Goal: Task Accomplishment & Management: Manage account settings

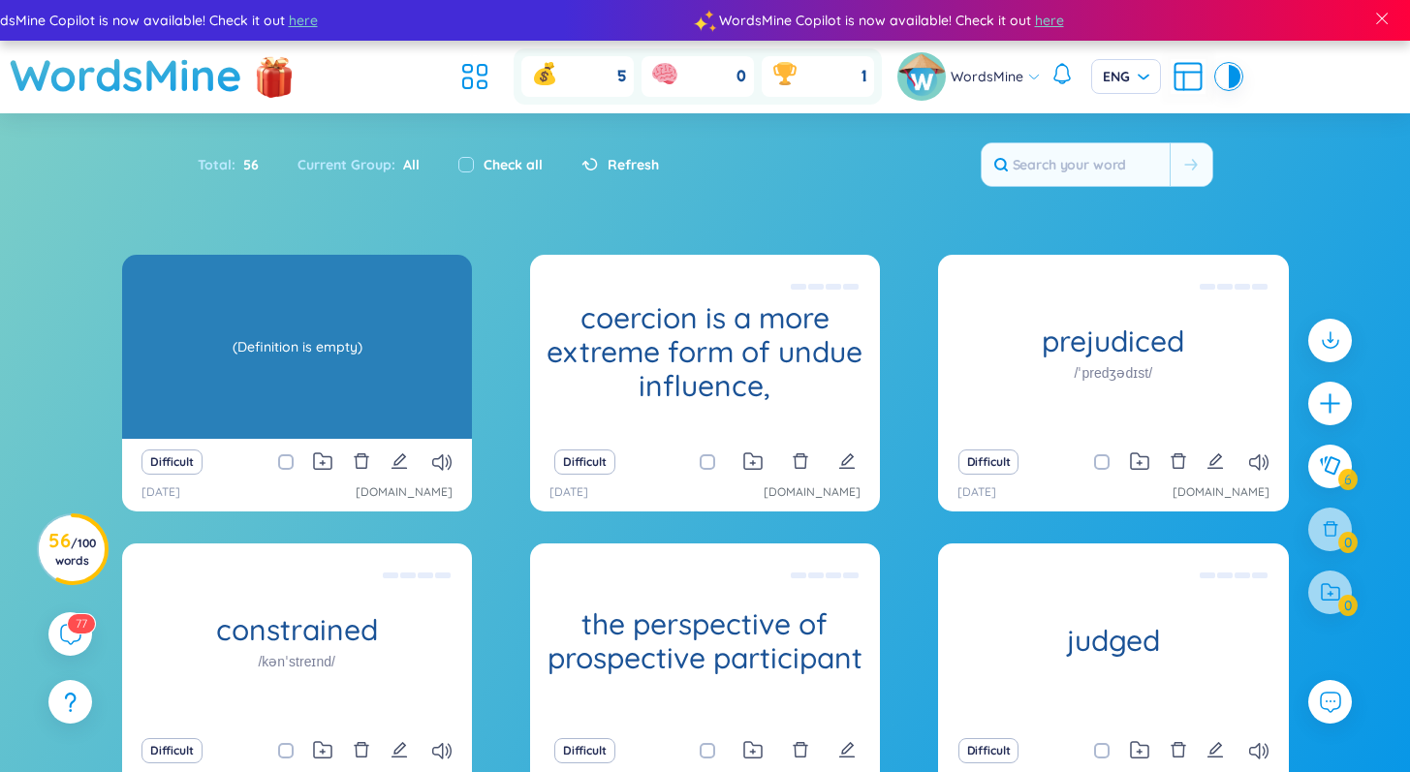
click at [287, 402] on div "boomerang /ˈbuːməræŋ/" at bounding box center [297, 347] width 350 height 184
click at [333, 378] on div "(Definition is empty)" at bounding box center [297, 347] width 330 height 174
click at [245, 367] on div "(Definition is empty)" at bounding box center [297, 347] width 330 height 174
click at [338, 338] on div "boomerang /ˈbuːməræŋ/ (Definition is empty)" at bounding box center [297, 347] width 350 height 184
click at [339, 338] on div "(Definition is empty)" at bounding box center [297, 347] width 330 height 174
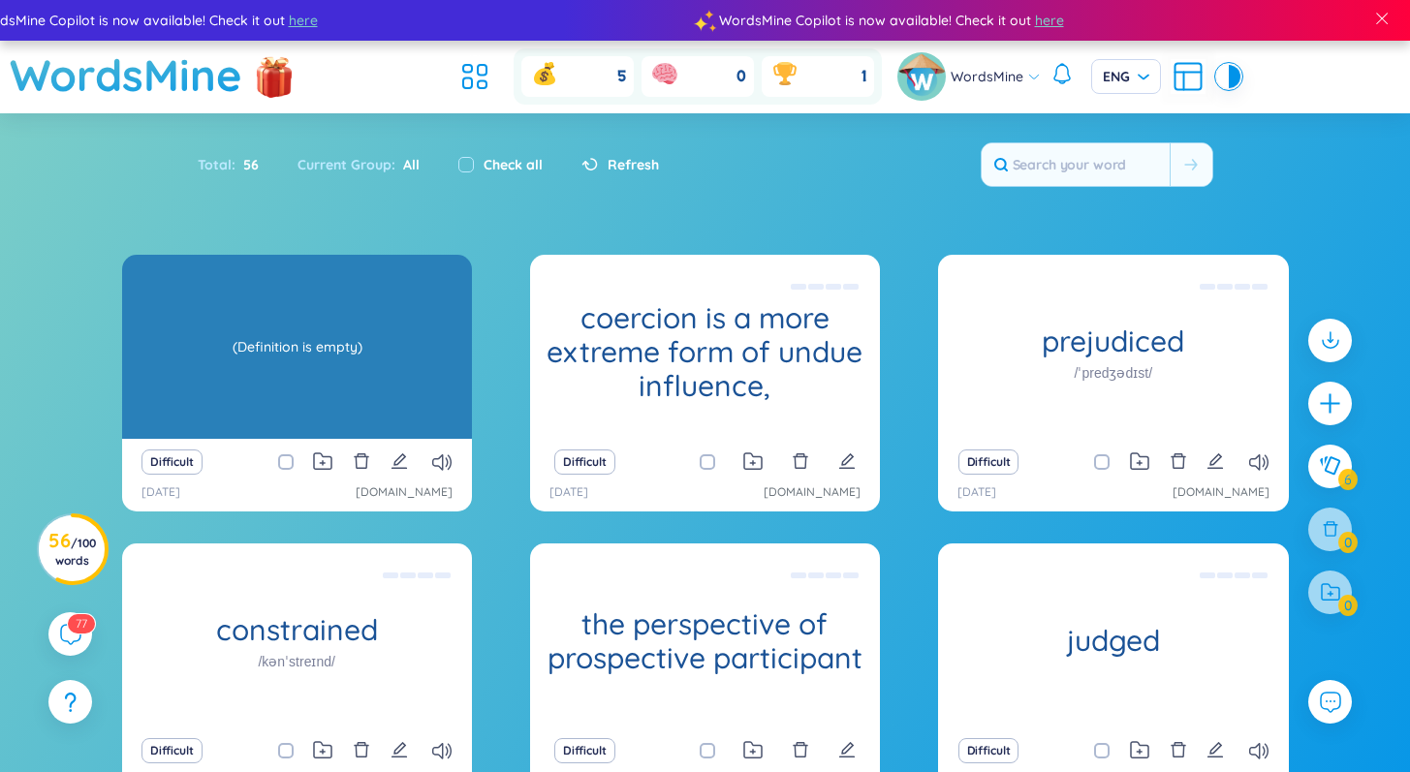
click at [391, 335] on div "(Definition is empty)" at bounding box center [297, 347] width 330 height 174
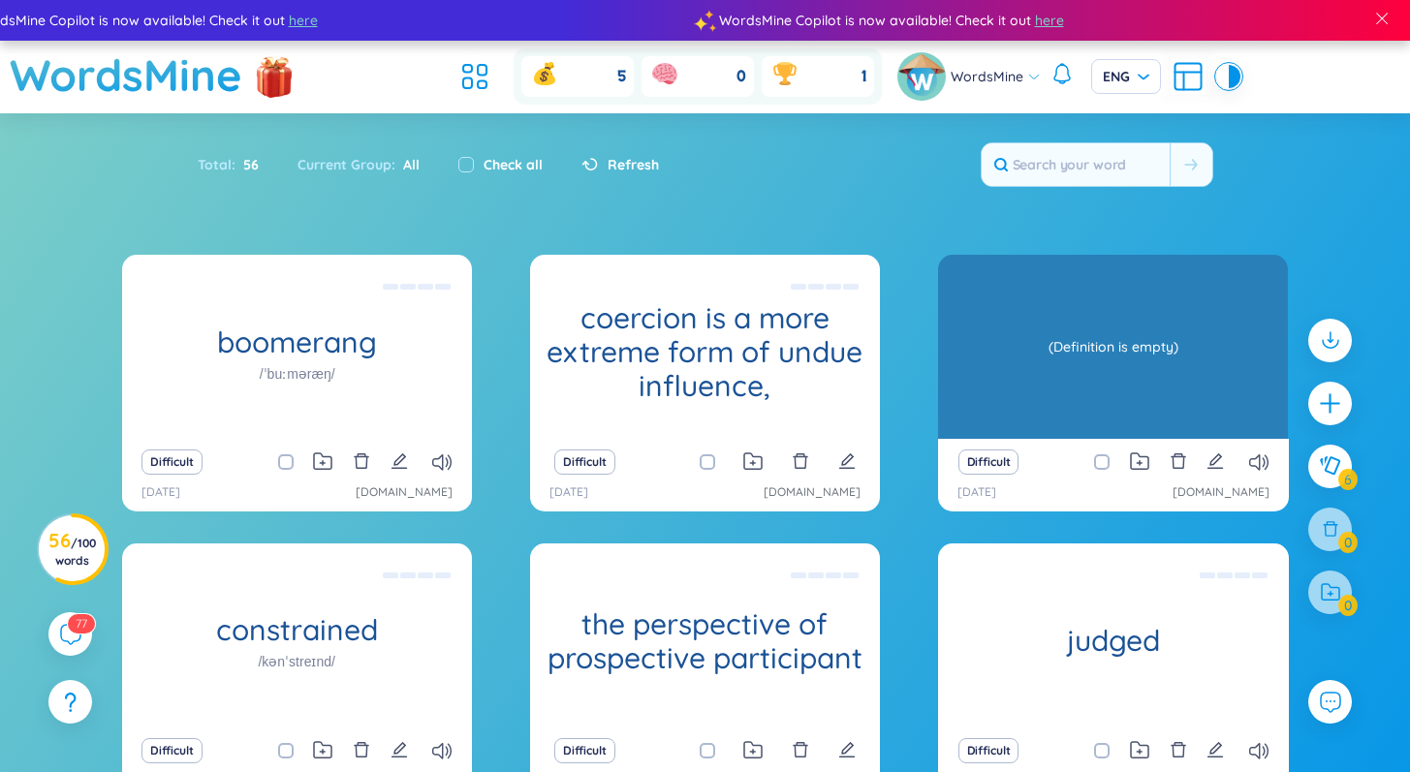
scroll to position [189, 0]
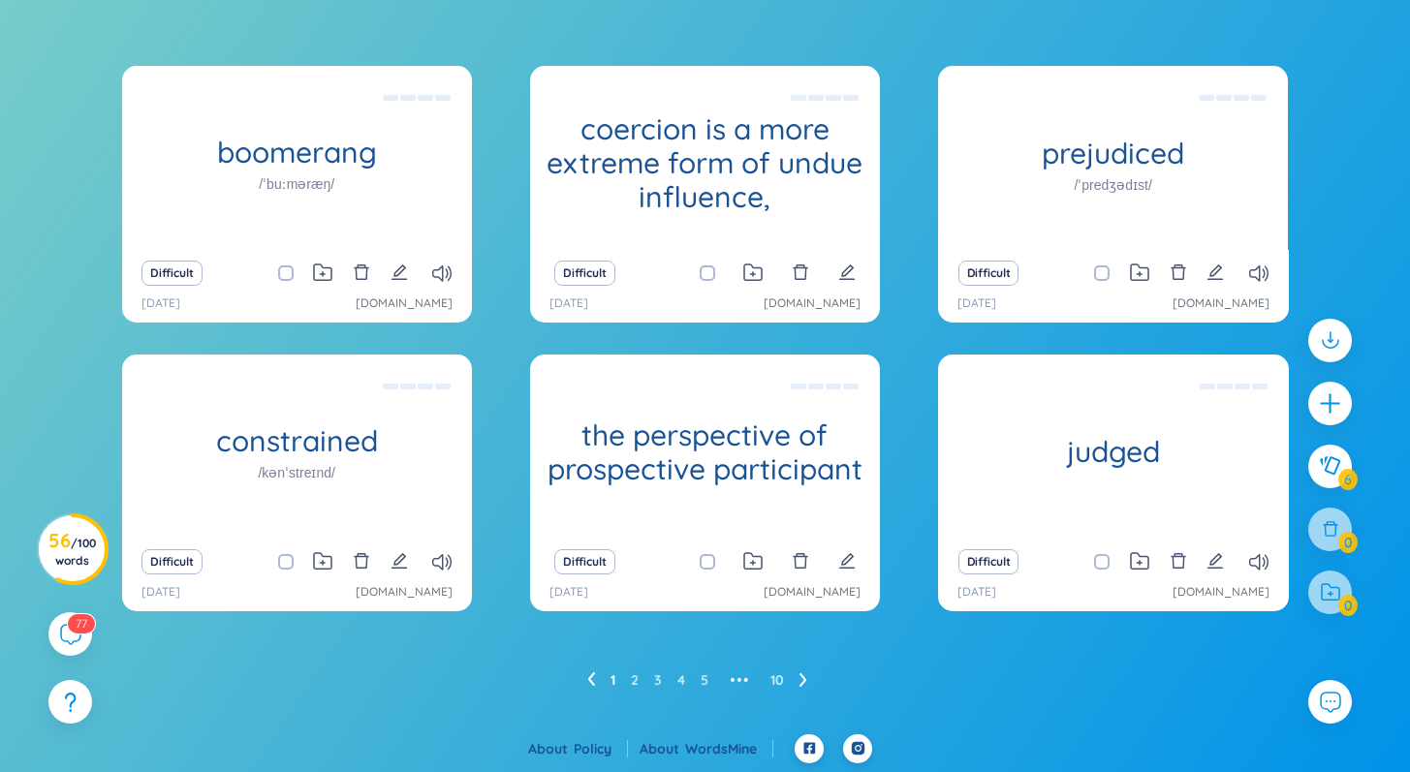
click at [627, 679] on ul "1 2 3 4 5 ••• 10" at bounding box center [704, 680] width 235 height 31
click at [630, 680] on ul "1 2 3 4 5 ••• 10" at bounding box center [704, 680] width 235 height 31
click at [632, 680] on link "2" at bounding box center [635, 680] width 8 height 29
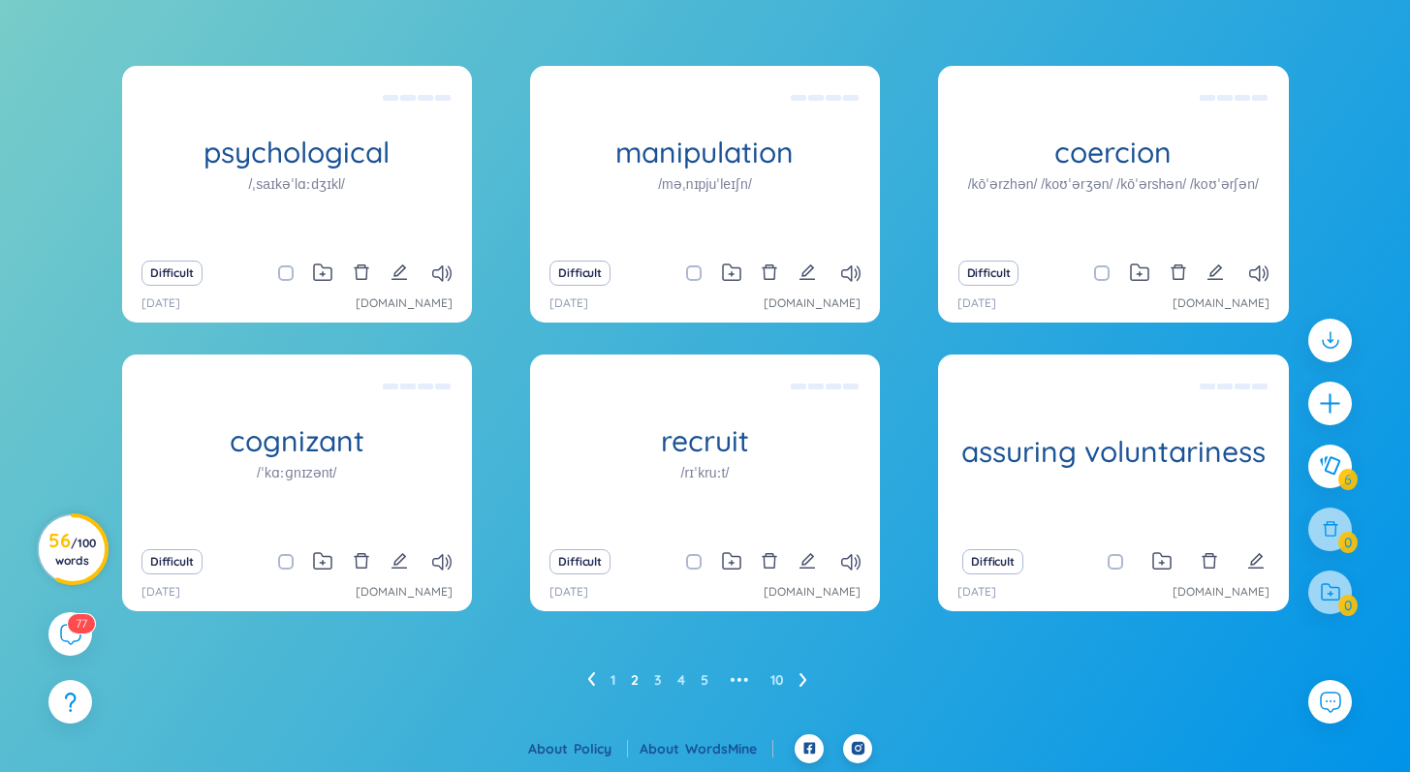
click at [60, 542] on h3 "56 / 100 words" at bounding box center [71, 550] width 47 height 35
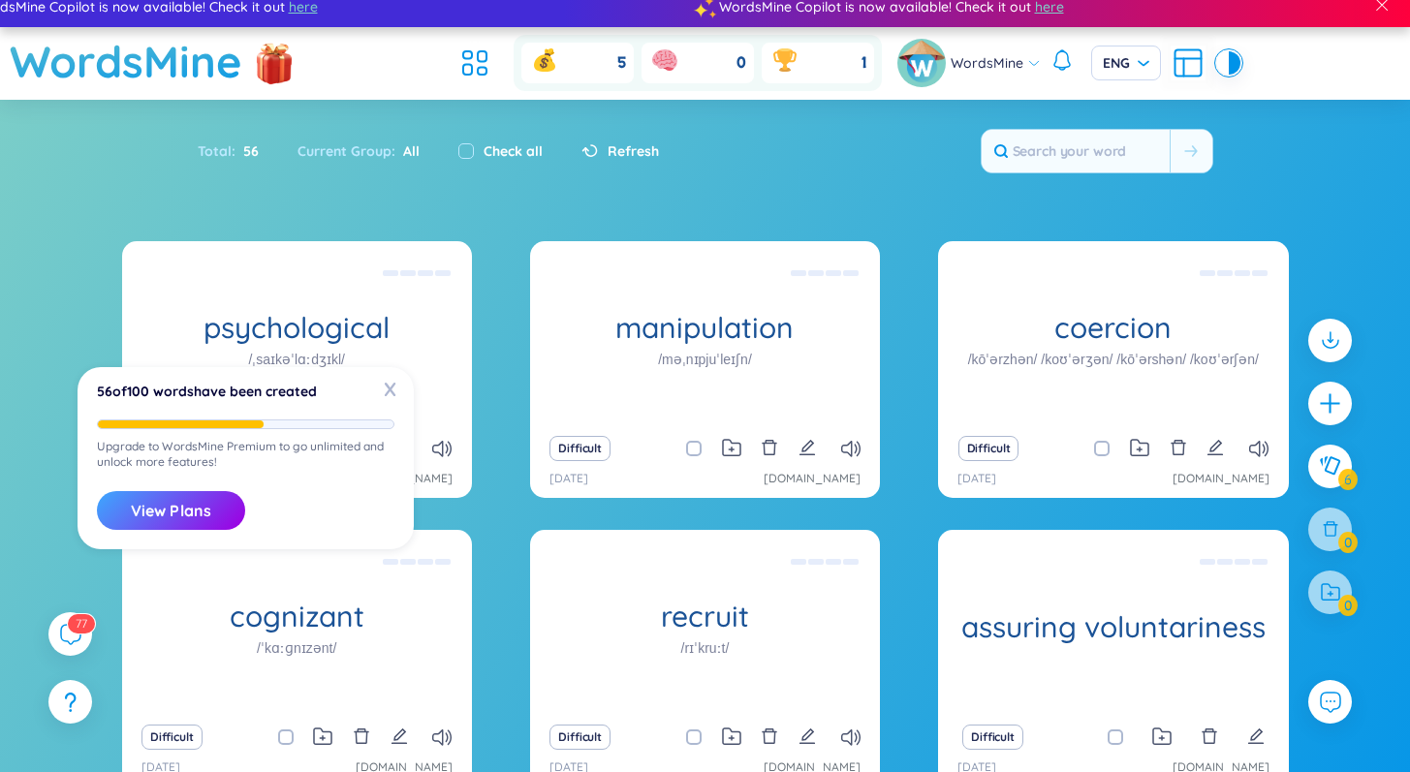
scroll to position [0, 0]
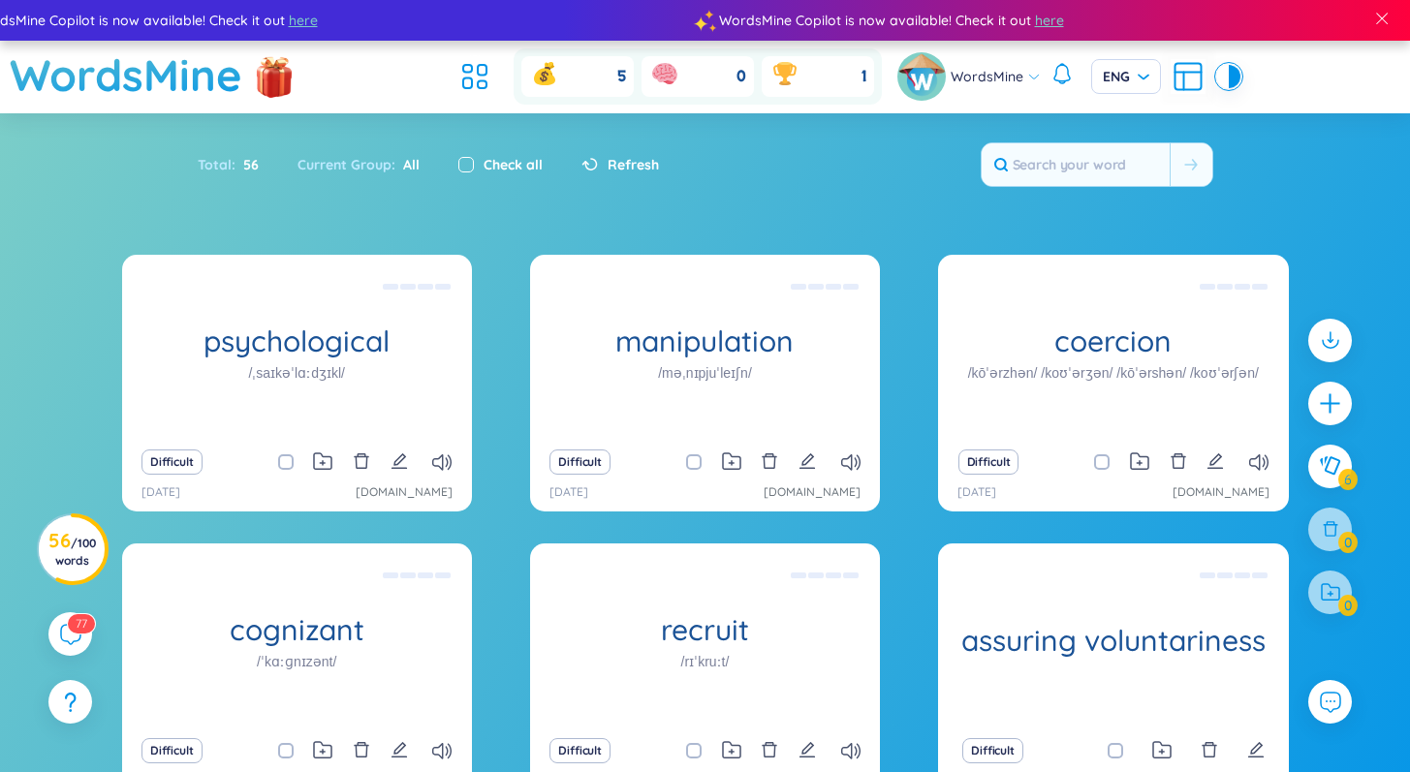
click at [460, 164] on input "checkbox" at bounding box center [466, 165] width 16 height 16
checkbox input "true"
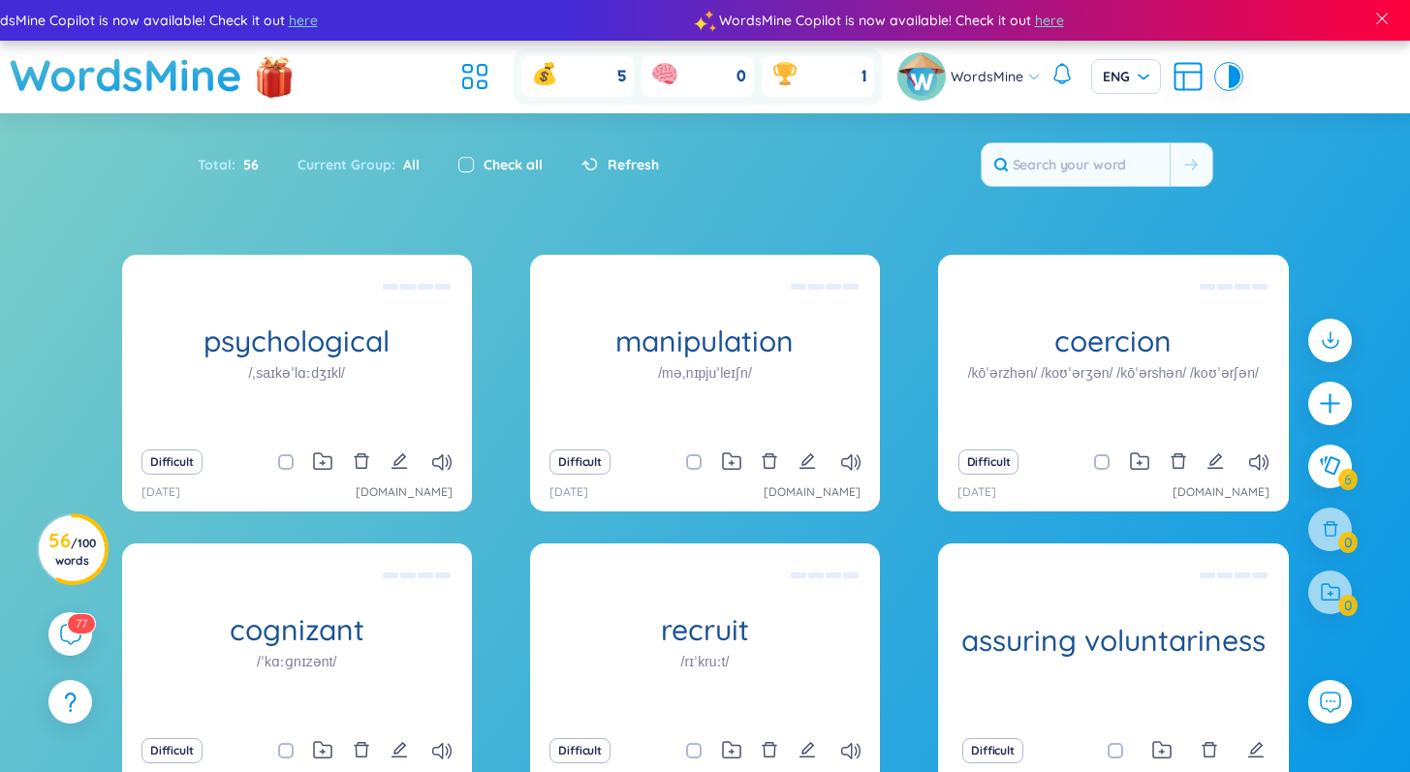
checkbox input "true"
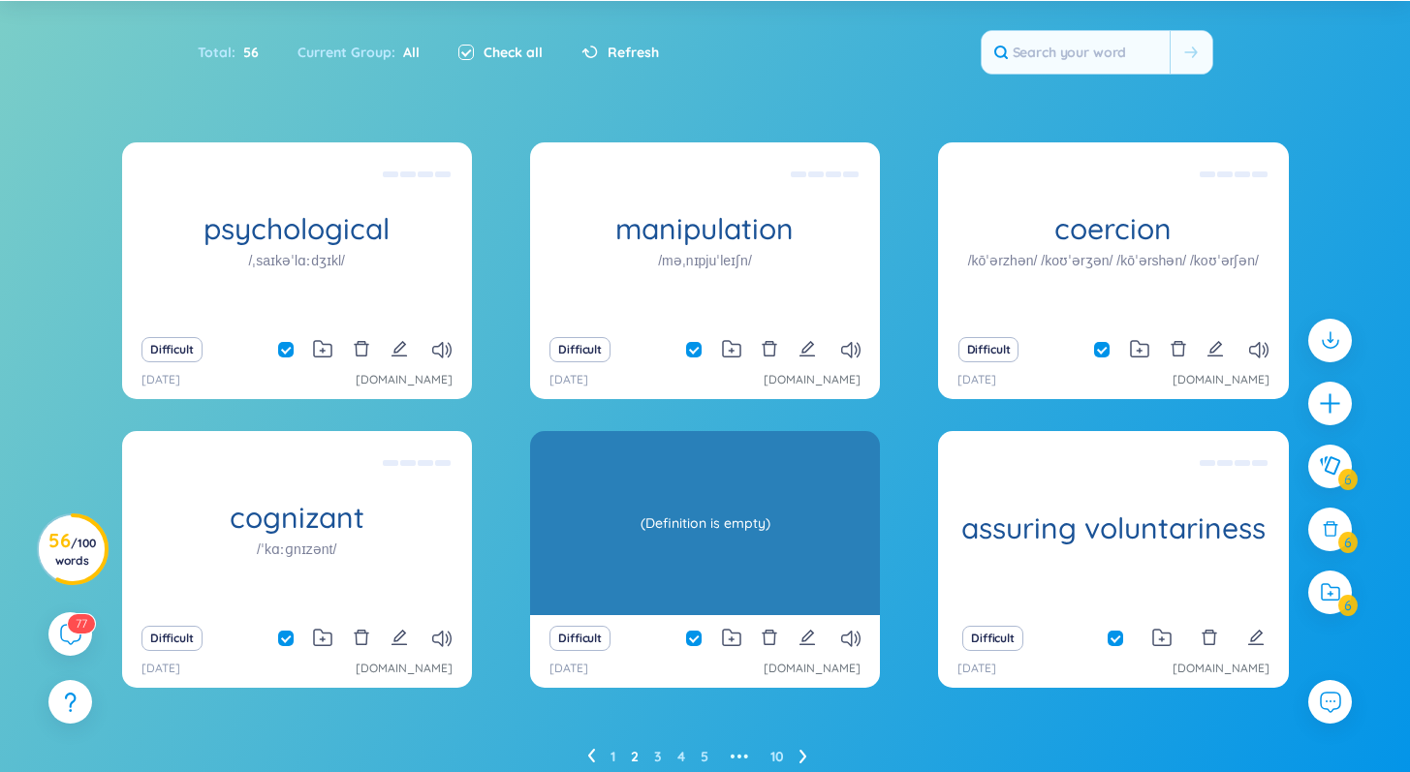
scroll to position [189, 0]
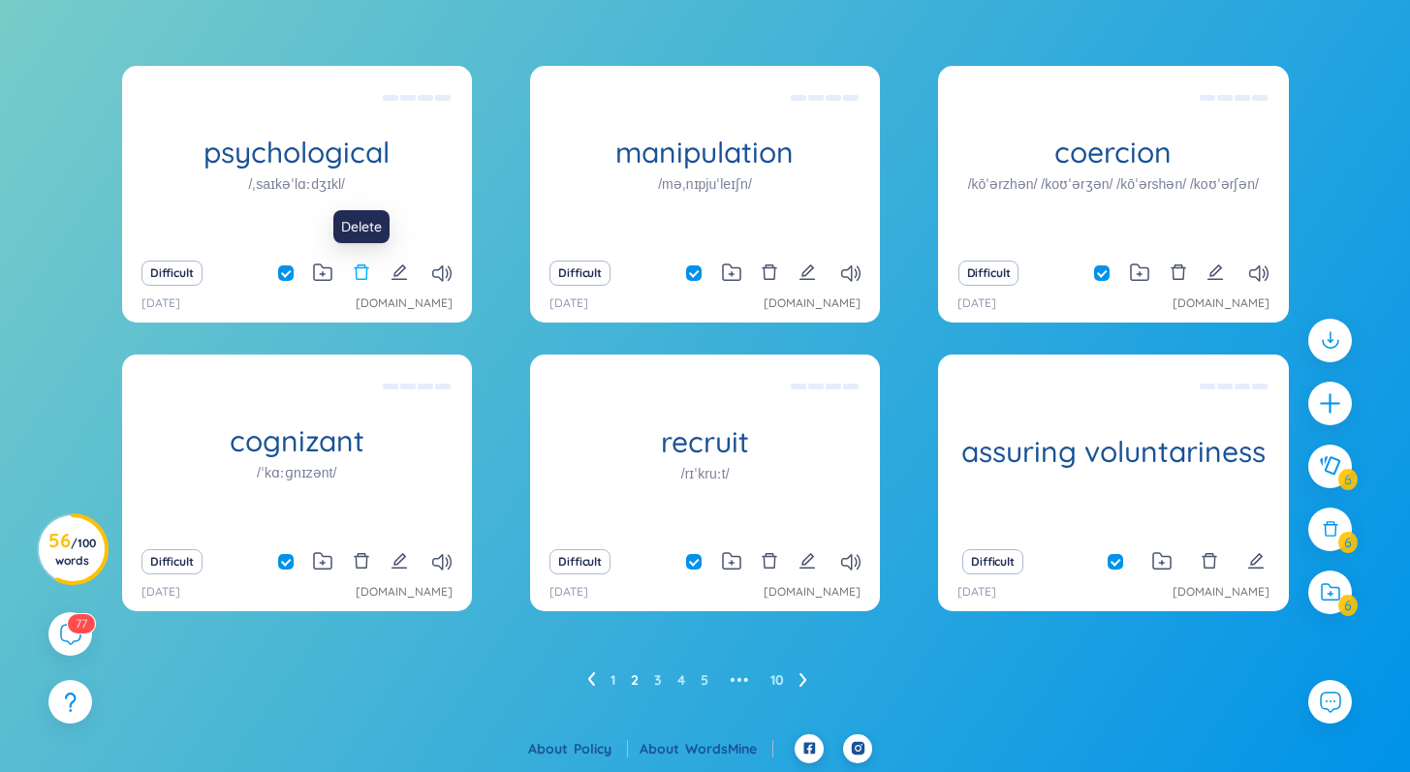
click at [363, 270] on icon "delete" at bounding box center [361, 272] width 17 height 17
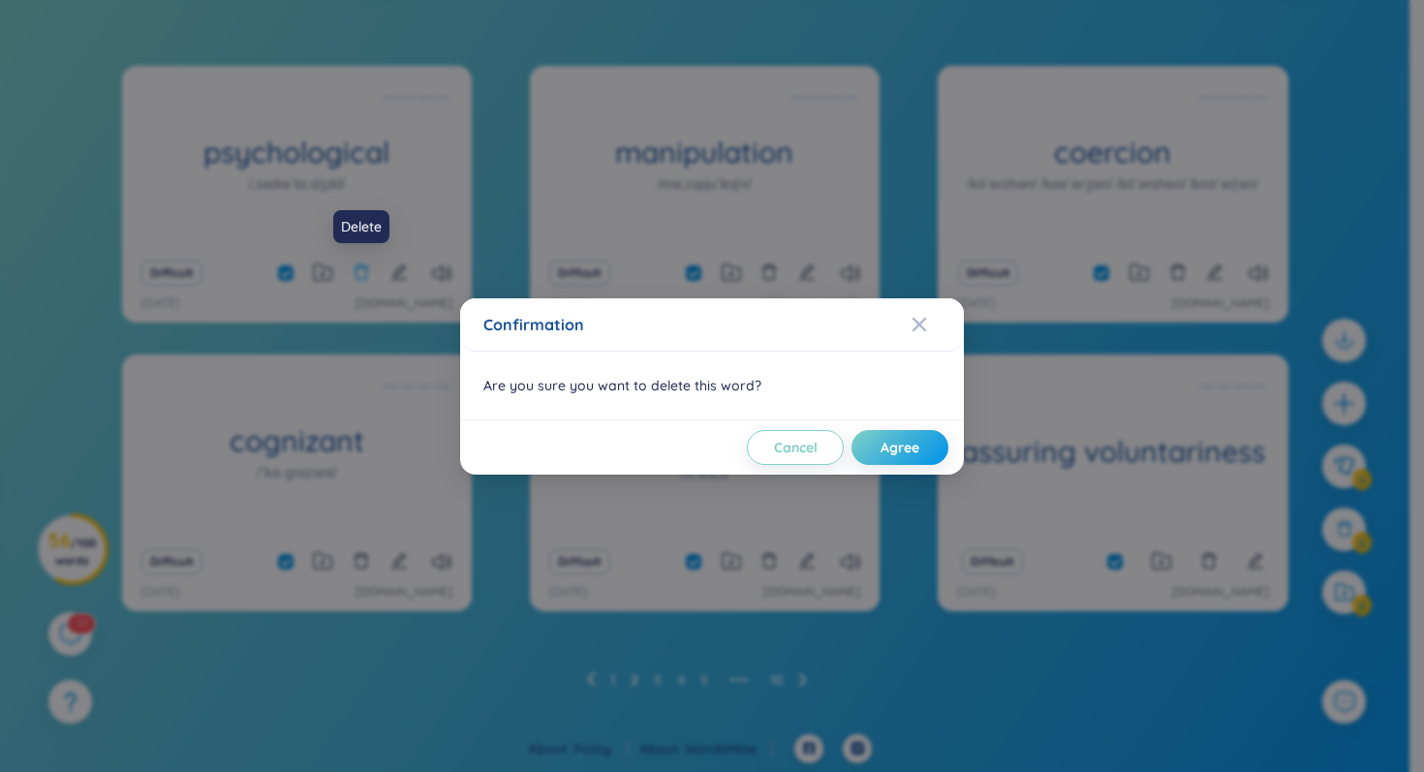
click at [363, 270] on div "Confirmation Are you sure you want to delete this word? Cancel Agree" at bounding box center [712, 386] width 1424 height 772
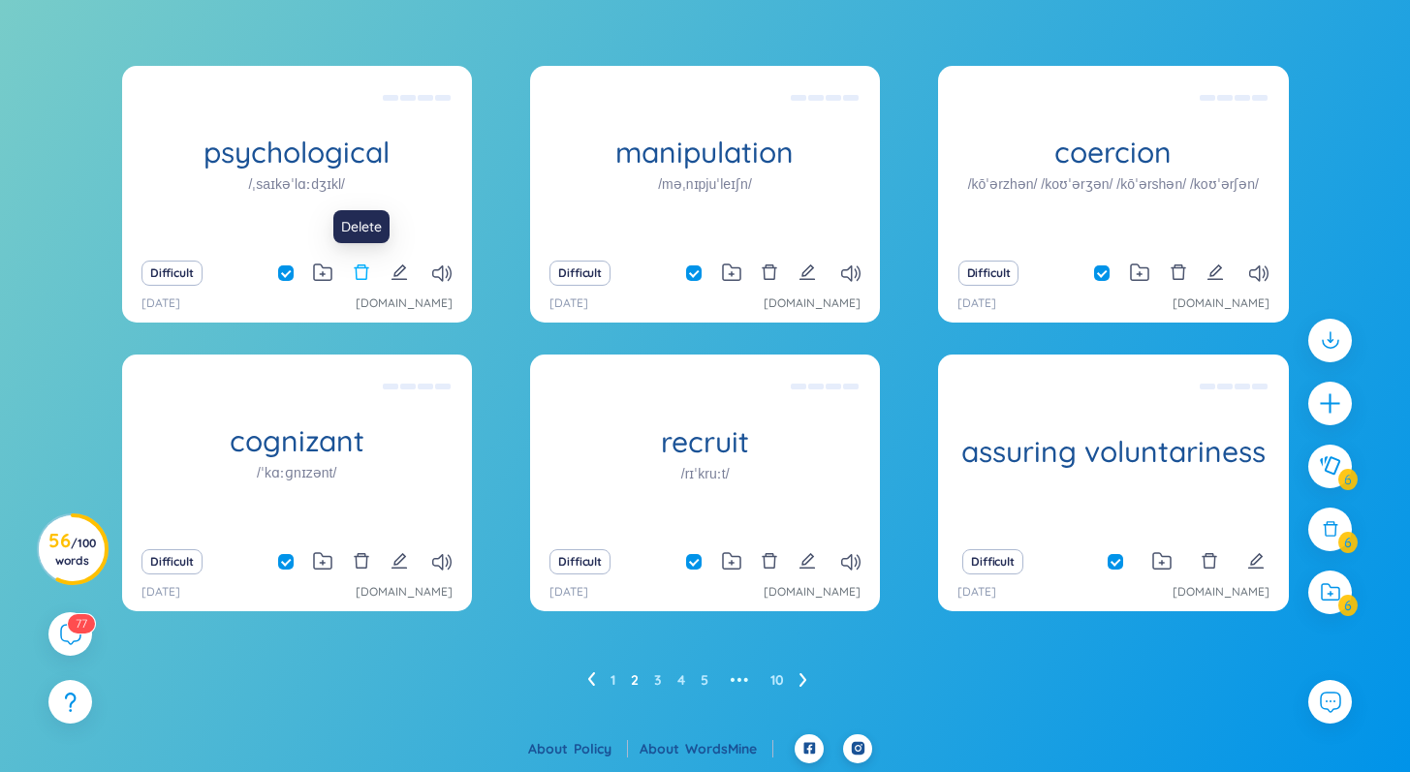
click at [363, 270] on icon "delete" at bounding box center [361, 272] width 17 height 17
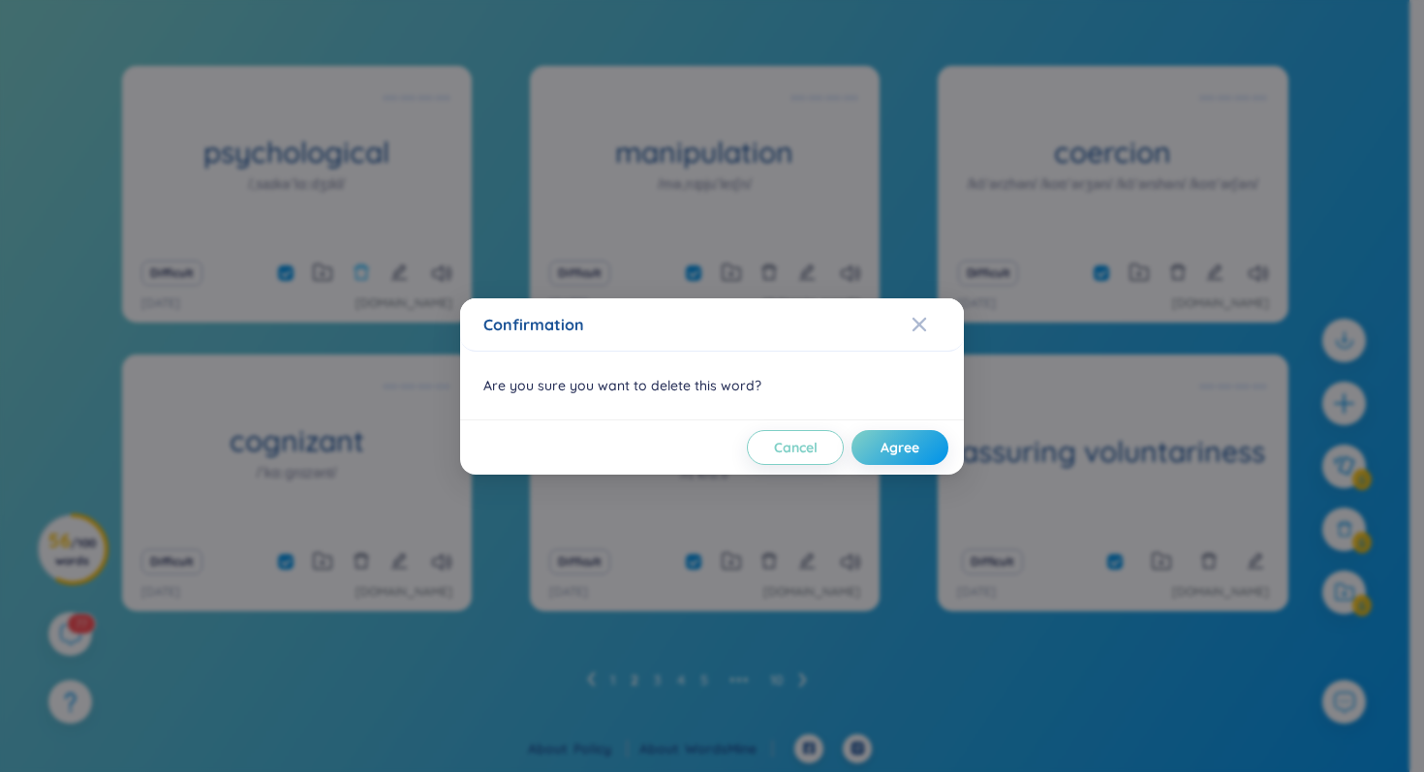
click at [363, 270] on div "Confirmation Are you sure you want to delete this word? Cancel Agree" at bounding box center [712, 386] width 1424 height 772
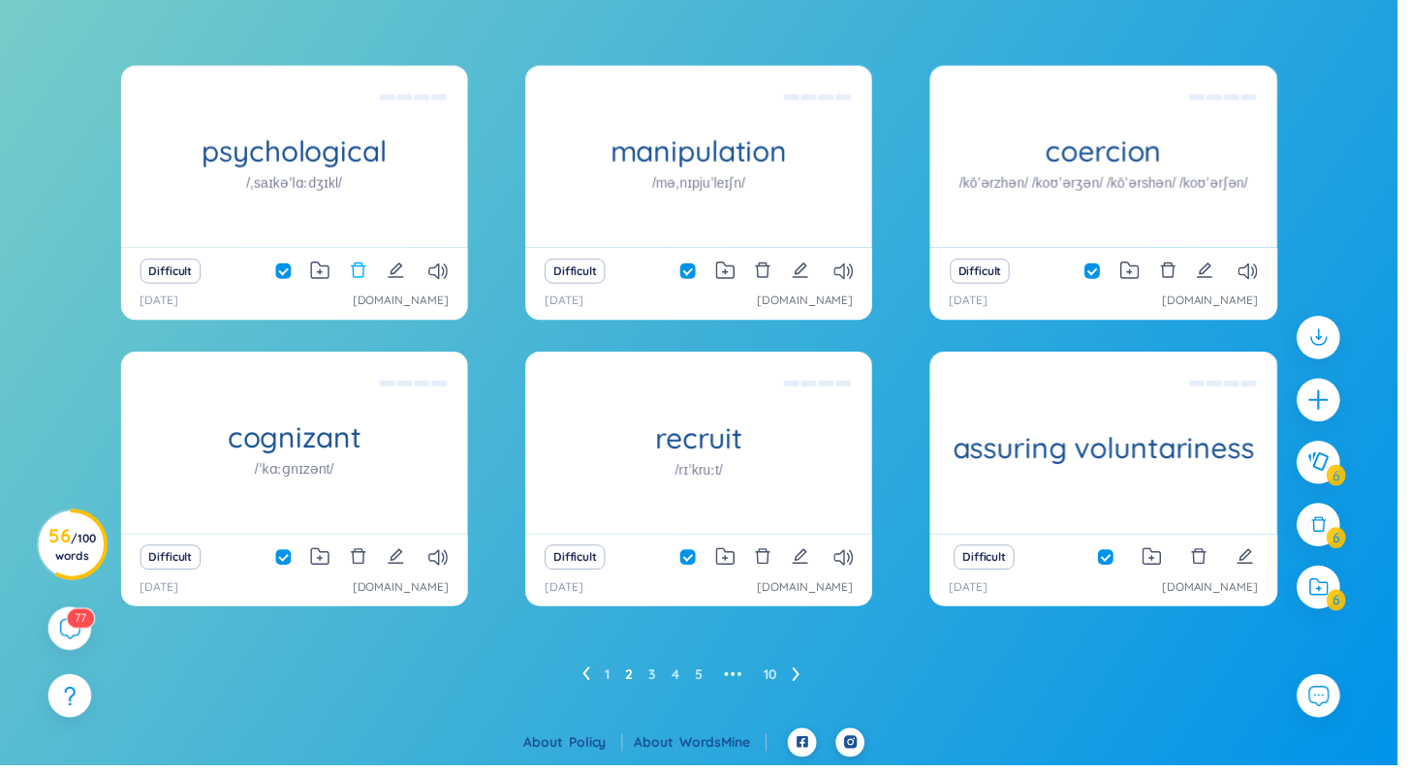
click at [363, 270] on icon "delete" at bounding box center [361, 272] width 17 height 17
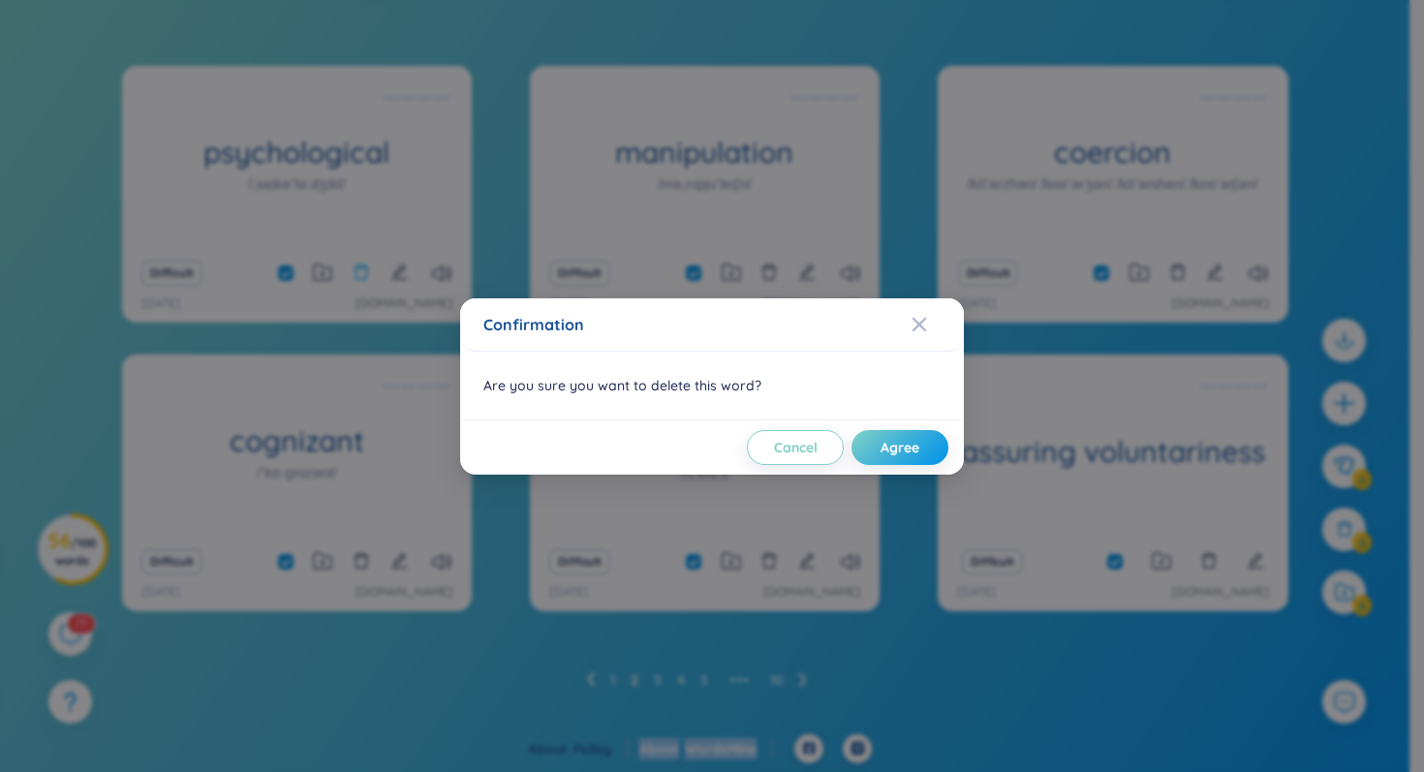
click at [363, 270] on div "Confirmation Are you sure you want to delete this word? Cancel Agree" at bounding box center [712, 386] width 1424 height 772
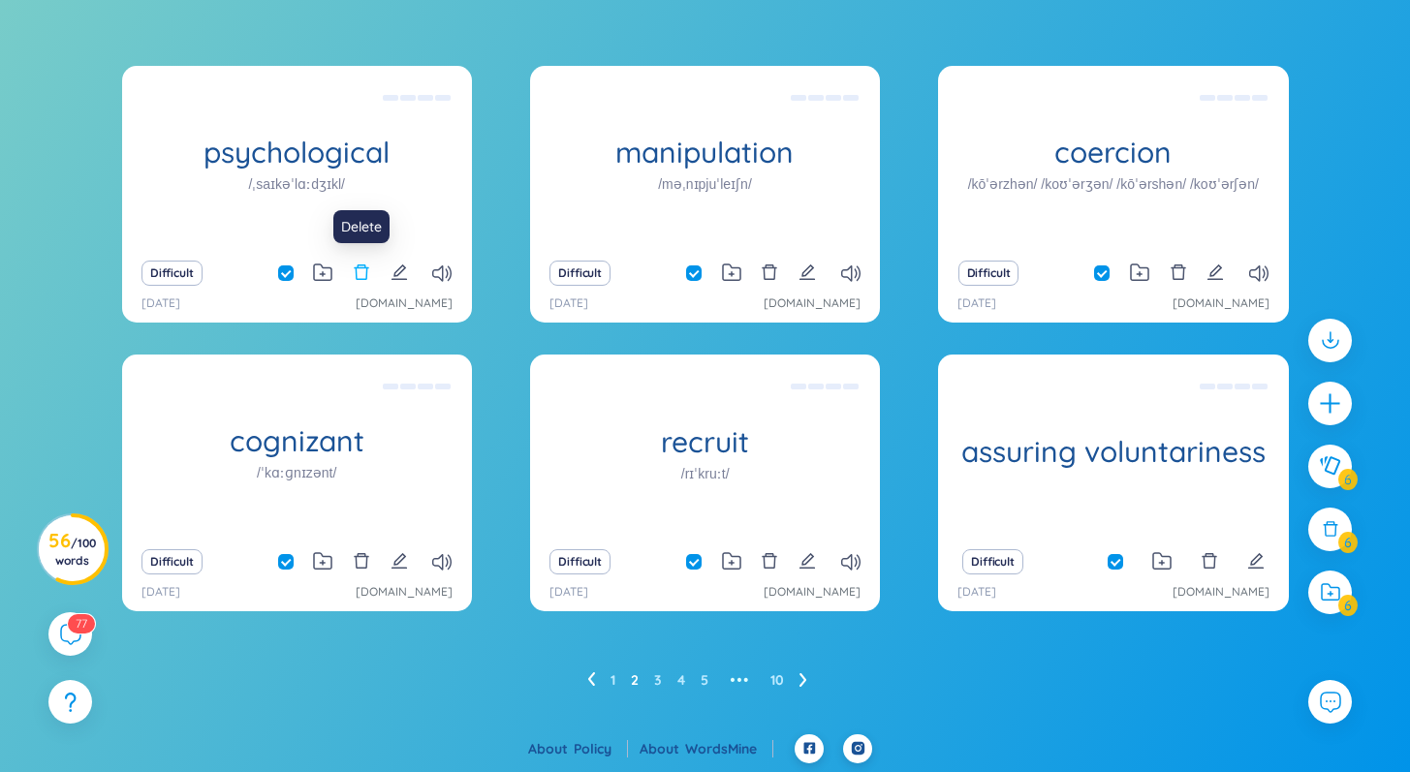
click at [363, 270] on icon "delete" at bounding box center [361, 272] width 17 height 17
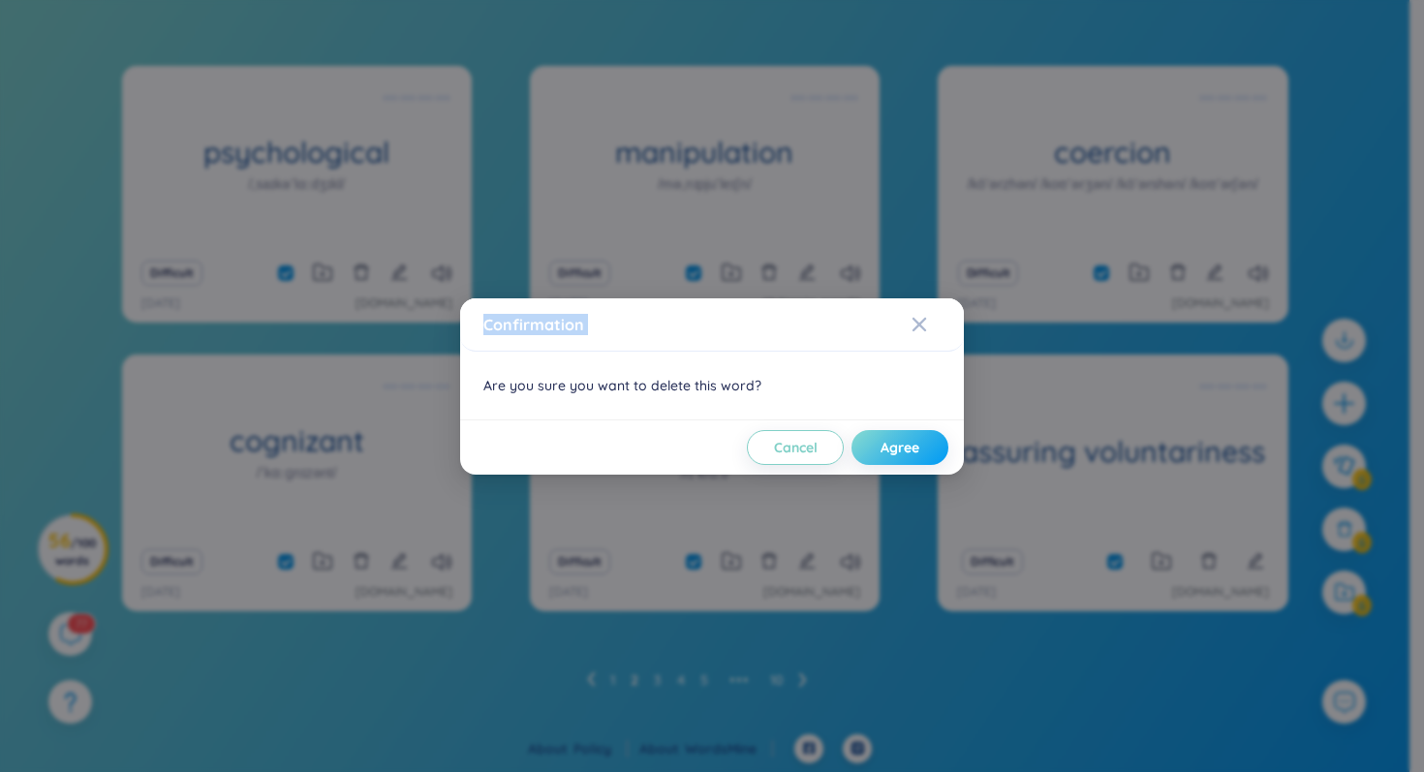
click at [918, 434] on button "Agree" at bounding box center [900, 447] width 97 height 35
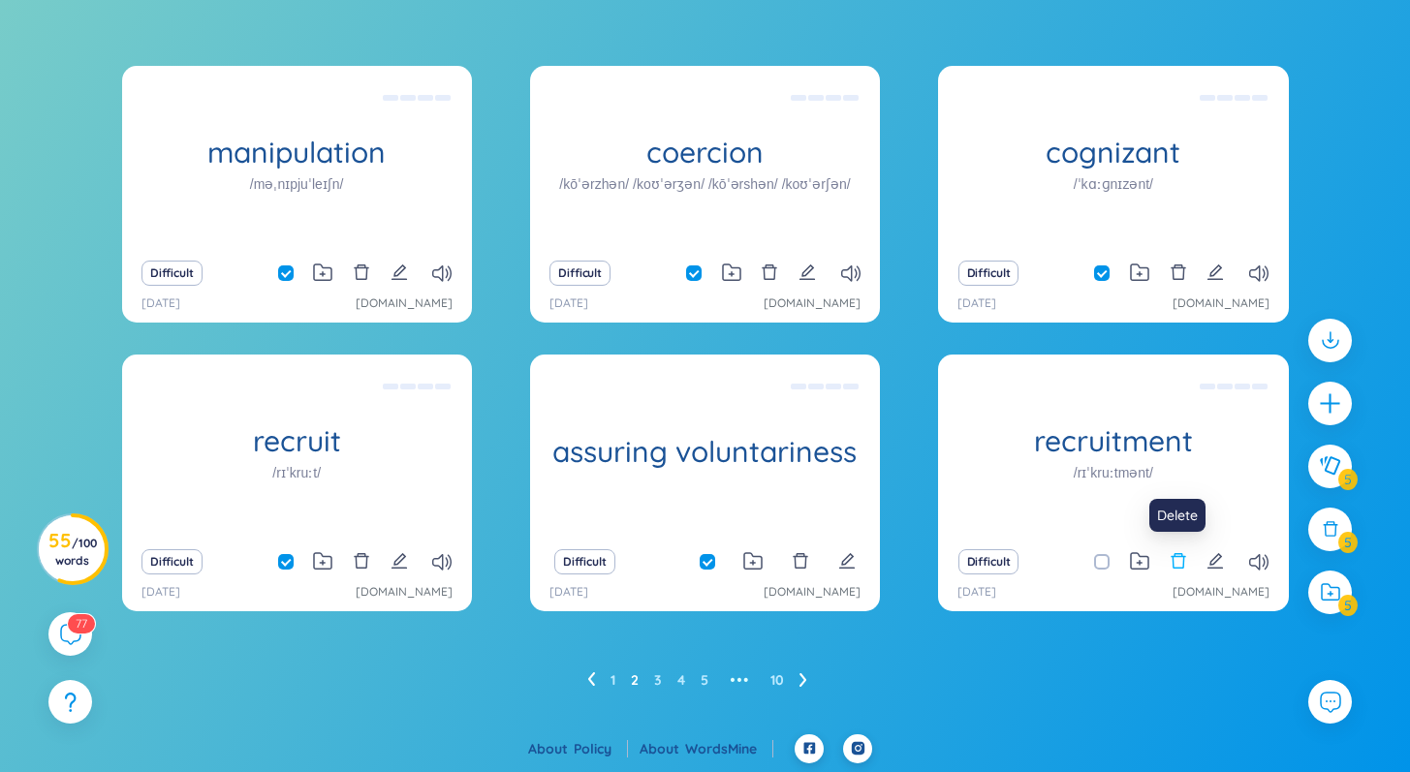
click at [1178, 564] on icon "delete" at bounding box center [1178, 560] width 17 height 17
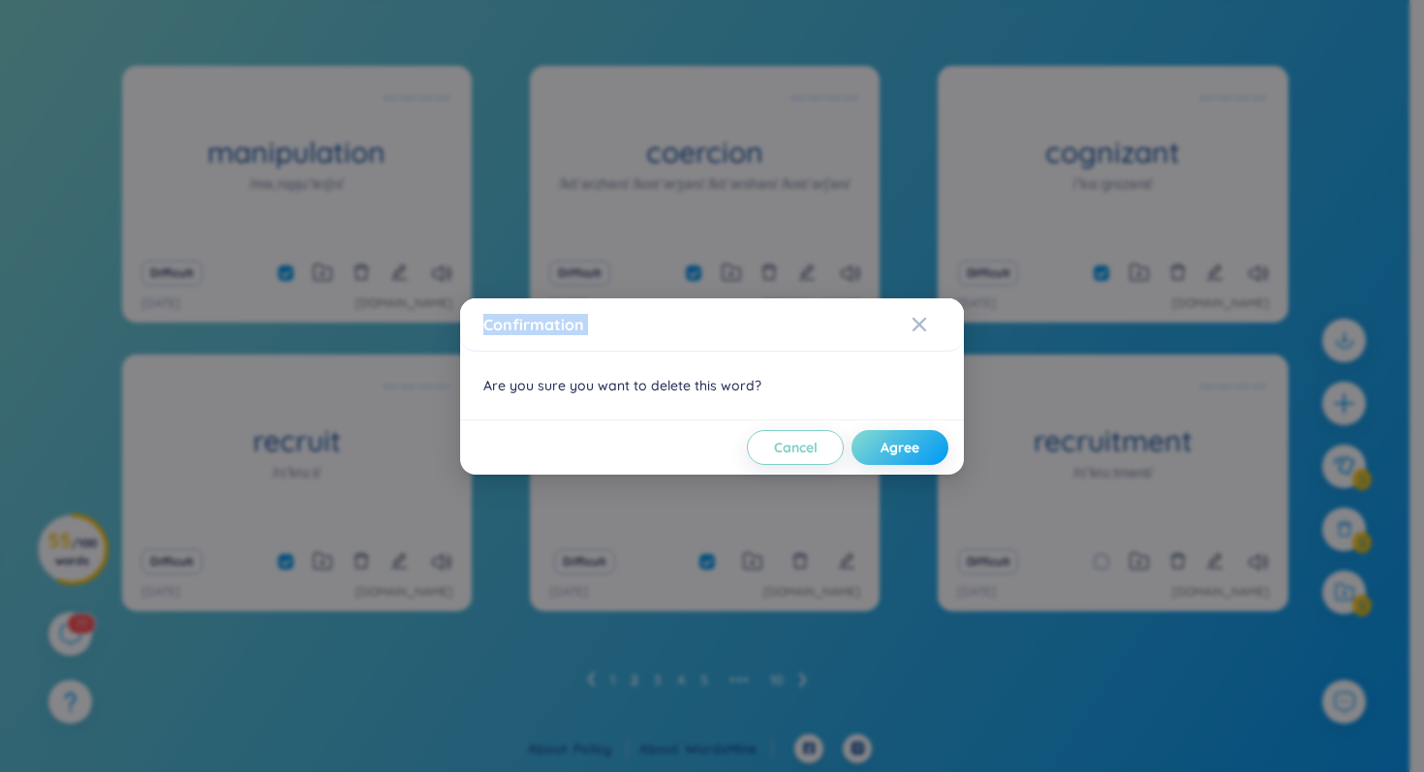
click at [888, 446] on span "Agree" at bounding box center [900, 447] width 39 height 19
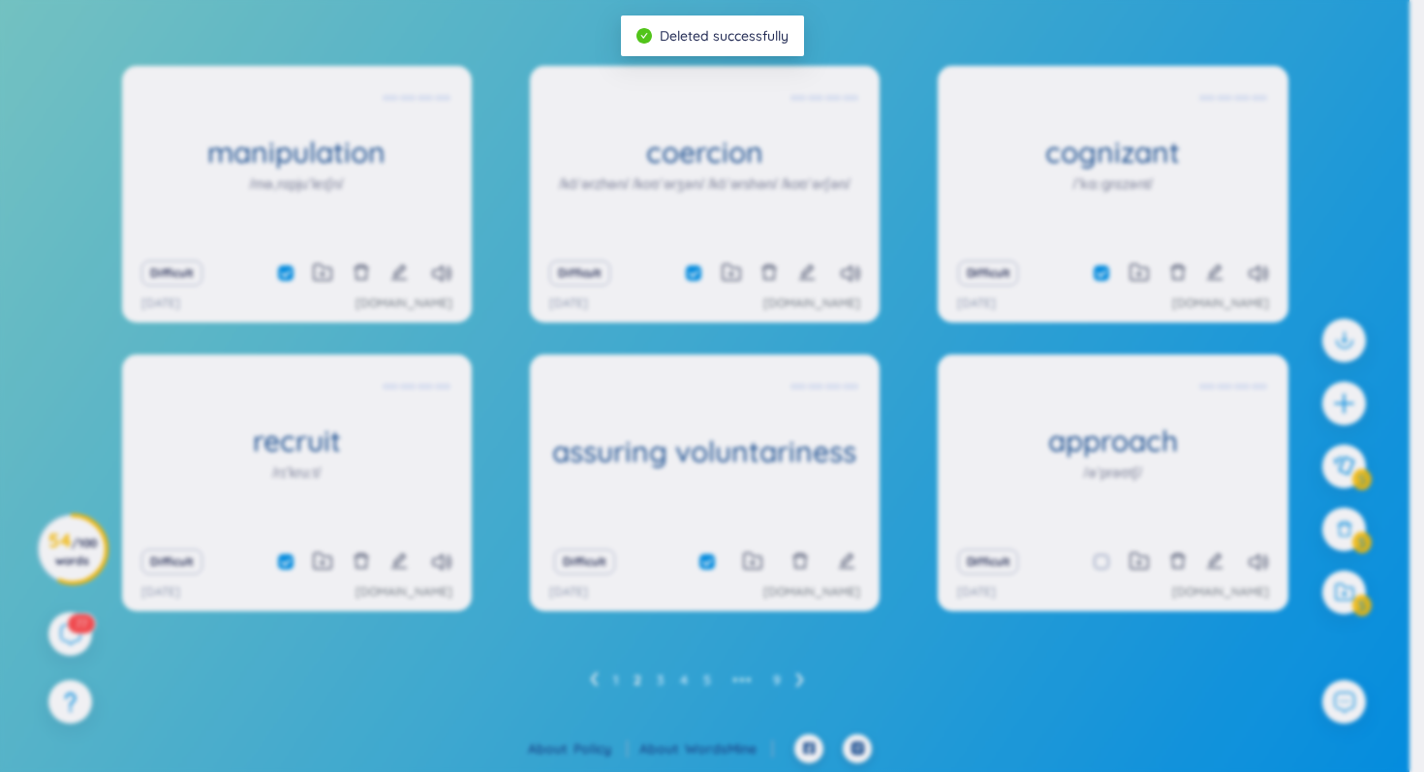
click at [892, 443] on body "WordsMine Copilot is now available! Check it out here WordsMine Copilot is now …" at bounding box center [705, 197] width 1410 height 772
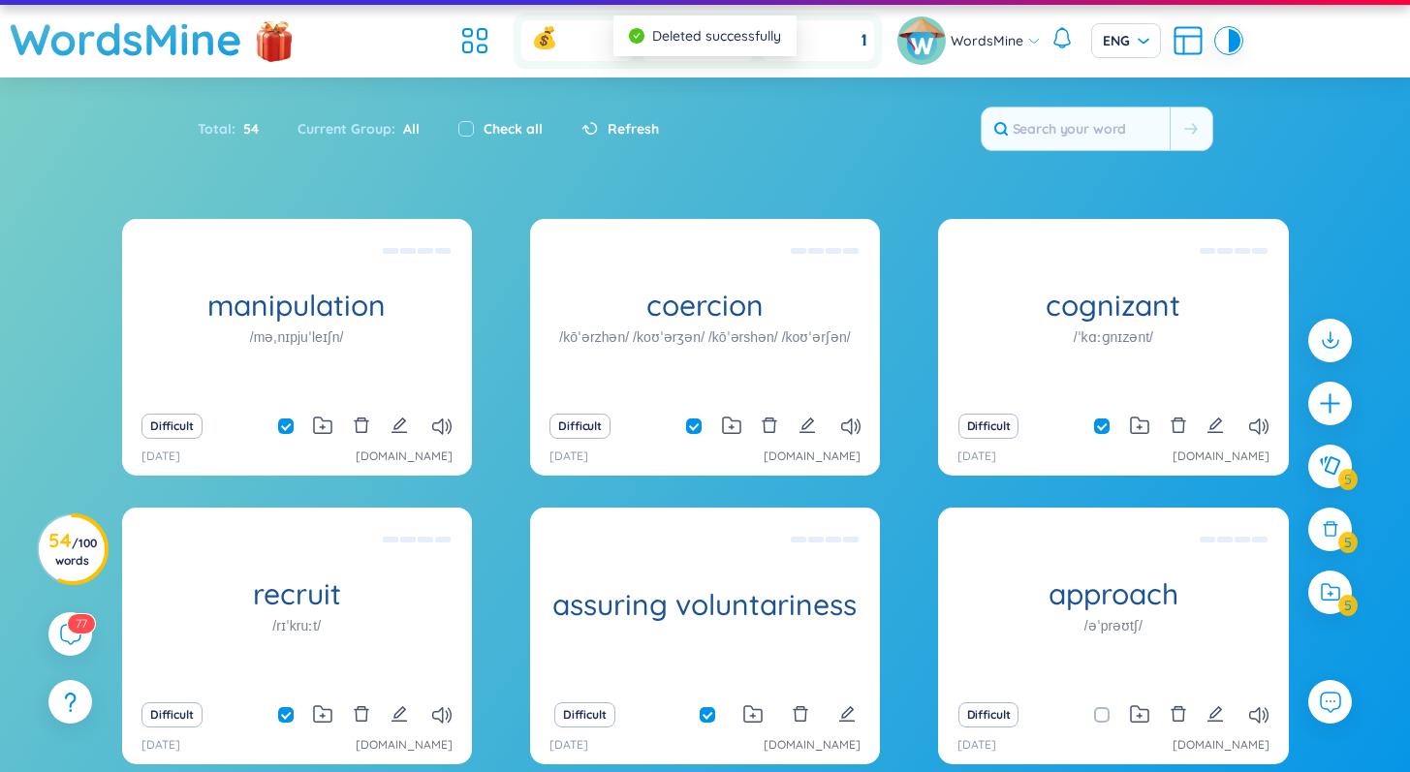
scroll to position [0, 0]
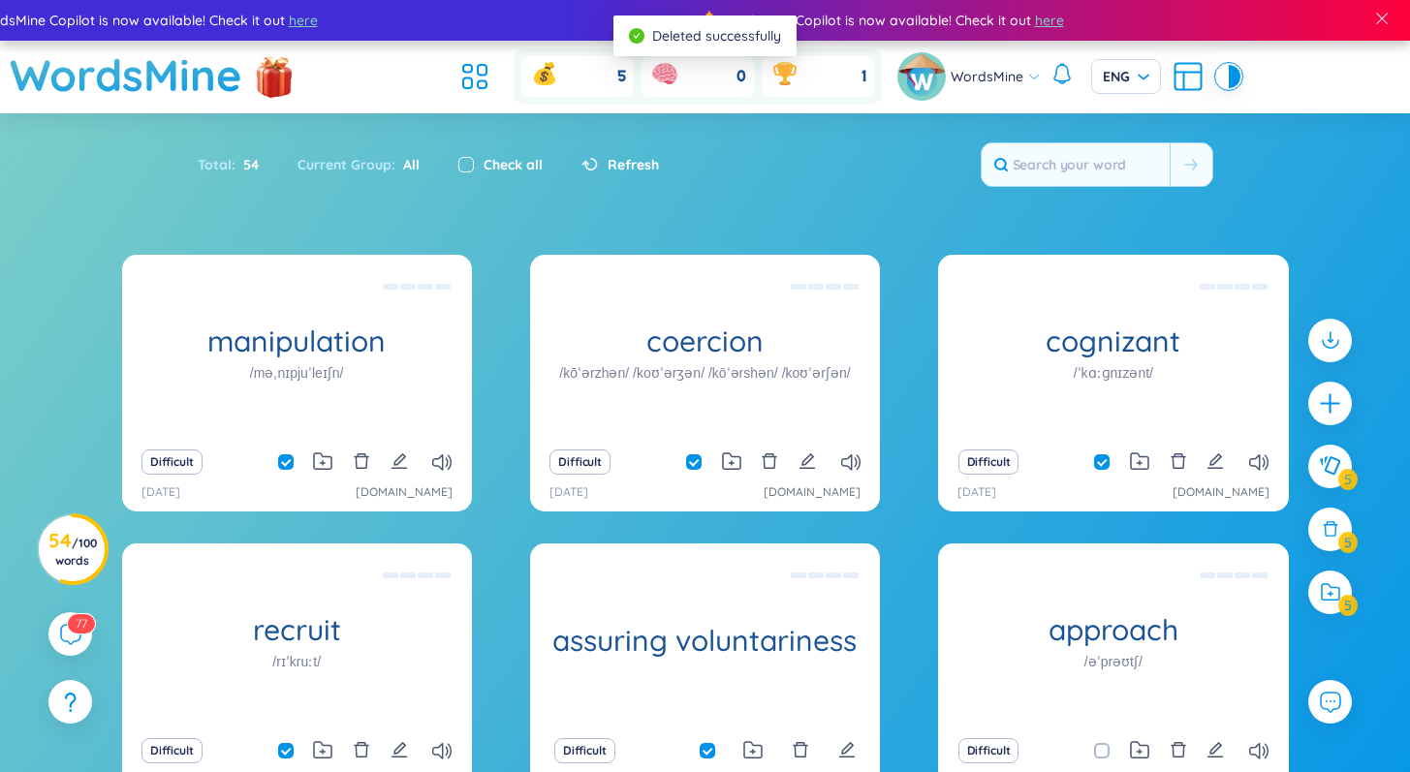
click at [463, 162] on input "checkbox" at bounding box center [466, 165] width 16 height 16
checkbox input "true"
click at [620, 166] on span "Refresh" at bounding box center [633, 164] width 51 height 21
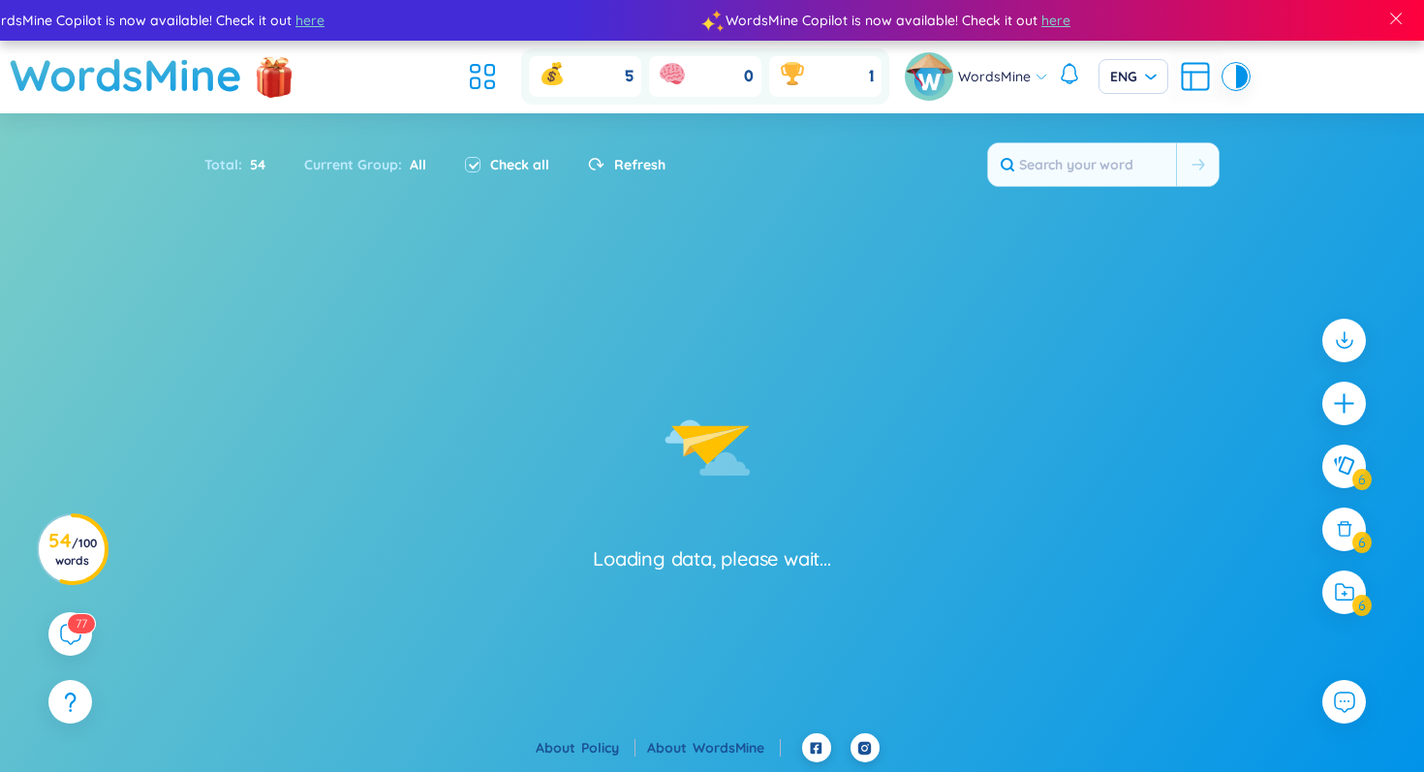
checkbox input "false"
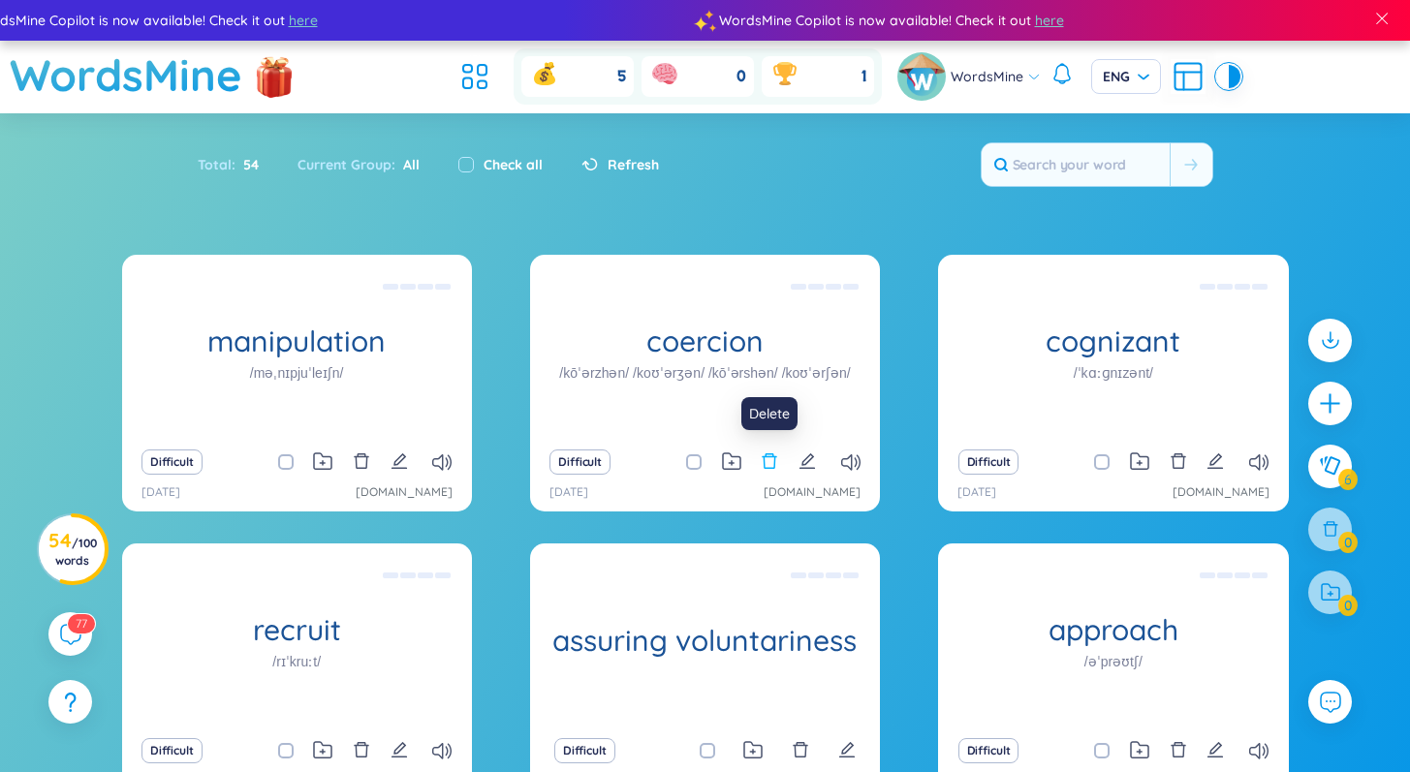
click at [772, 464] on icon "delete" at bounding box center [769, 461] width 17 height 17
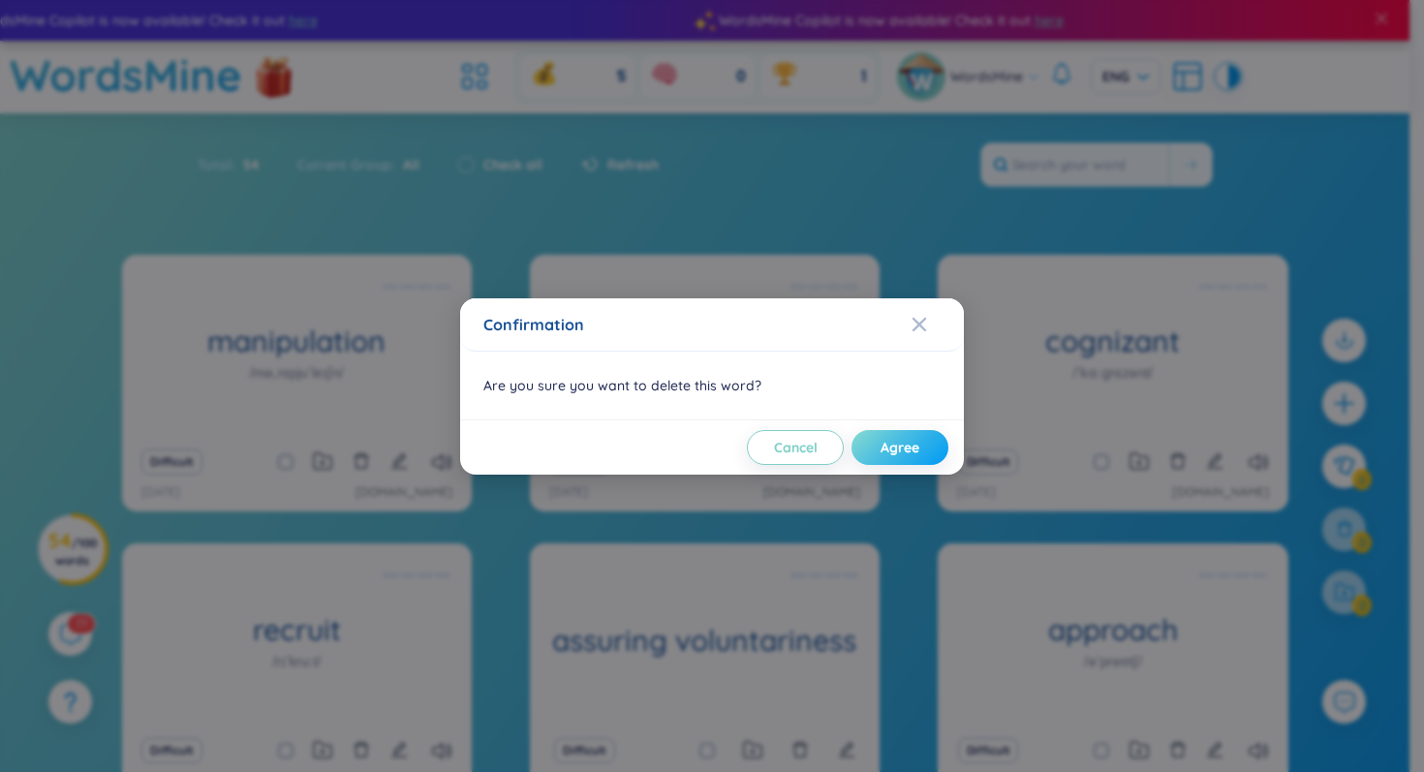
click at [895, 440] on span "Agree" at bounding box center [900, 447] width 39 height 19
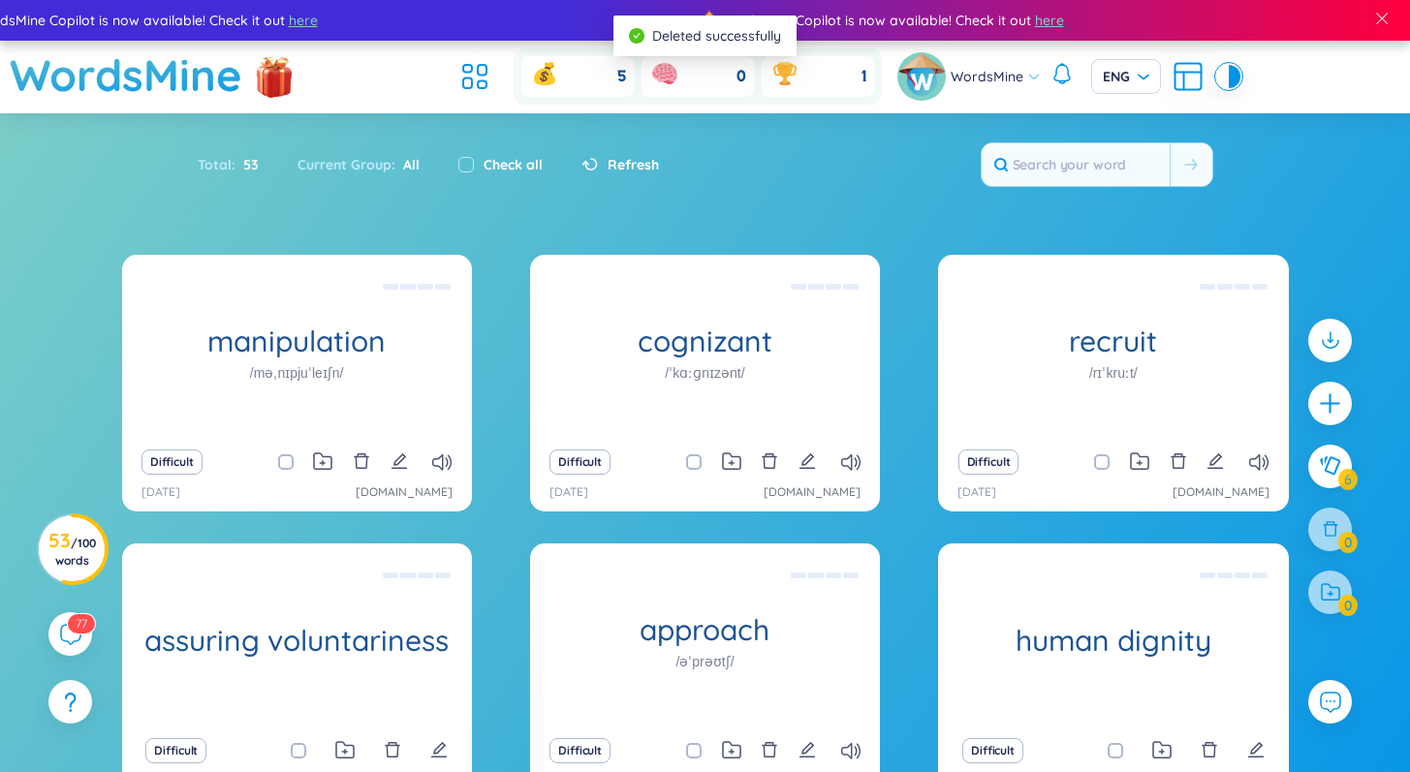
click at [780, 465] on div "Difficult" at bounding box center [705, 462] width 330 height 27
click at [773, 466] on icon "delete" at bounding box center [769, 461] width 17 height 17
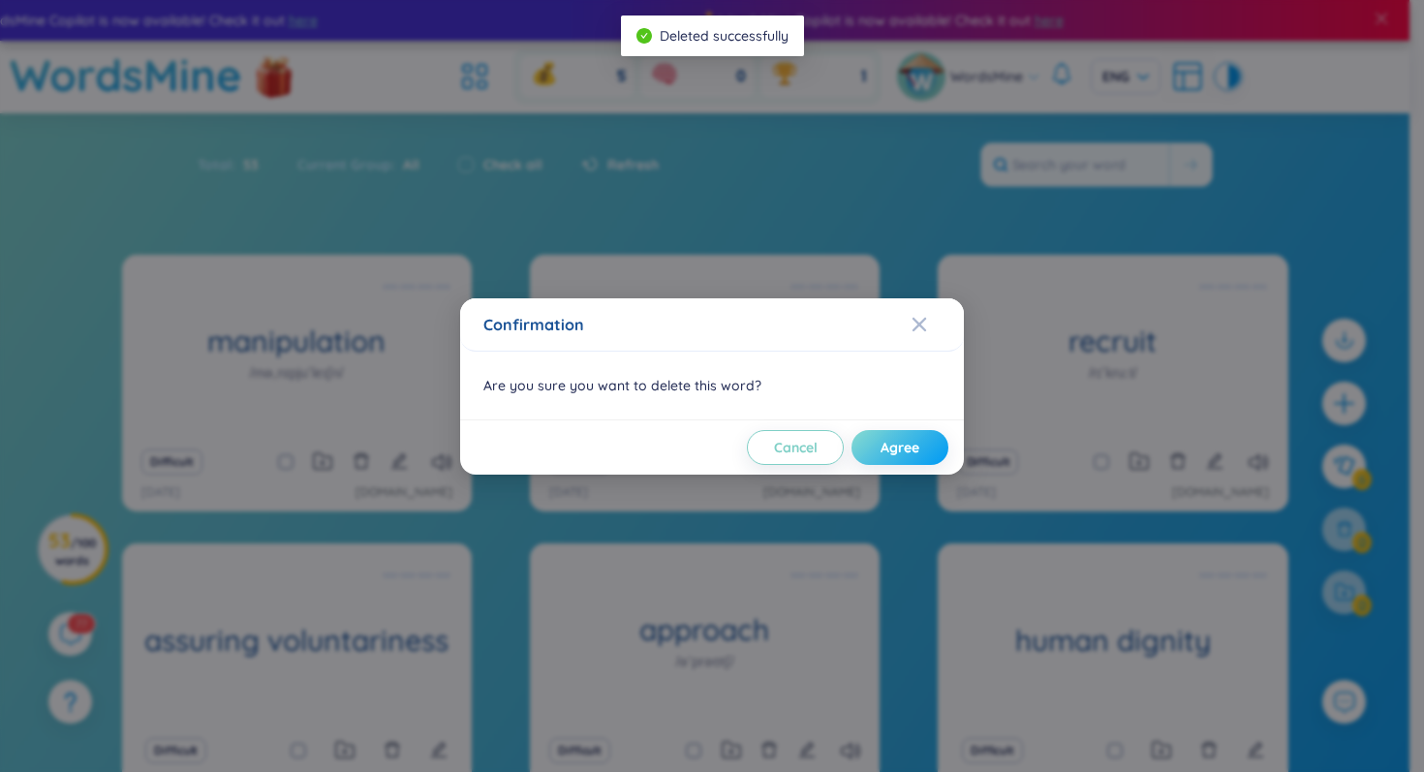
click at [895, 455] on span "Agree" at bounding box center [900, 447] width 39 height 19
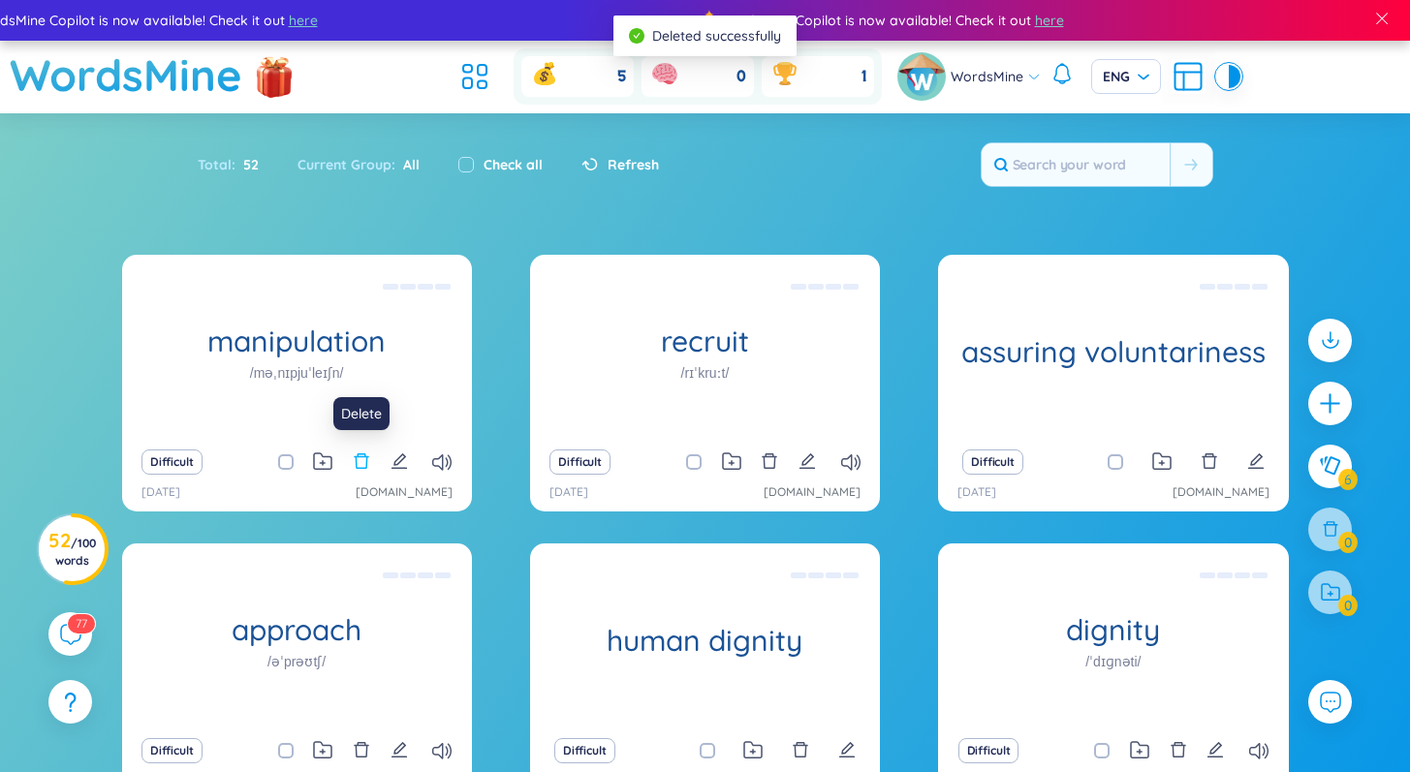
click at [362, 458] on icon "delete" at bounding box center [361, 461] width 17 height 17
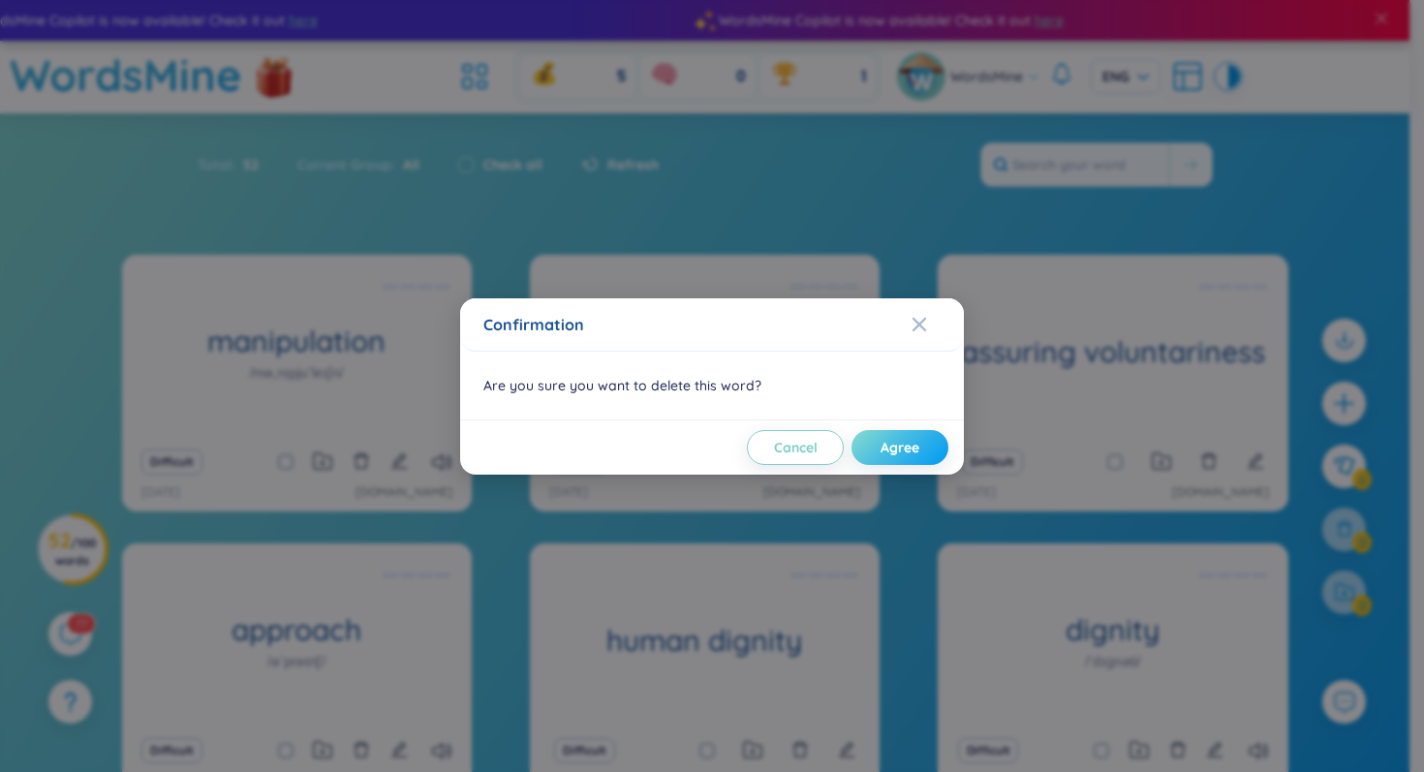
click at [899, 441] on span "Agree" at bounding box center [900, 447] width 39 height 19
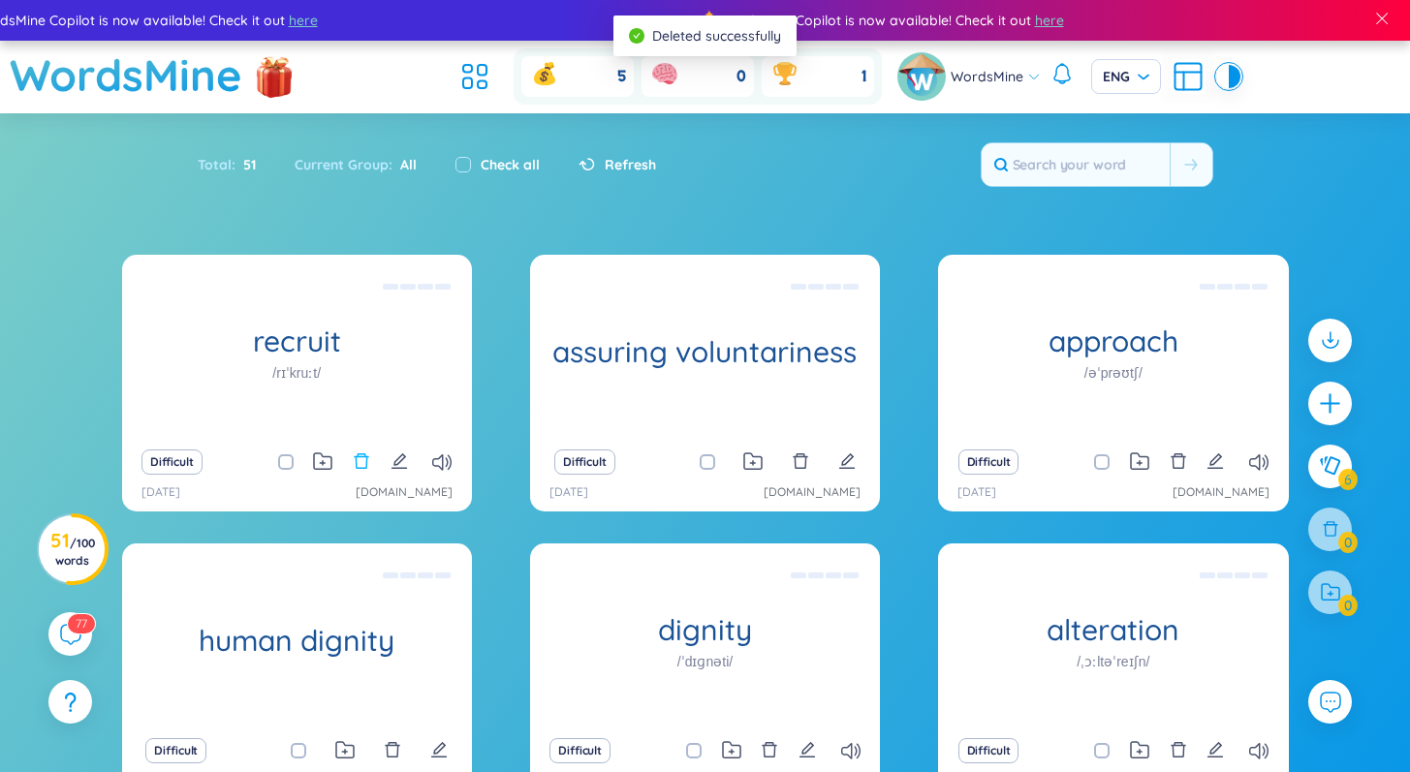
click at [364, 451] on button at bounding box center [361, 462] width 17 height 27
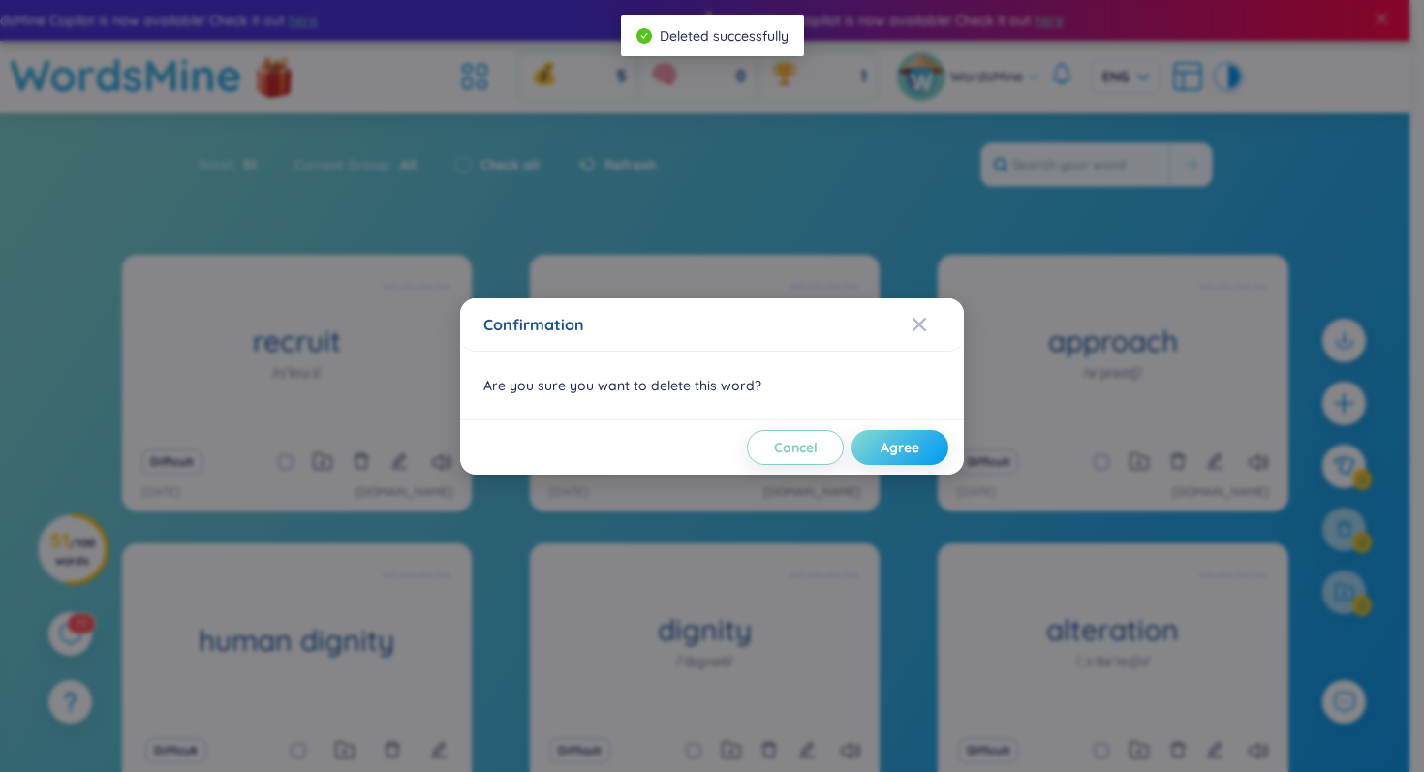
click at [877, 445] on button "Agree" at bounding box center [900, 447] width 97 height 35
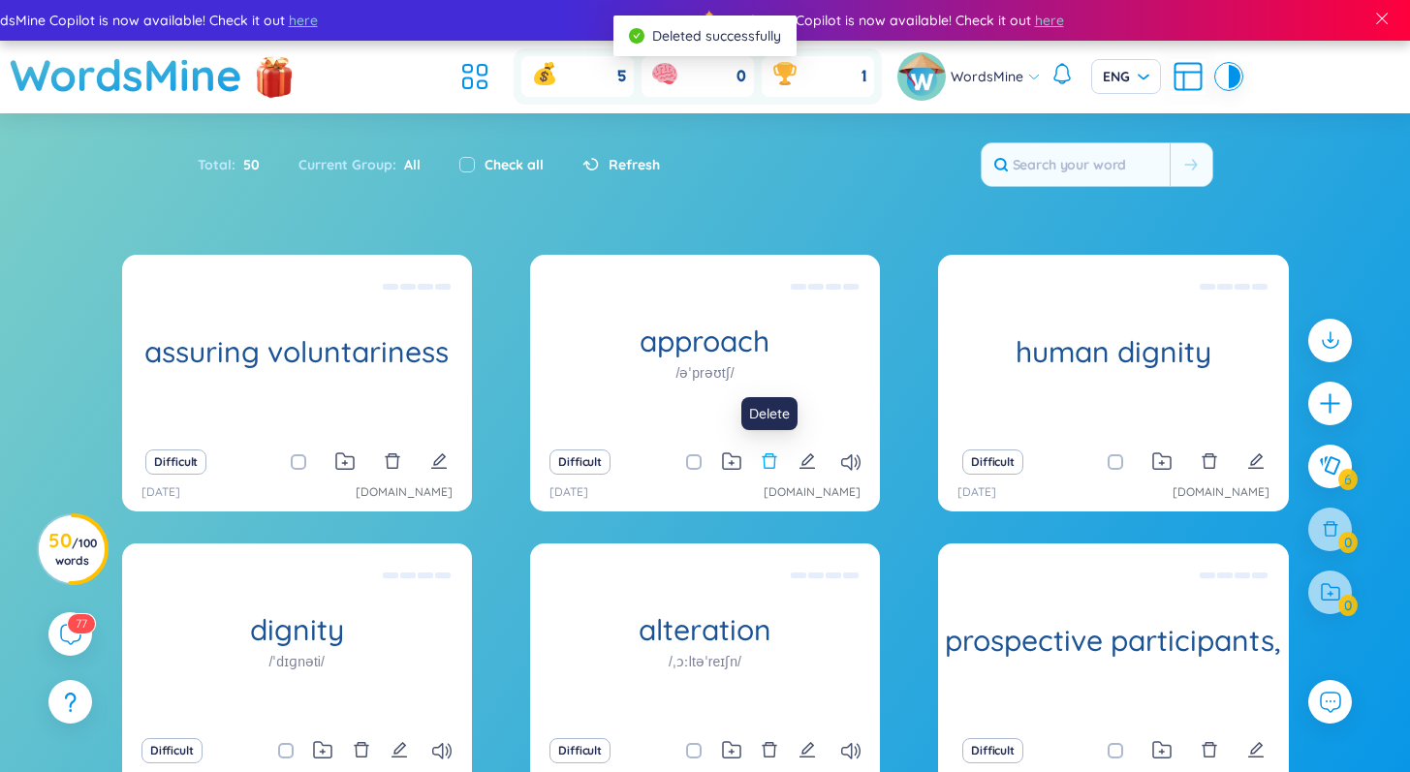
click at [768, 468] on icon "delete" at bounding box center [770, 461] width 15 height 16
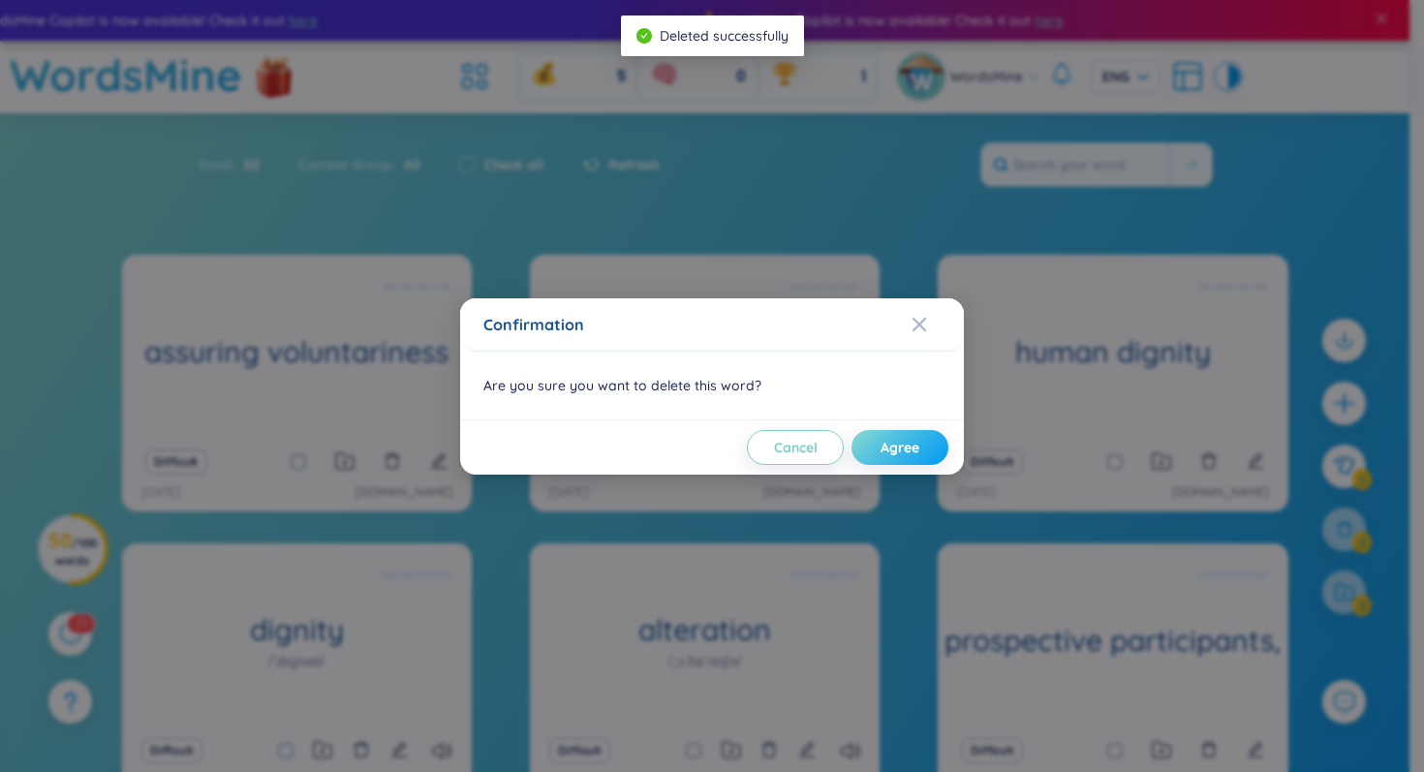
click at [916, 453] on span "Agree" at bounding box center [900, 447] width 39 height 19
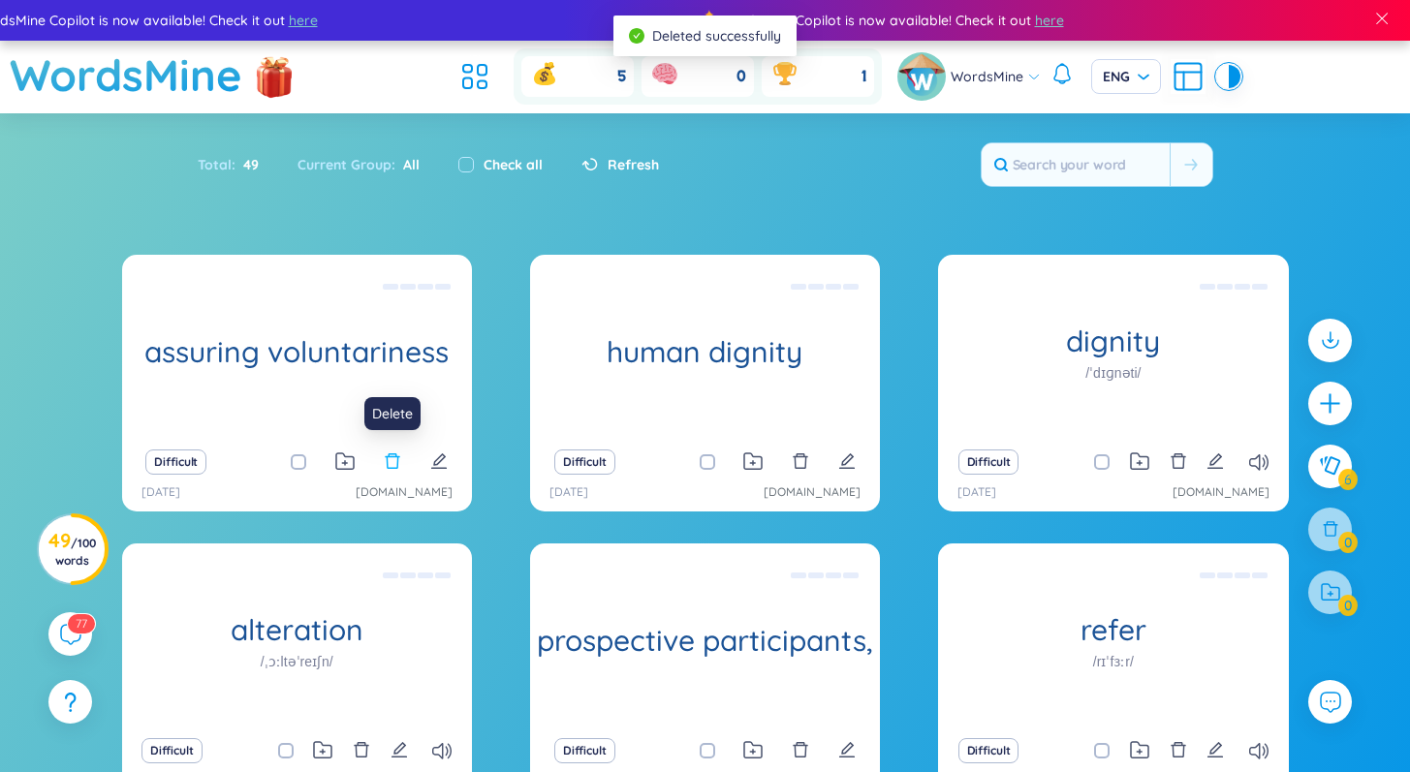
click at [395, 462] on icon "delete" at bounding box center [392, 461] width 17 height 17
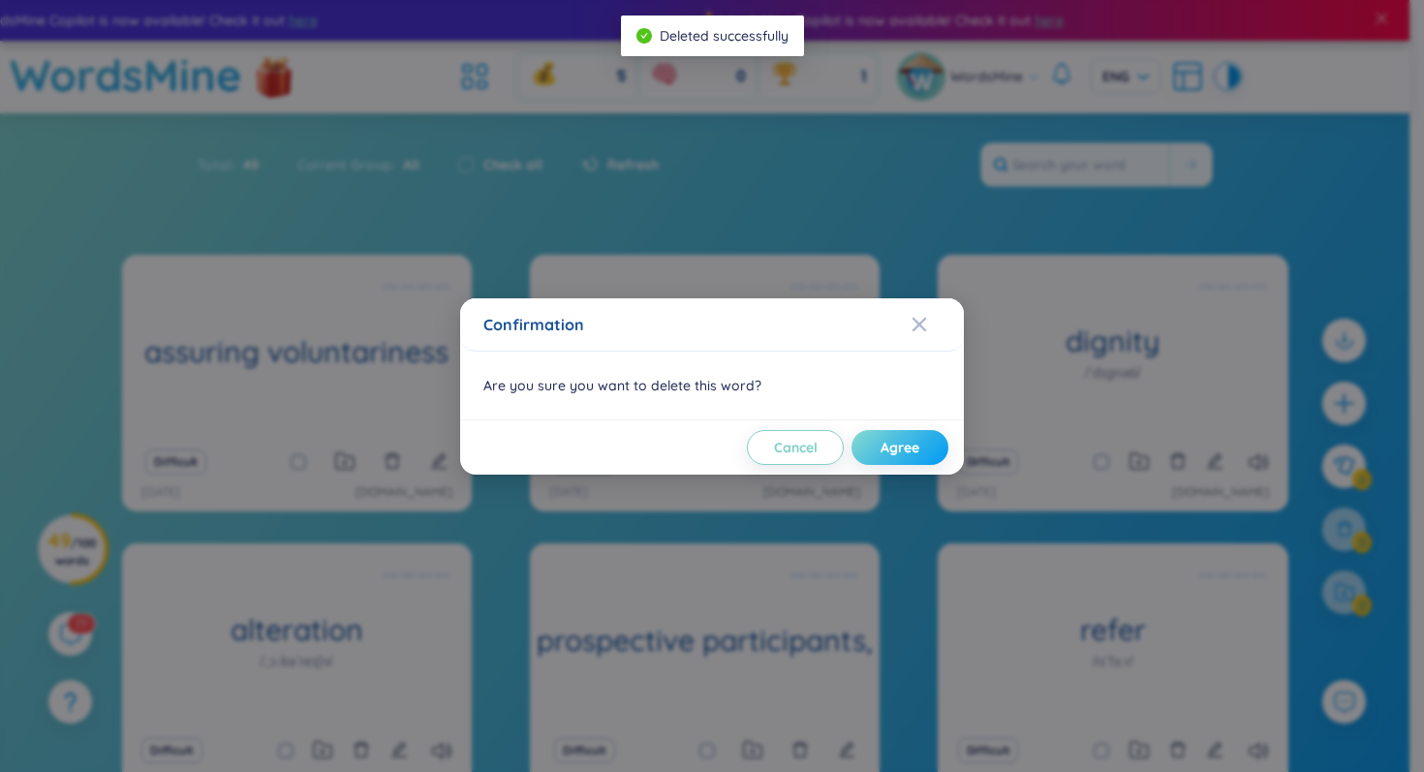
click at [917, 447] on span "Agree" at bounding box center [900, 447] width 39 height 19
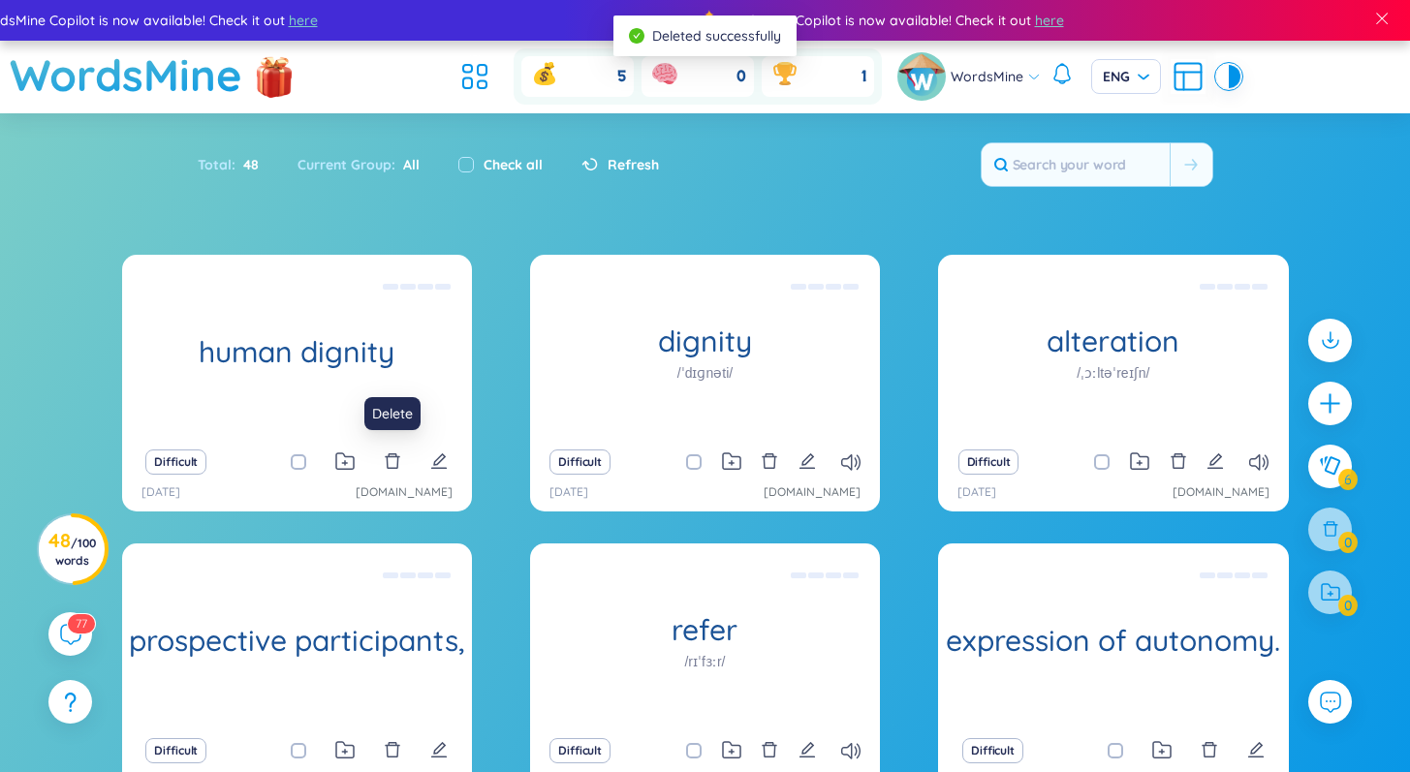
click at [400, 473] on button at bounding box center [392, 462] width 17 height 27
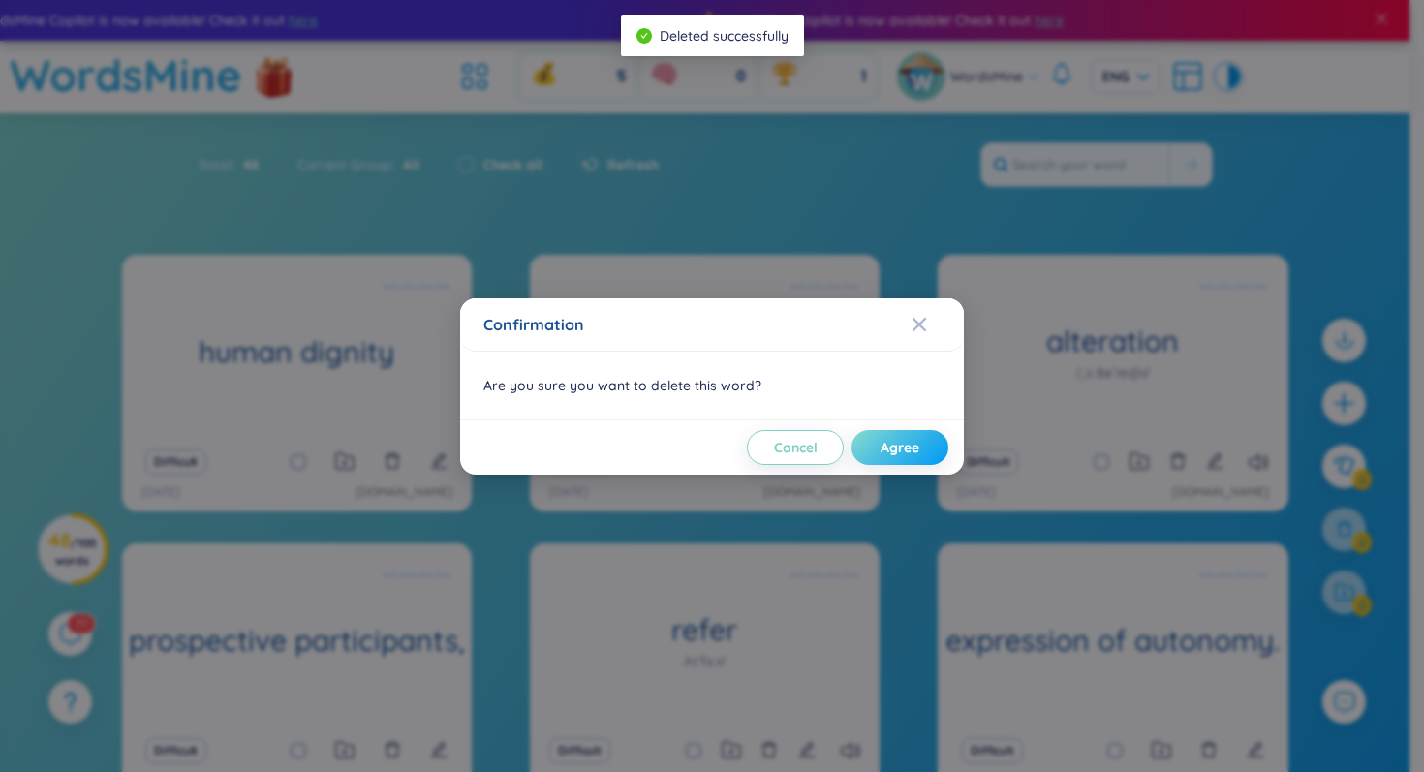
click at [872, 452] on button "Agree" at bounding box center [900, 447] width 97 height 35
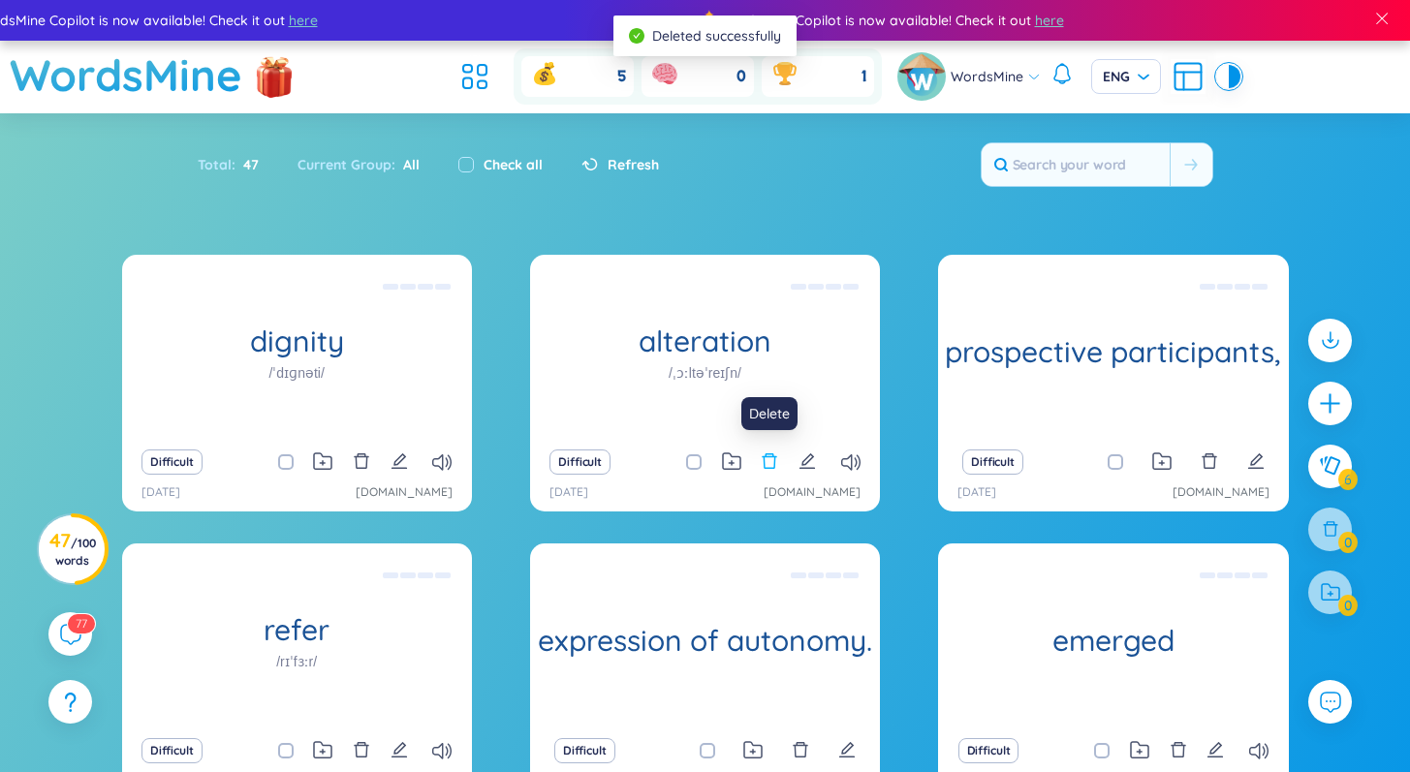
click at [765, 467] on icon "delete" at bounding box center [770, 461] width 15 height 16
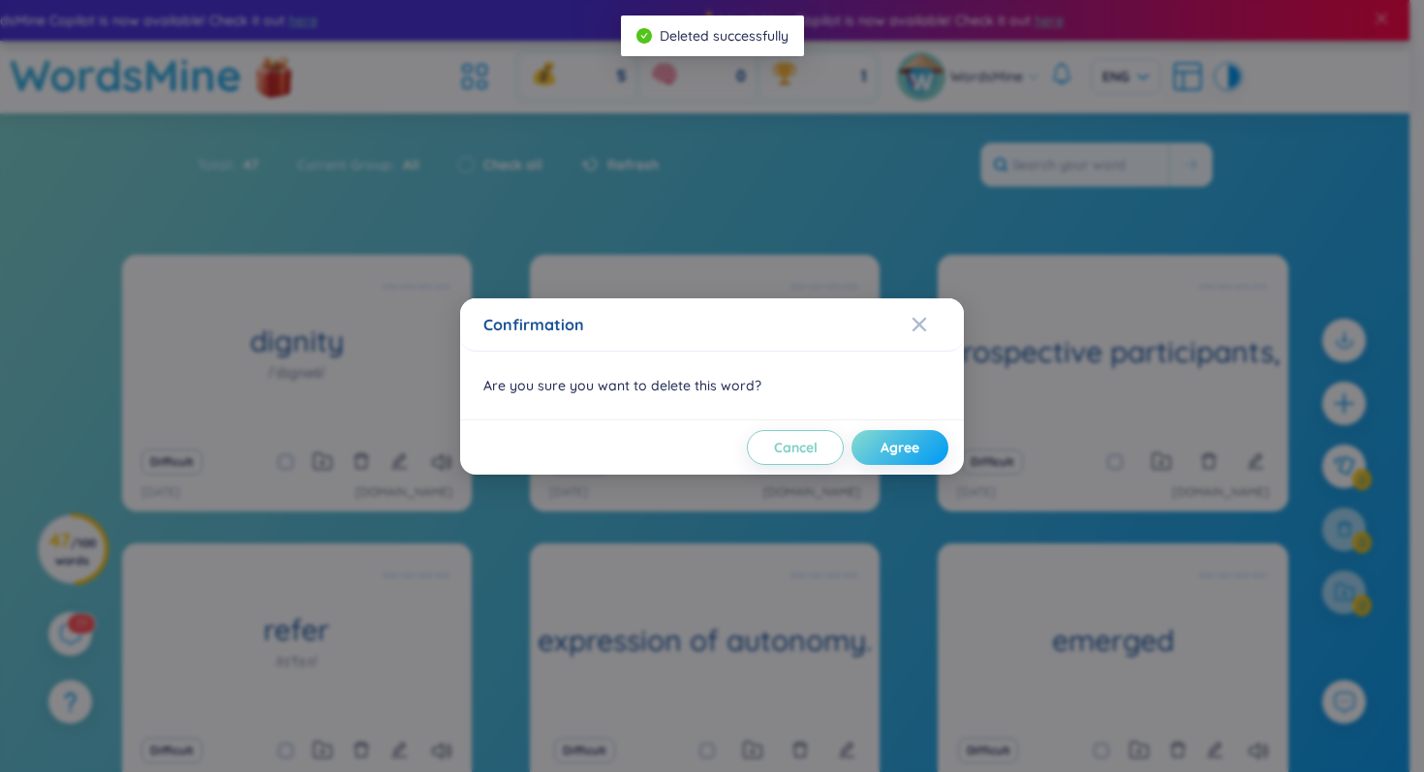
click at [906, 451] on span "Agree" at bounding box center [900, 447] width 39 height 19
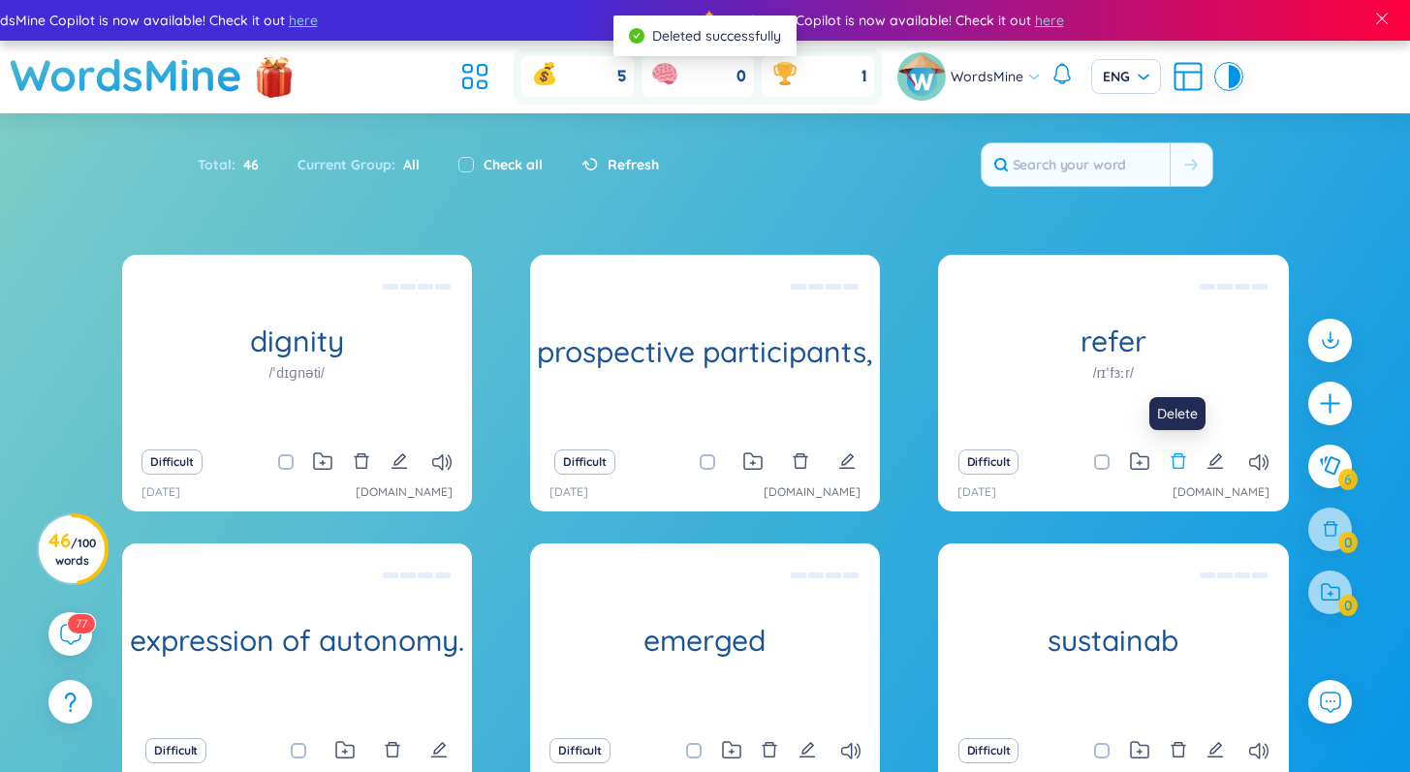
click at [1180, 459] on icon "delete" at bounding box center [1178, 461] width 17 height 17
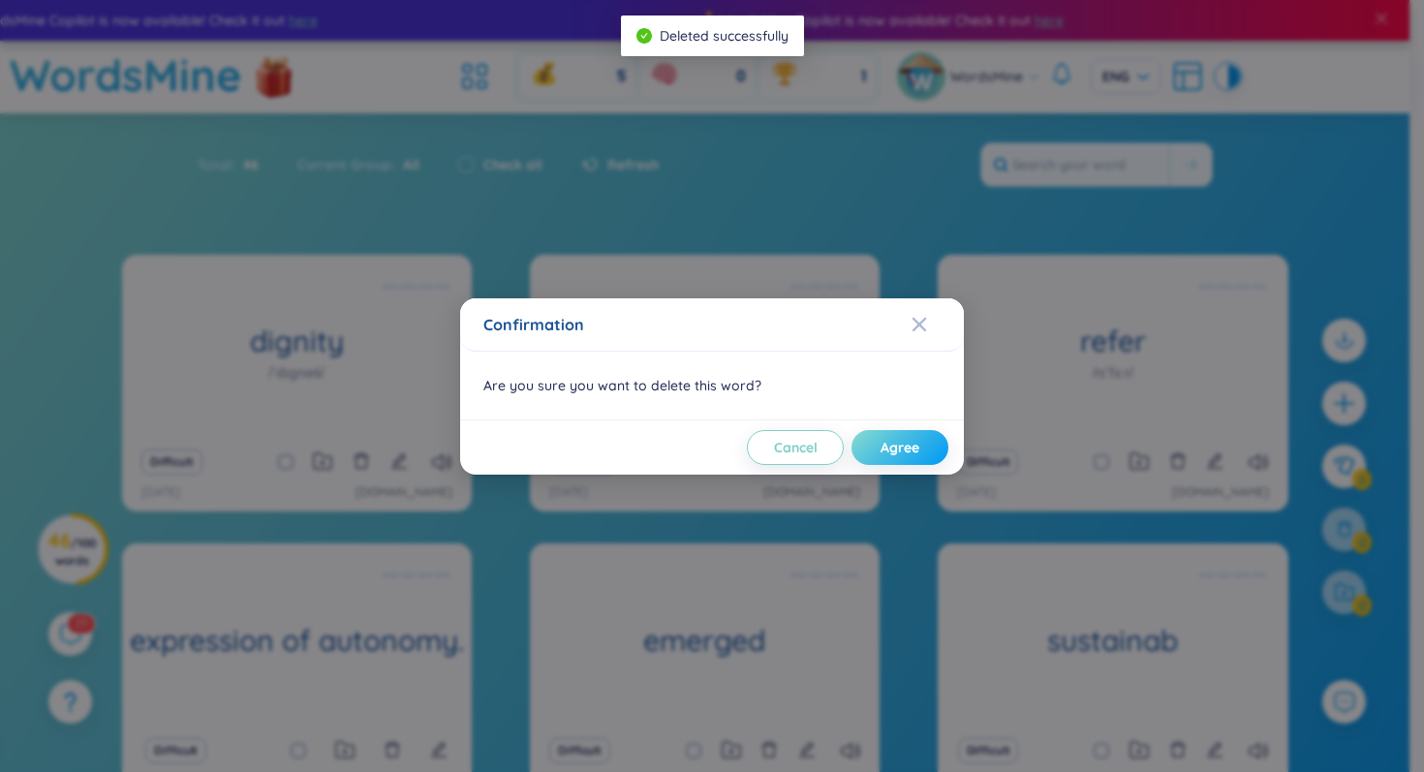
click at [898, 453] on span "Agree" at bounding box center [900, 447] width 39 height 19
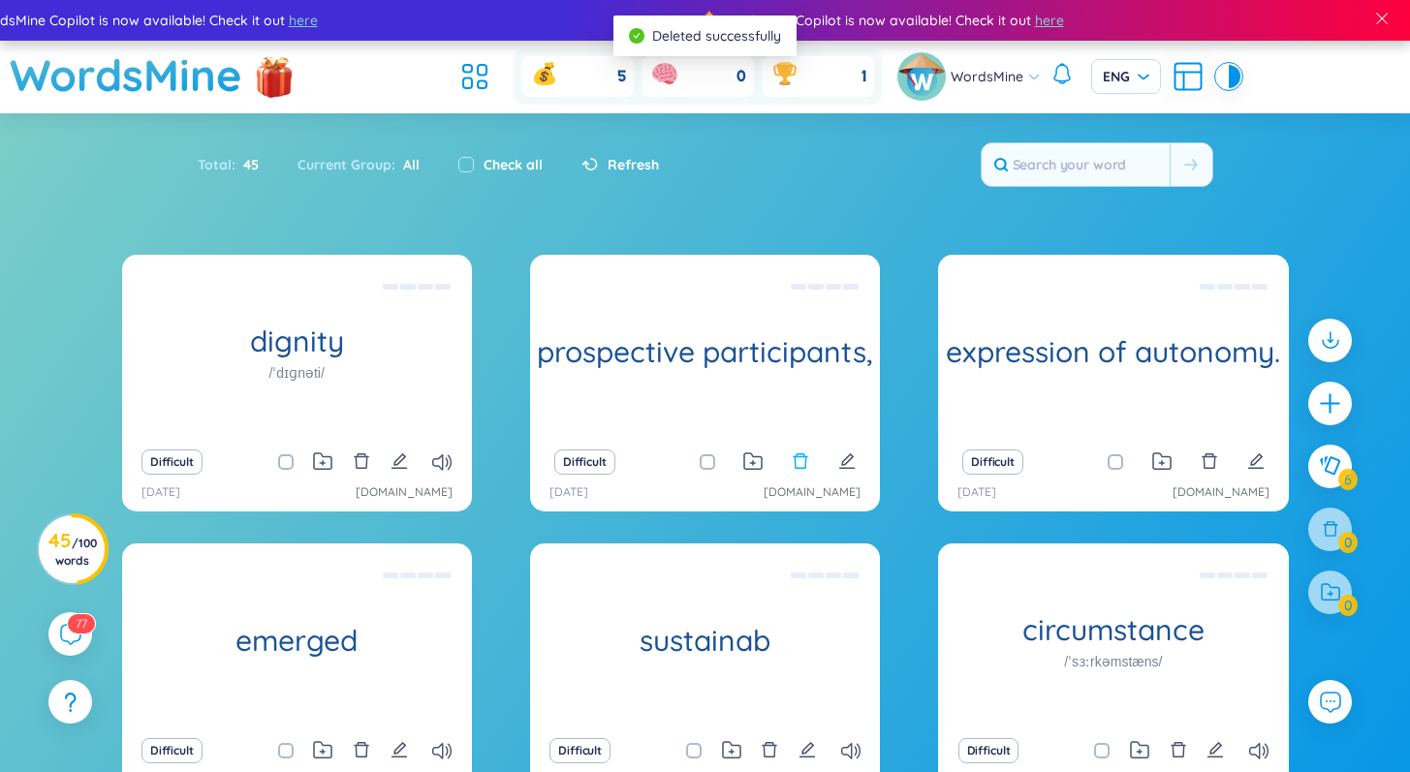
click at [804, 467] on icon "delete" at bounding box center [800, 461] width 17 height 17
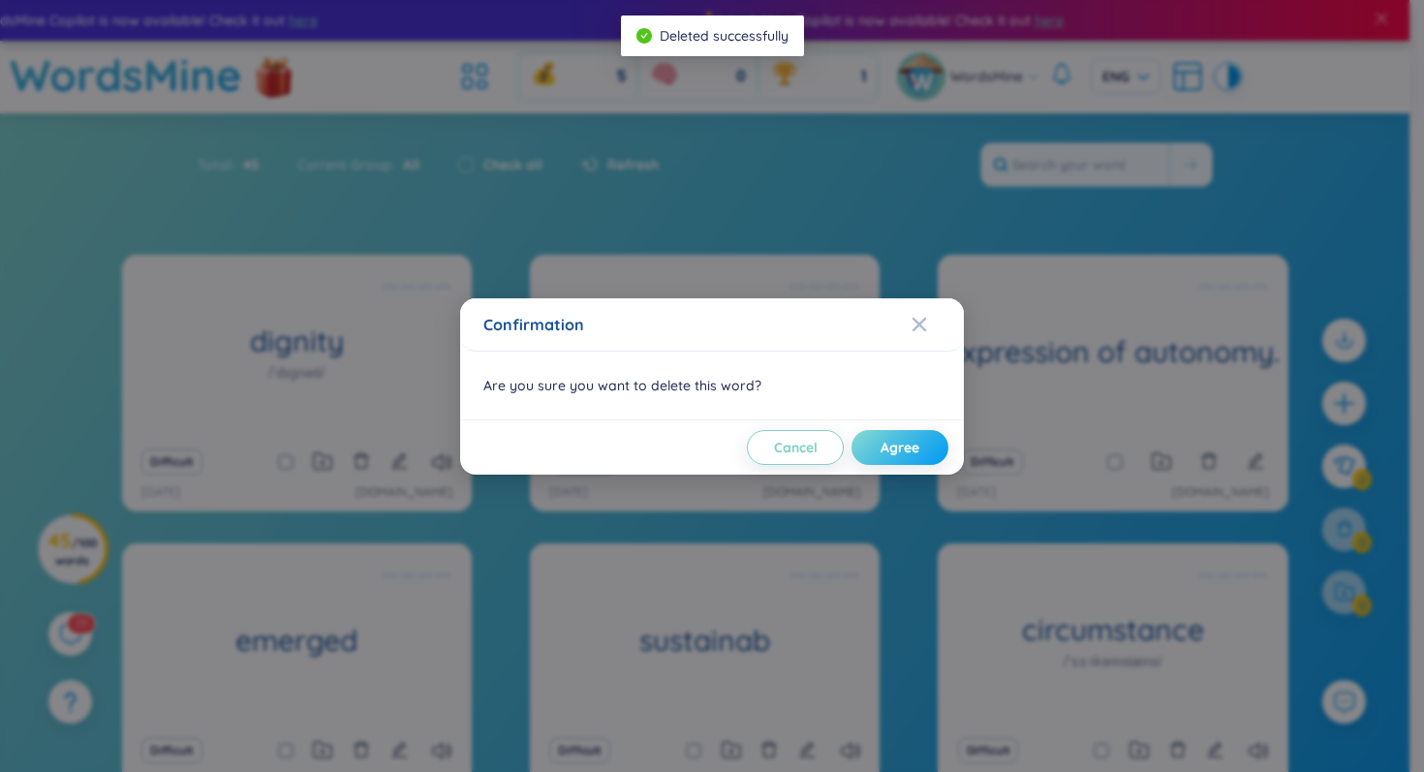
click at [894, 450] on span "Agree" at bounding box center [900, 447] width 39 height 19
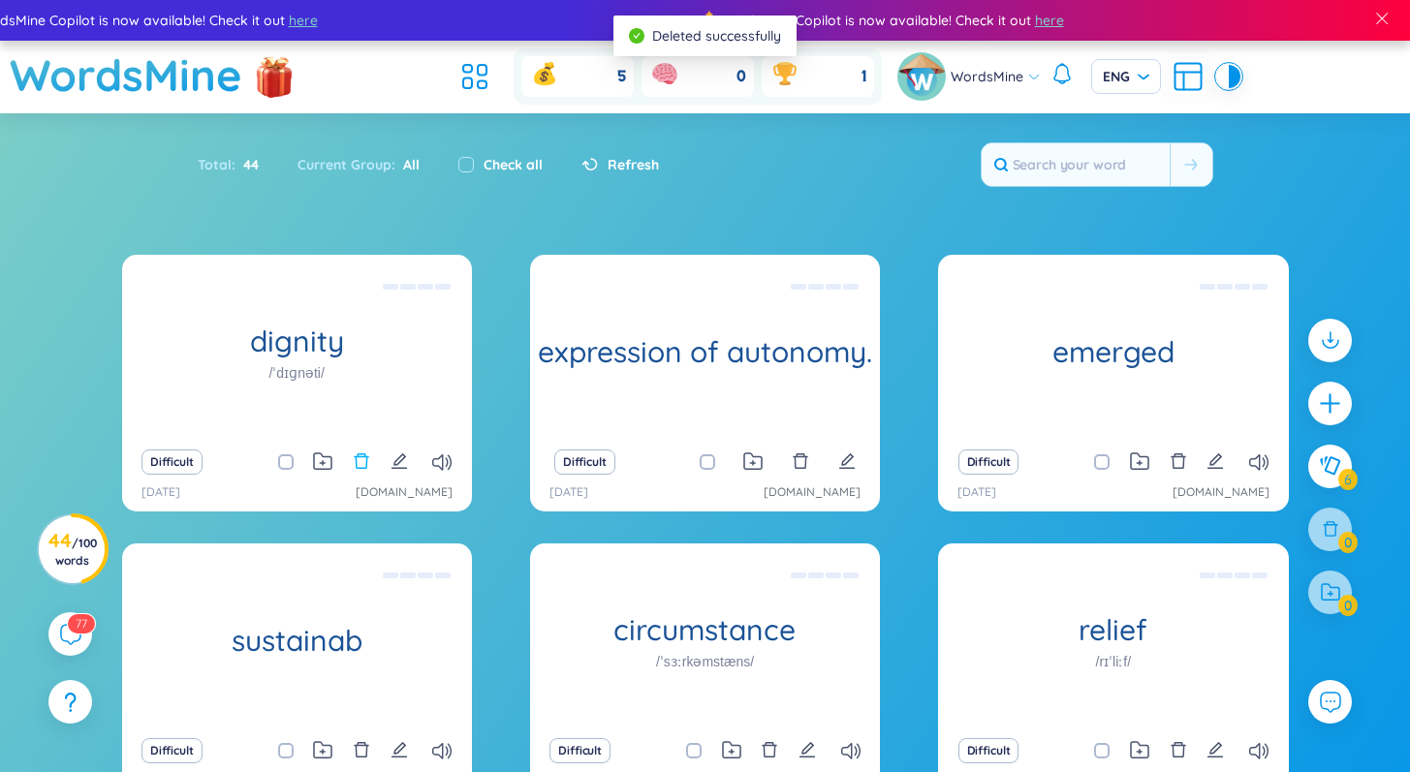
click at [364, 464] on icon "delete" at bounding box center [361, 461] width 17 height 17
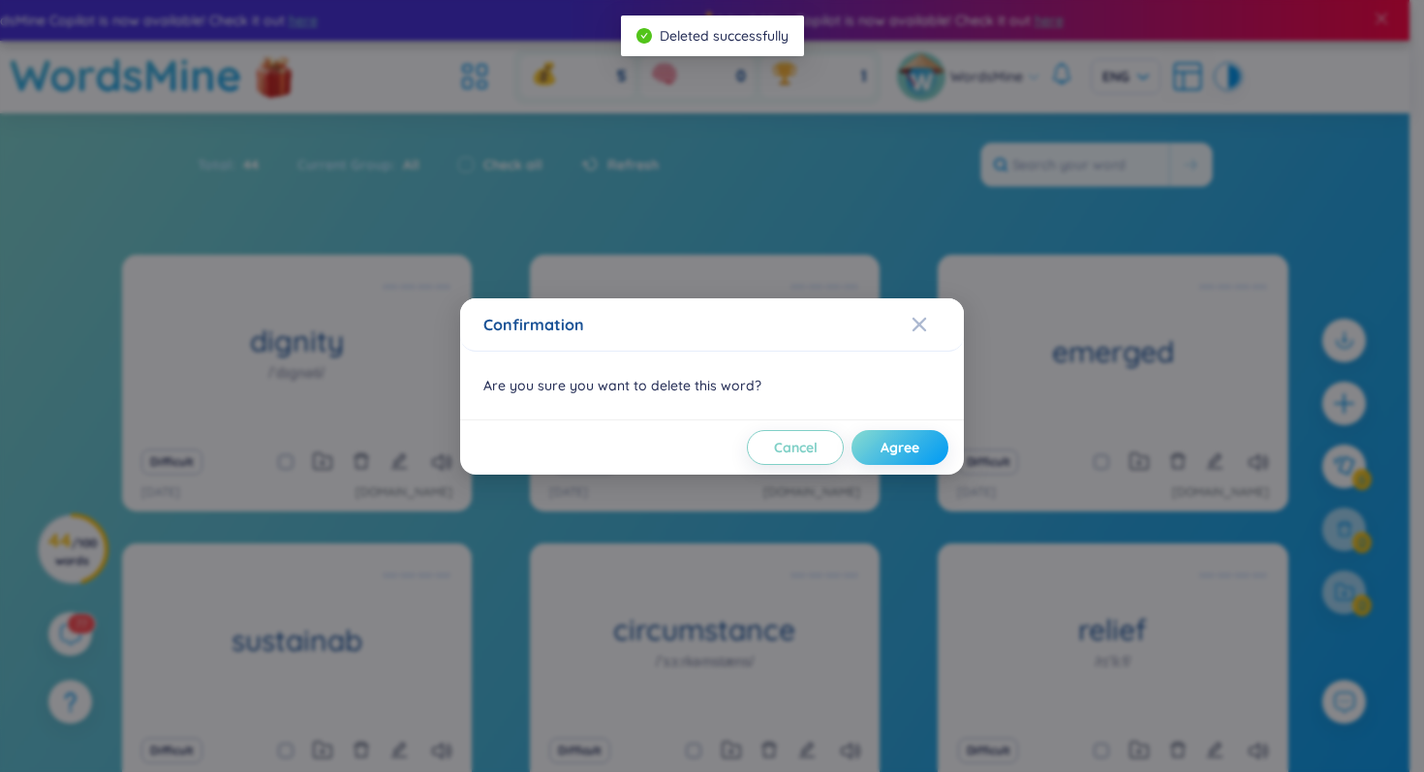
click at [873, 458] on button "Agree" at bounding box center [900, 447] width 97 height 35
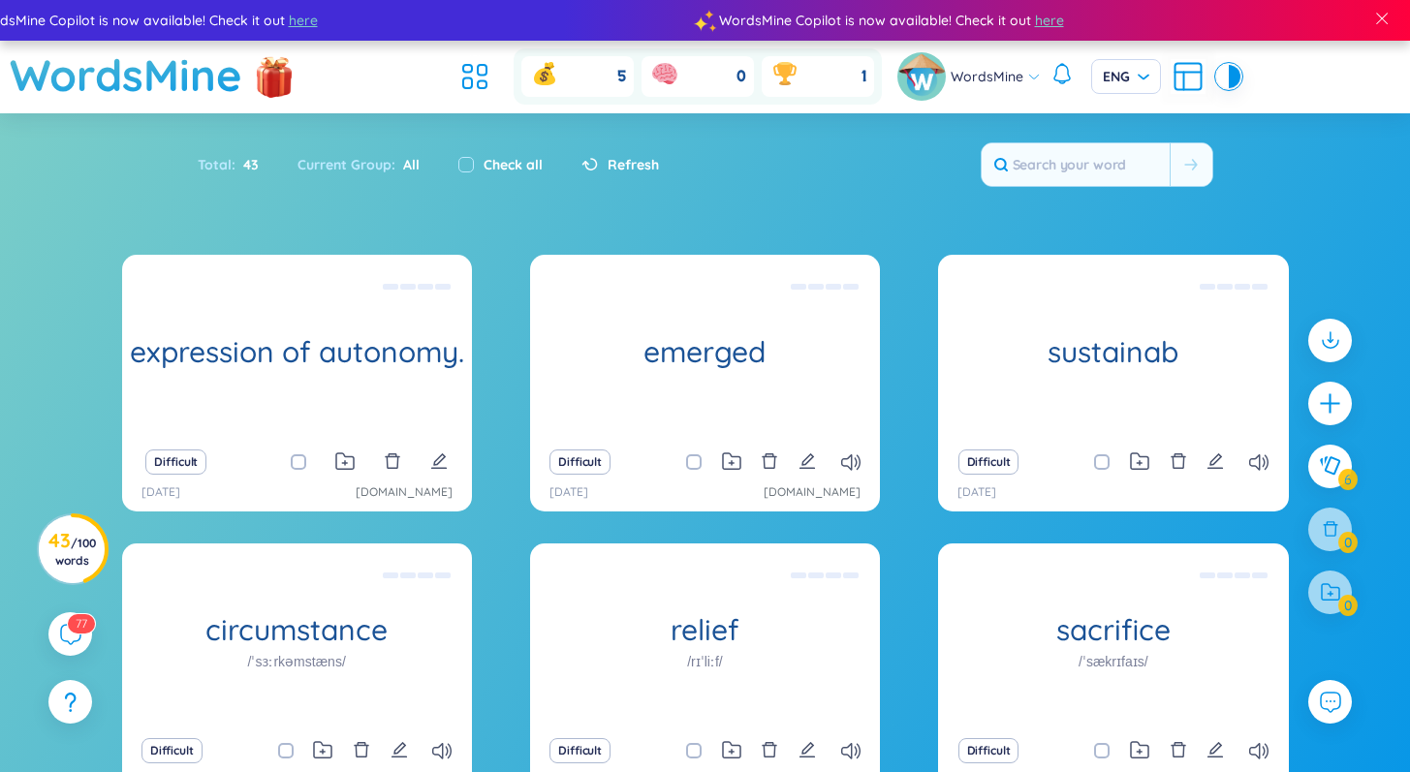
click at [405, 464] on div "Difficult" at bounding box center [297, 462] width 330 height 27
click at [391, 465] on icon "delete" at bounding box center [392, 461] width 17 height 17
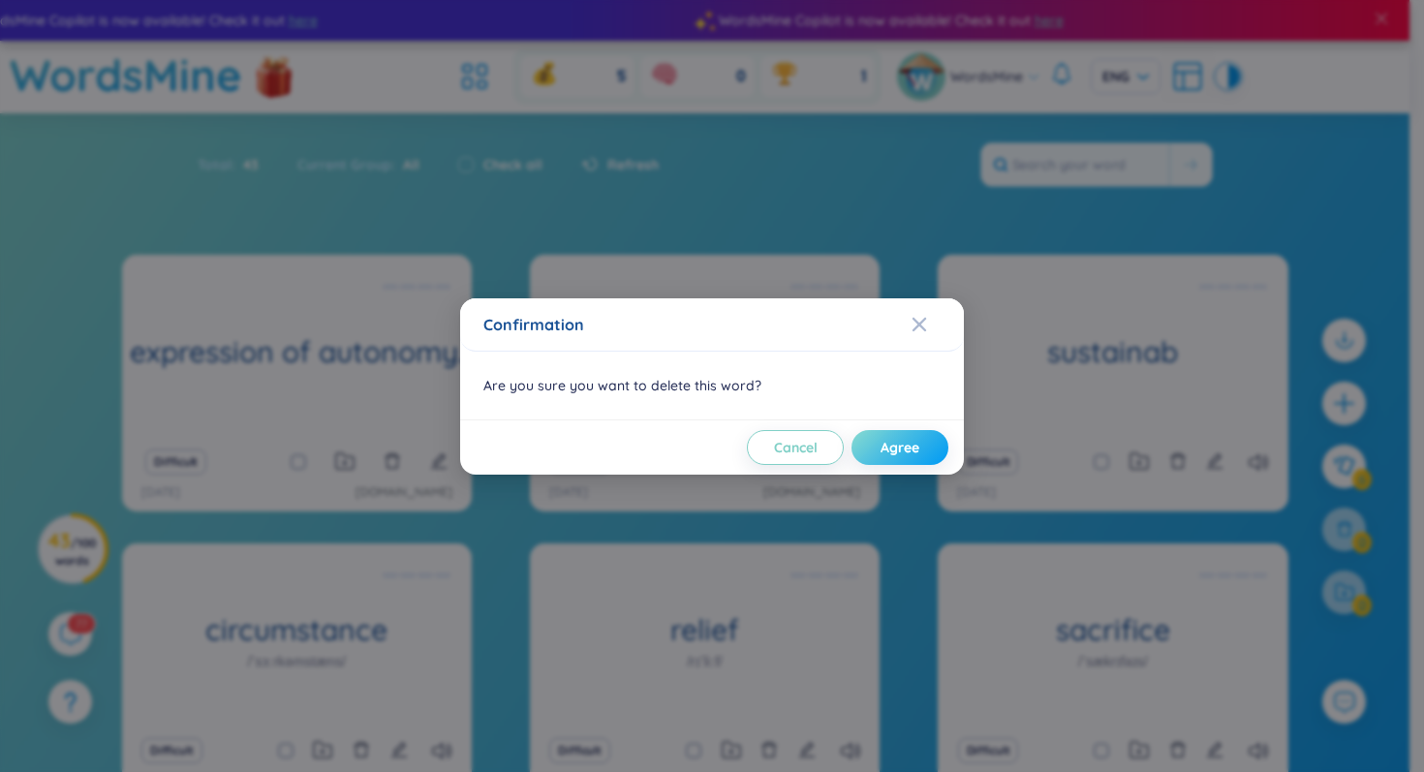
click at [930, 442] on button "Agree" at bounding box center [900, 447] width 97 height 35
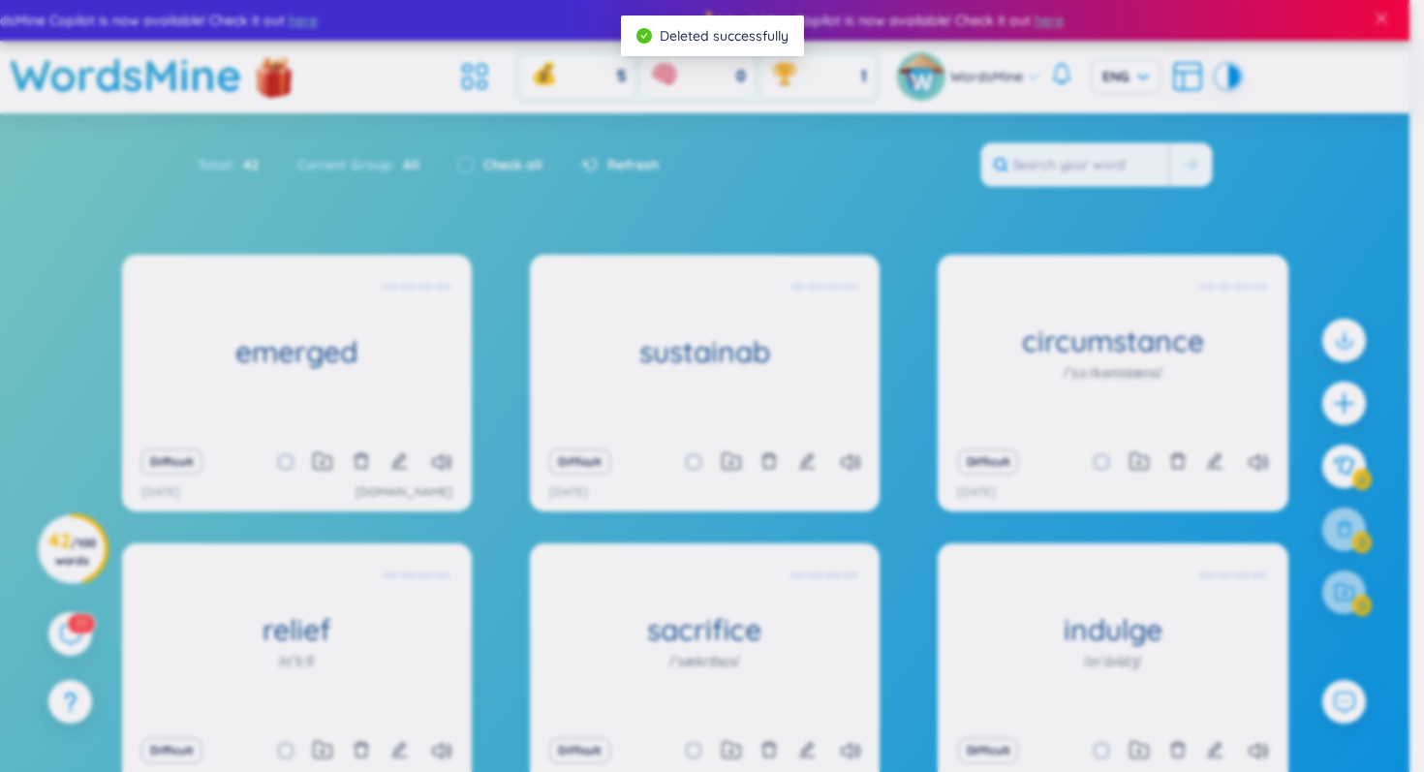
click at [930, 442] on div "Confirmation Are you sure you want to delete this word? Cancel Agree" at bounding box center [712, 386] width 1424 height 772
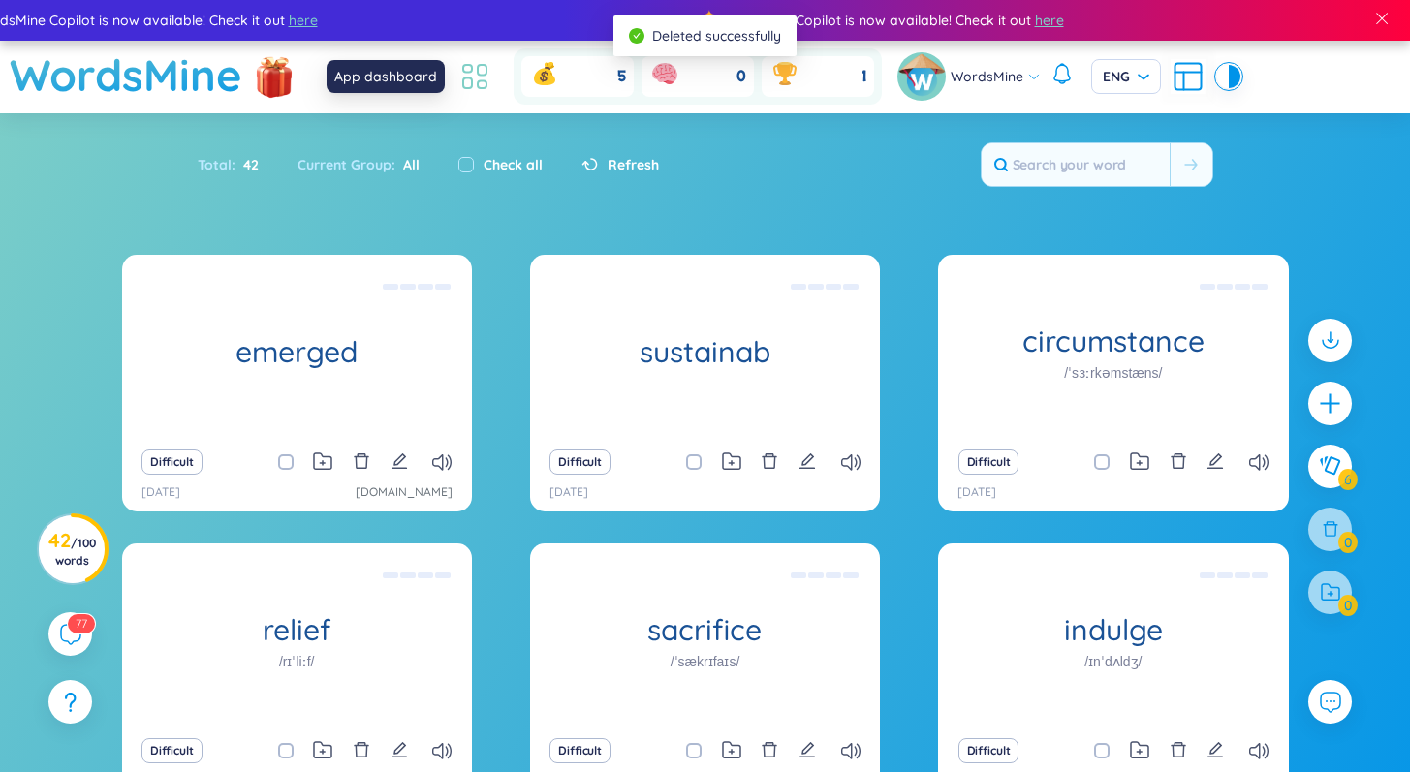
click at [465, 72] on icon at bounding box center [467, 69] width 9 height 8
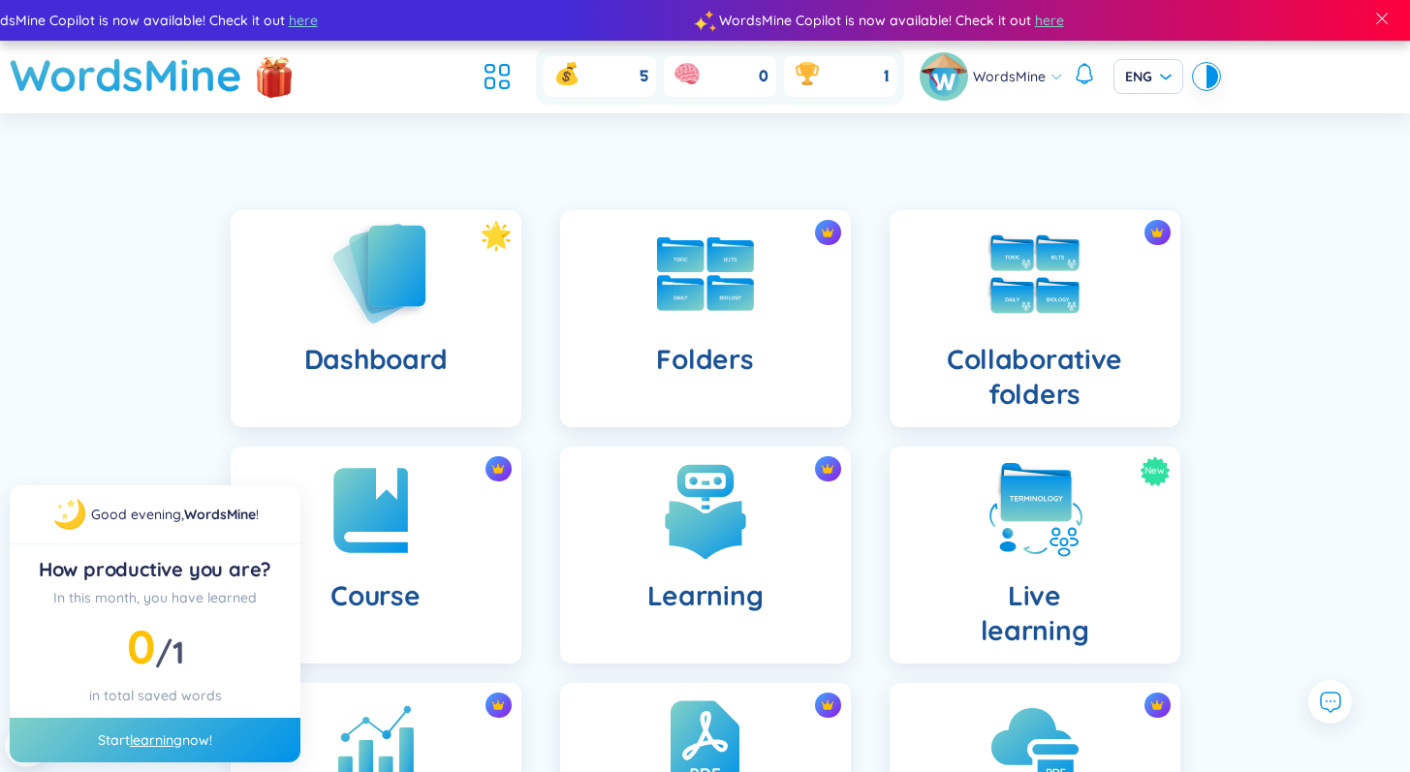
click at [428, 342] on h4 "Dashboard" at bounding box center [375, 359] width 142 height 35
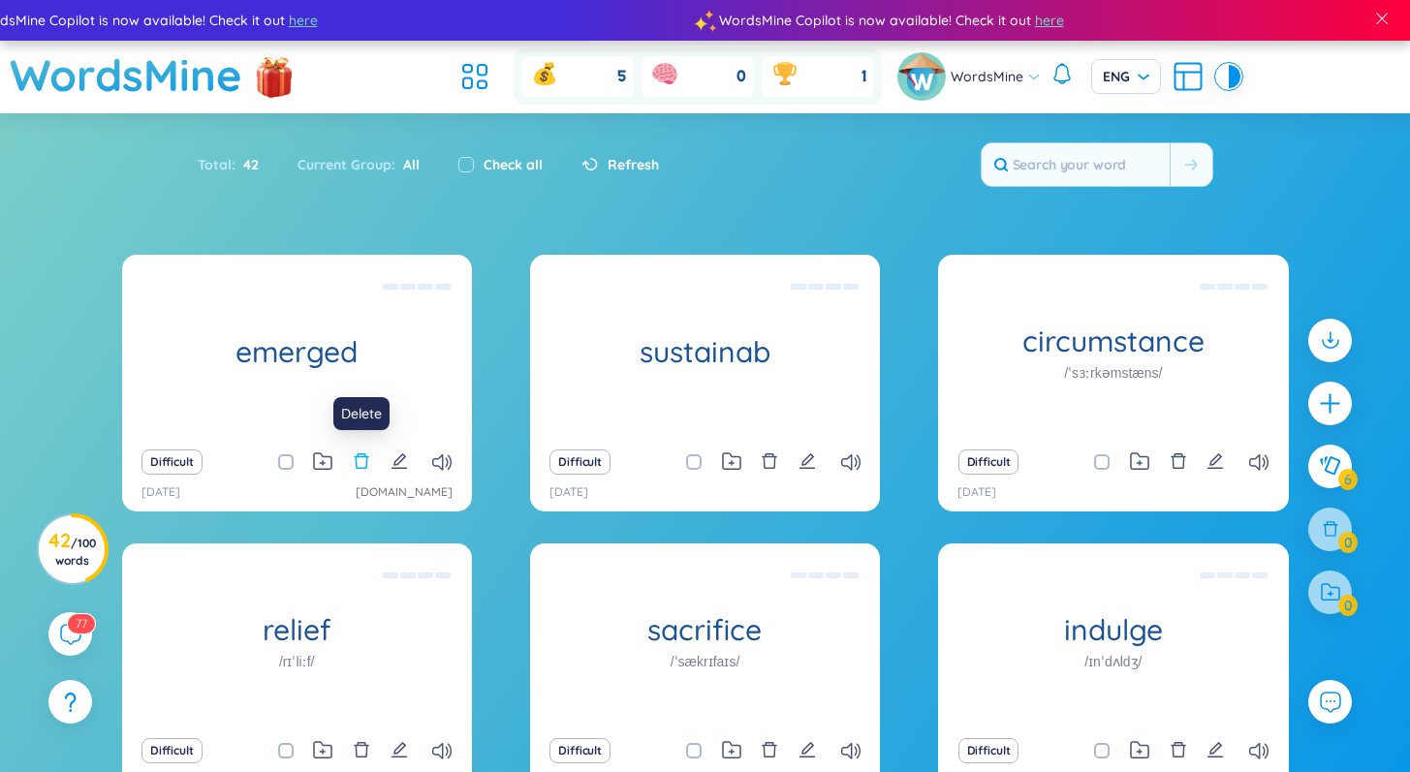
click at [359, 458] on icon "delete" at bounding box center [361, 461] width 17 height 17
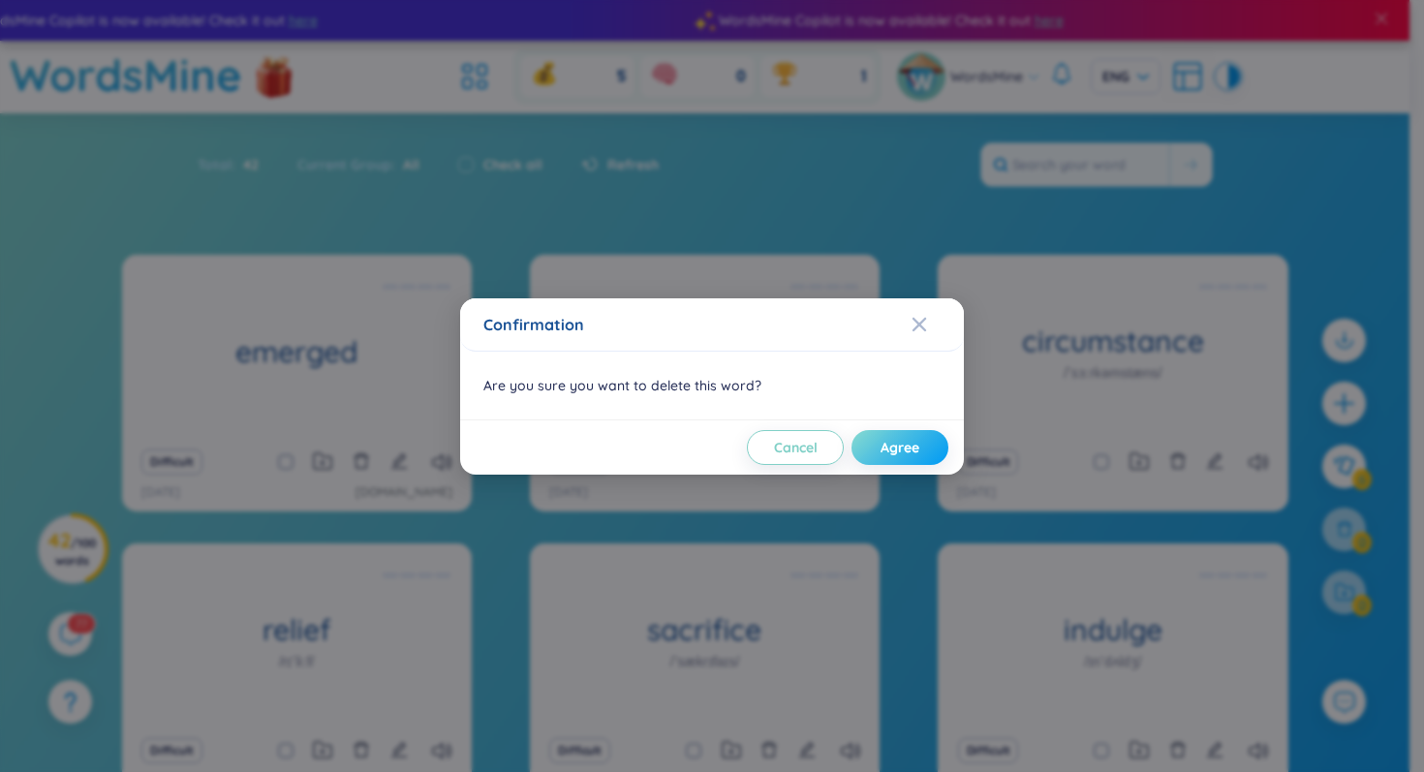
click at [905, 446] on span "Agree" at bounding box center [900, 447] width 39 height 19
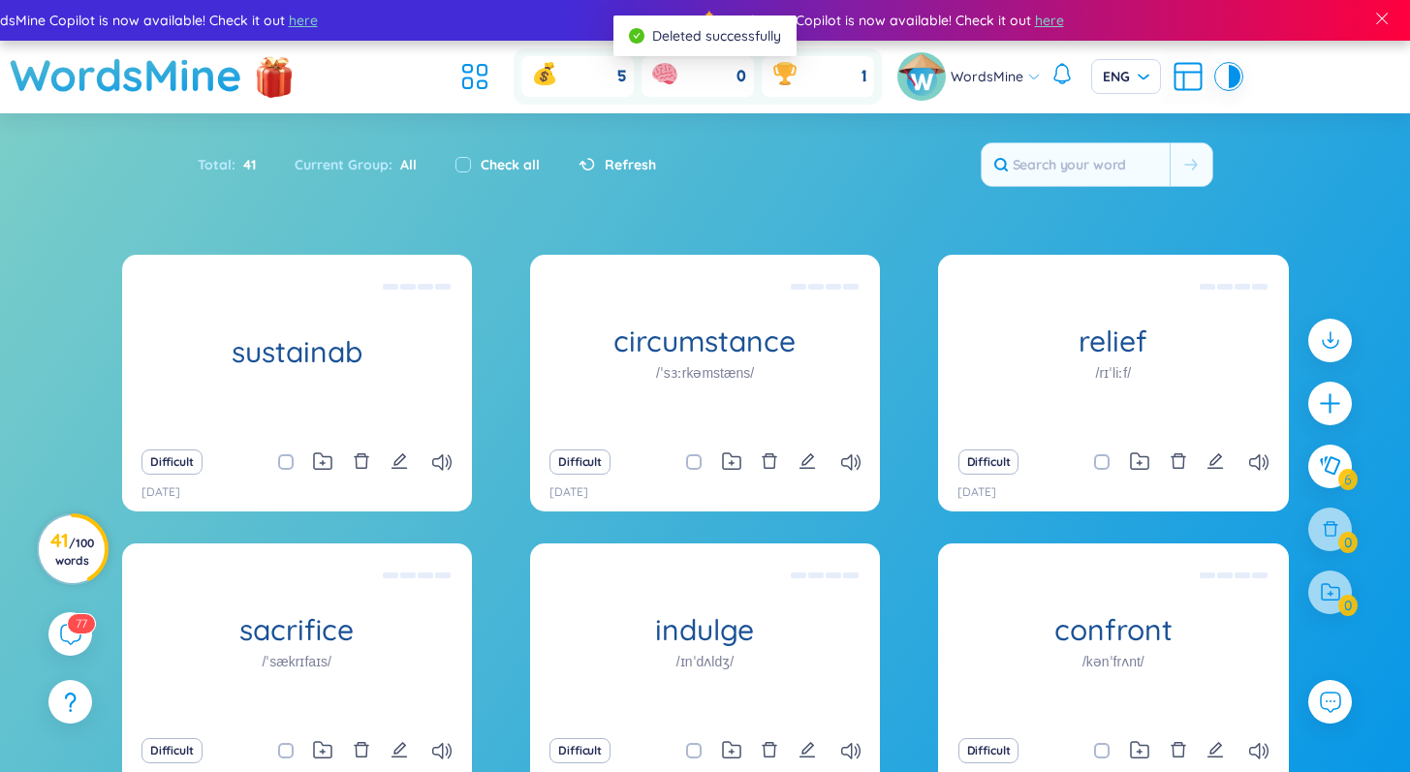
click at [73, 536] on span "/ 100 words" at bounding box center [74, 552] width 39 height 32
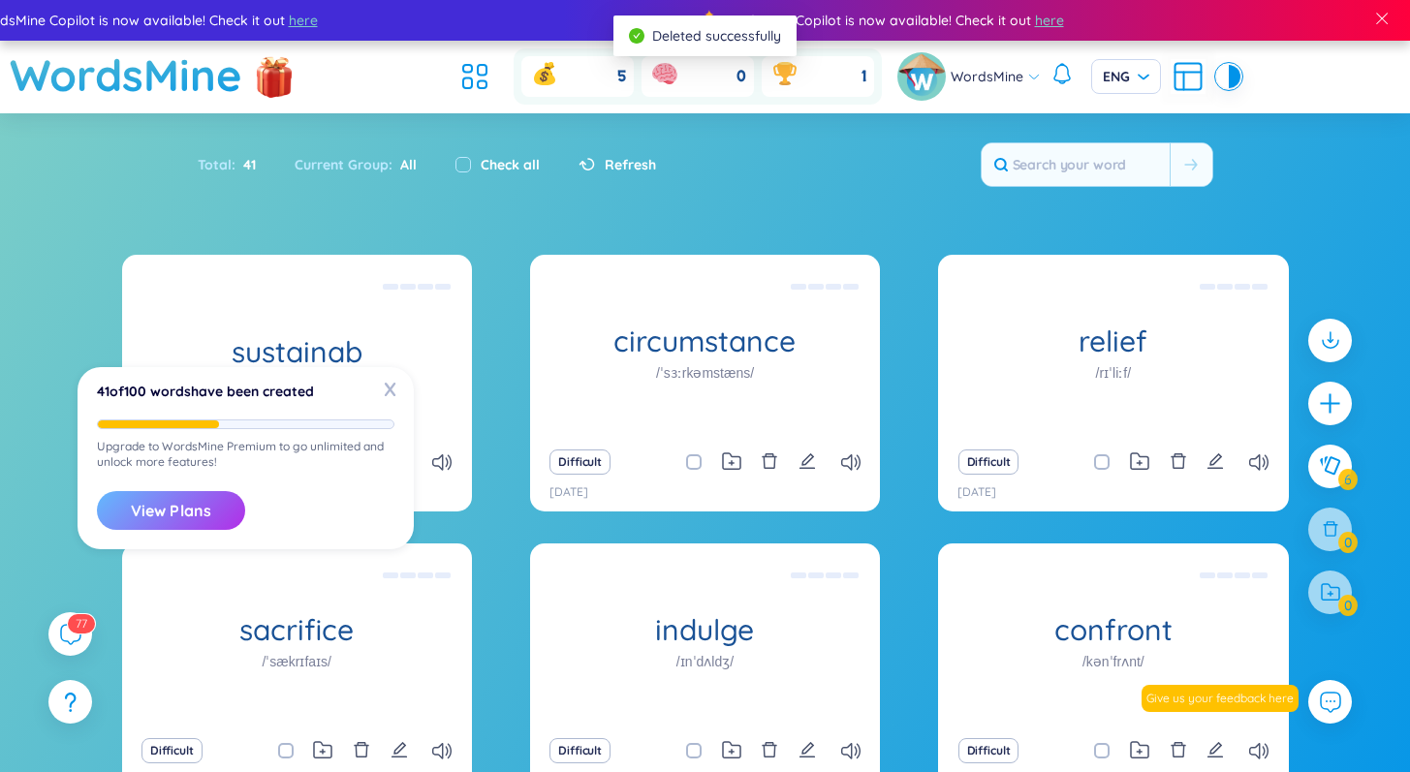
click at [187, 519] on button "View Plans" at bounding box center [171, 510] width 148 height 39
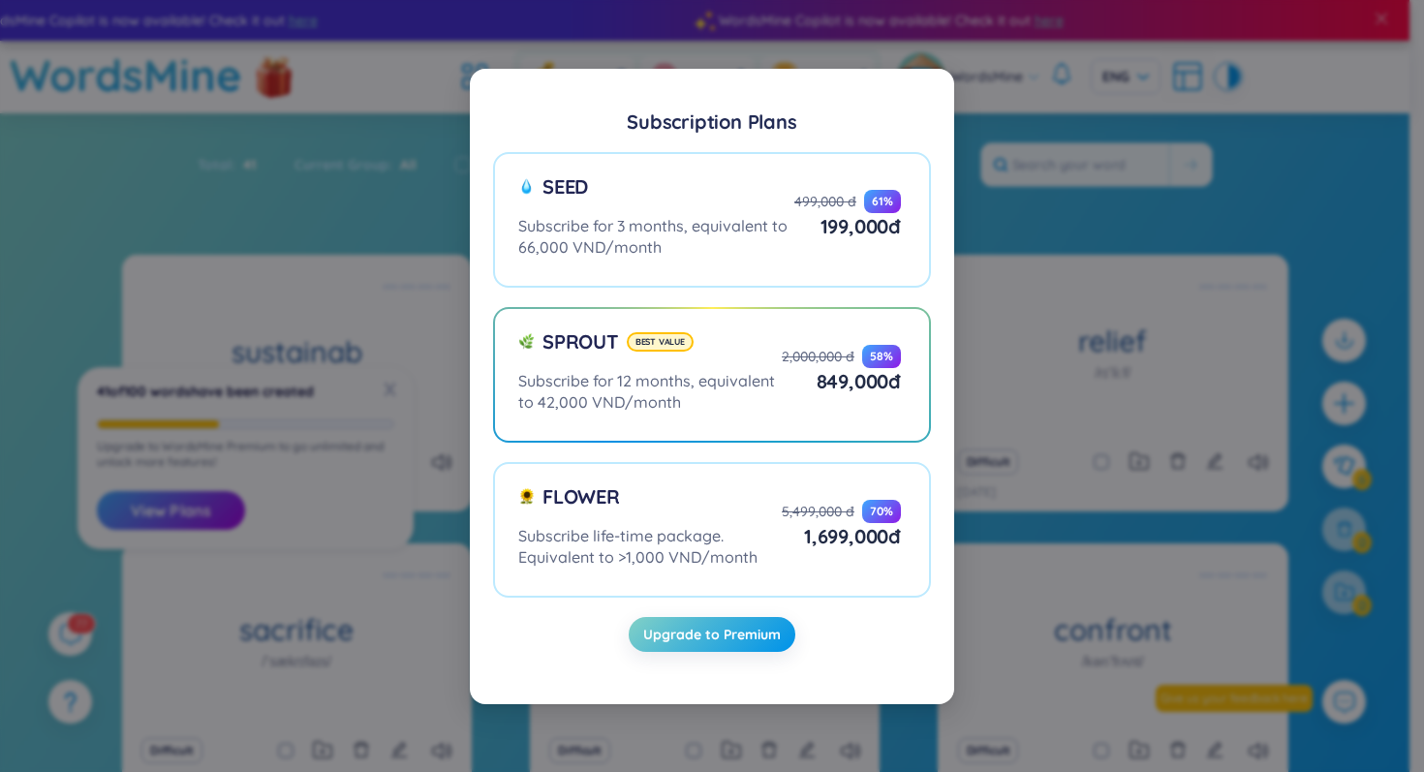
click at [321, 239] on div "Subscription Plans Seed Subscribe for 3 months, equivalent to 66,000 VND/month …" at bounding box center [712, 386] width 1424 height 772
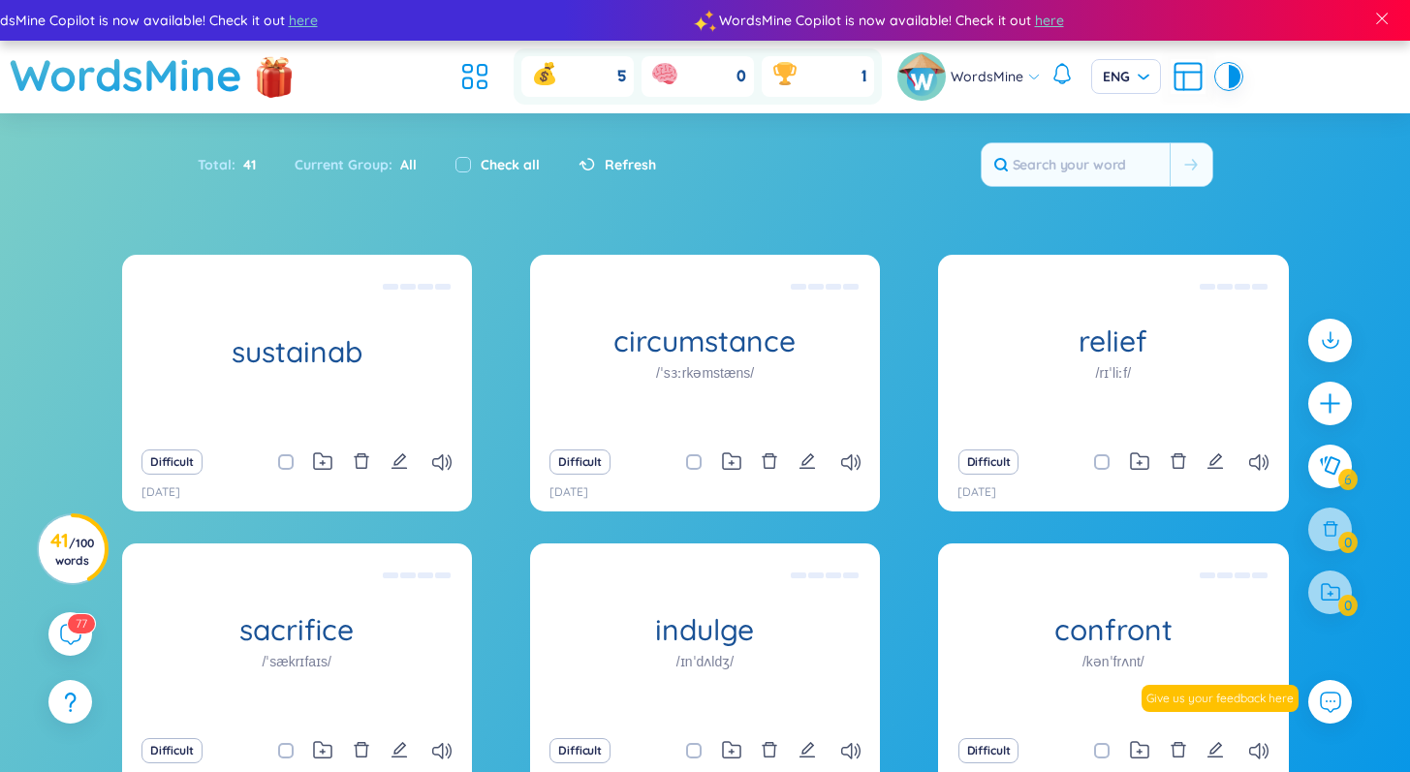
click at [370, 459] on div "Difficult" at bounding box center [297, 462] width 330 height 27
click at [366, 460] on icon "delete" at bounding box center [361, 461] width 15 height 16
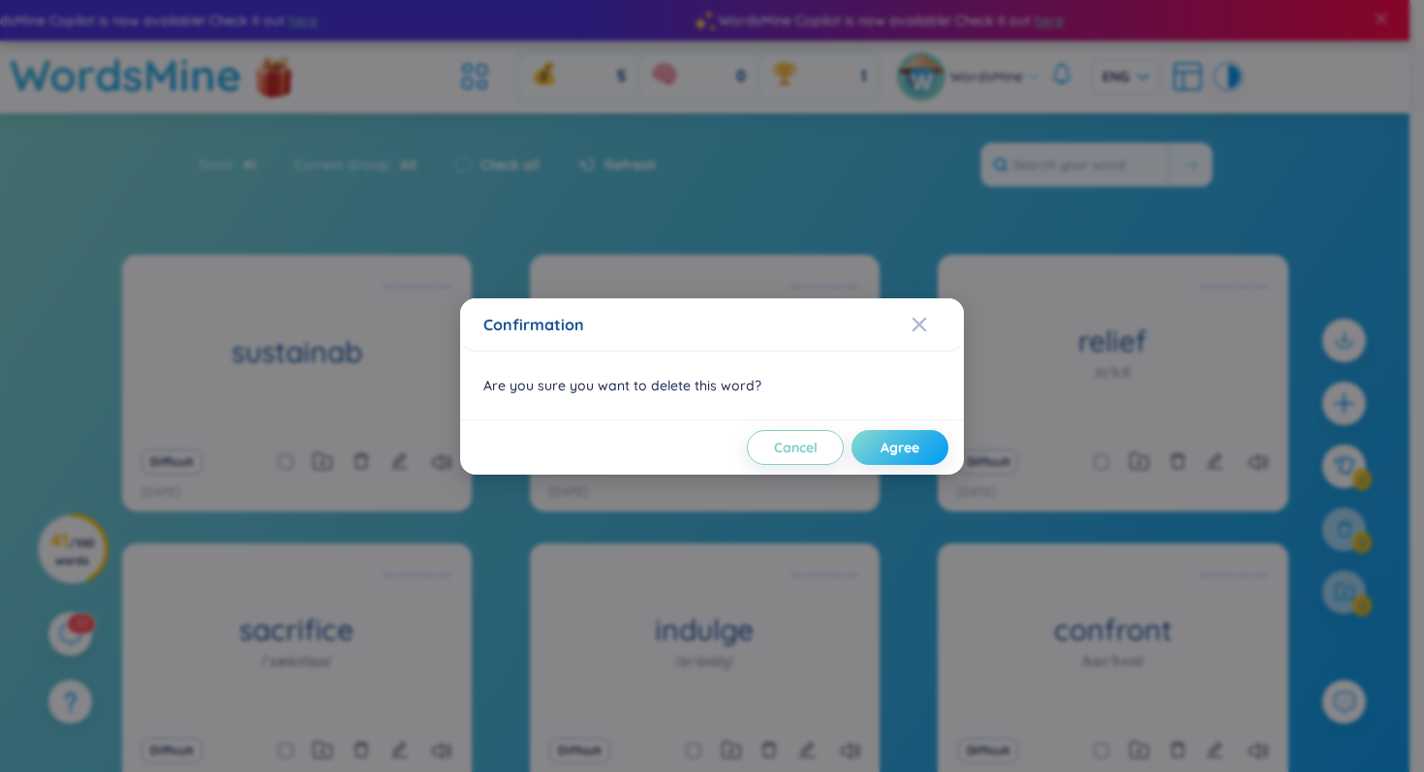
click at [893, 456] on span "Agree" at bounding box center [900, 447] width 39 height 19
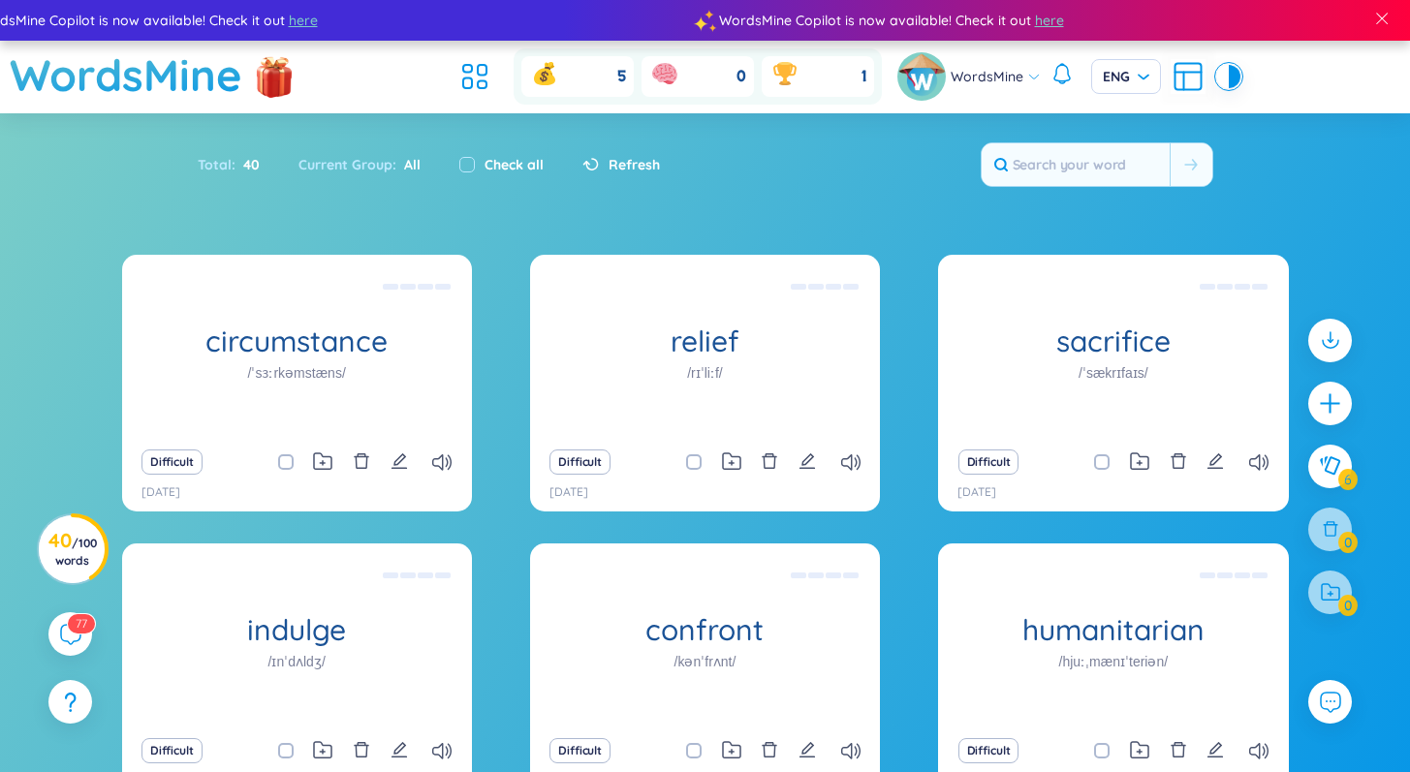
click at [1324, 519] on div at bounding box center [1329, 476] width 63 height 334
click at [361, 462] on icon "delete" at bounding box center [361, 461] width 17 height 17
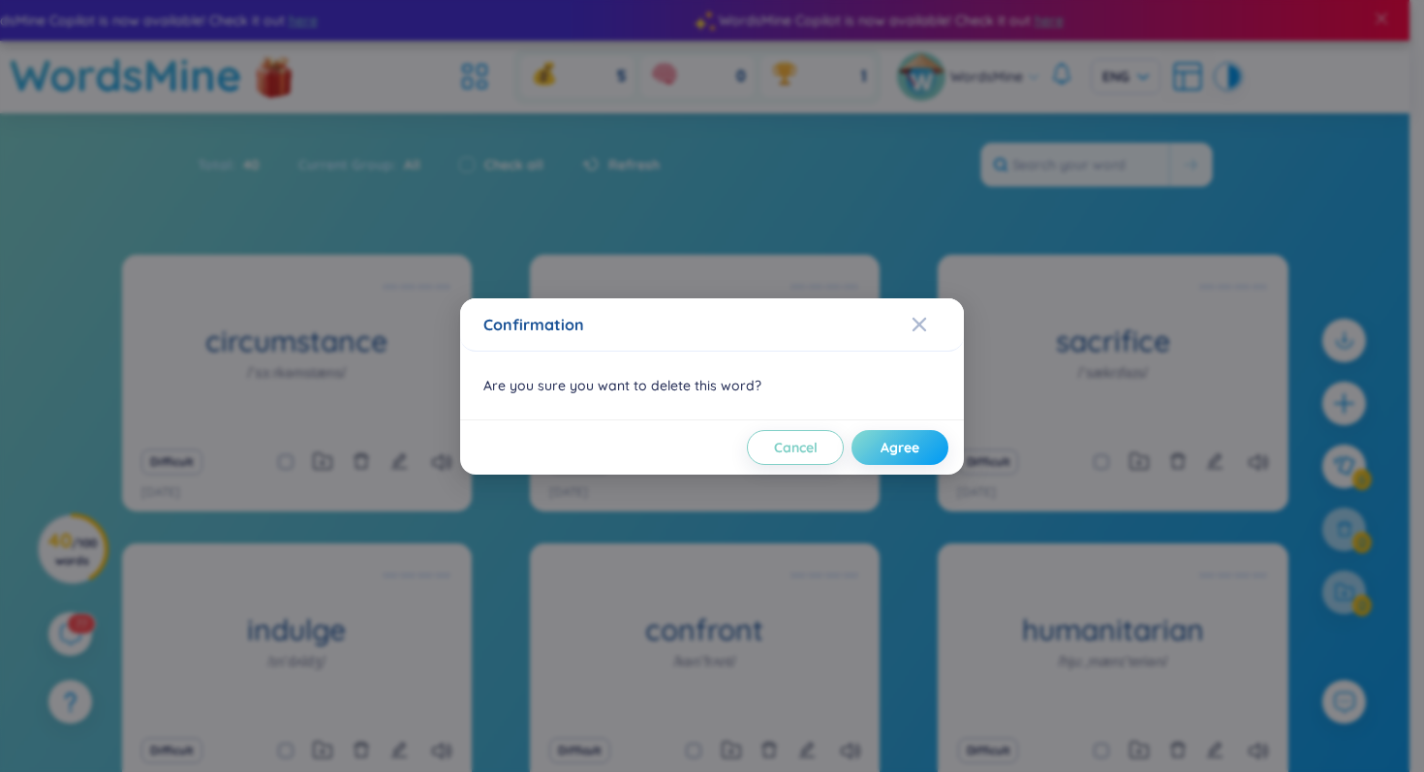
click at [894, 448] on span "Agree" at bounding box center [900, 447] width 39 height 19
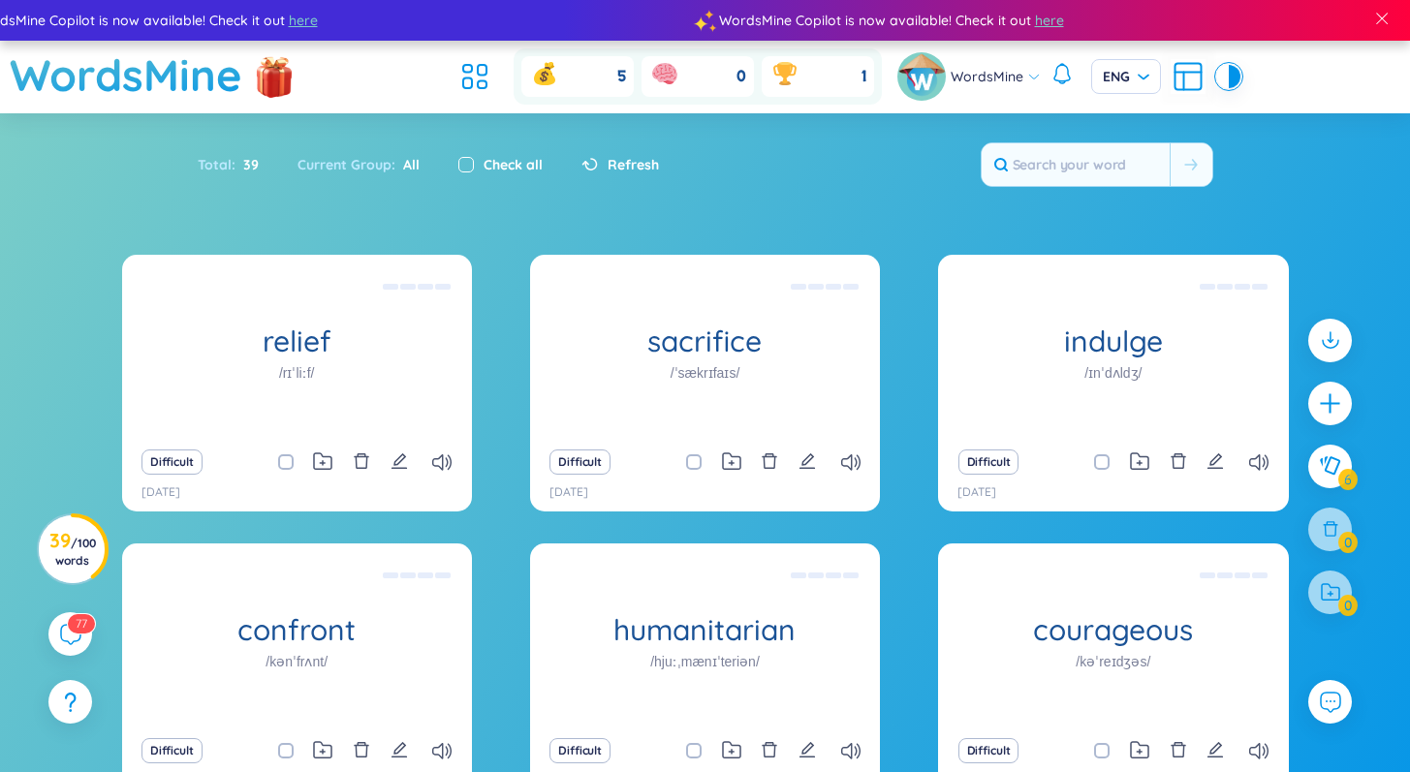
click at [461, 166] on input "checkbox" at bounding box center [466, 165] width 16 height 16
checkbox input "true"
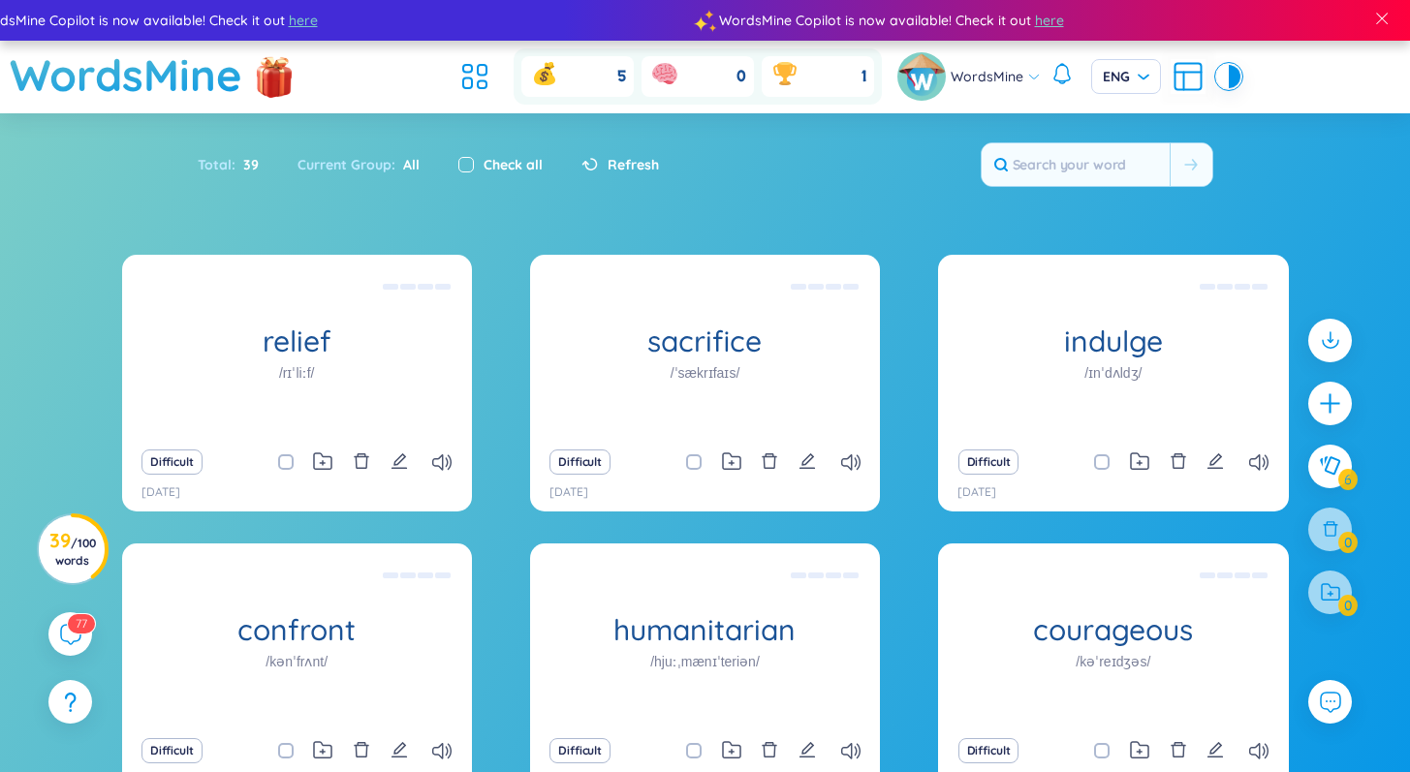
checkbox input "true"
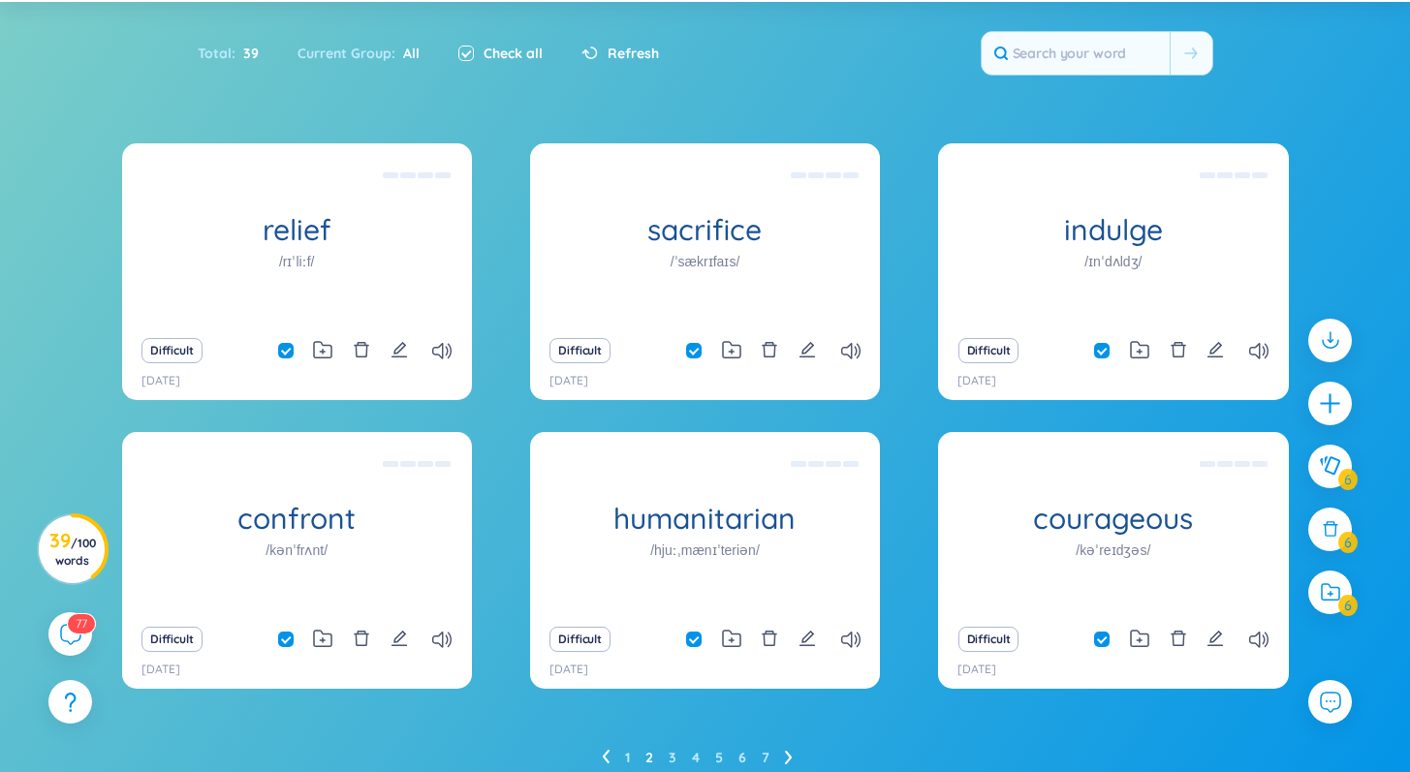
scroll to position [189, 0]
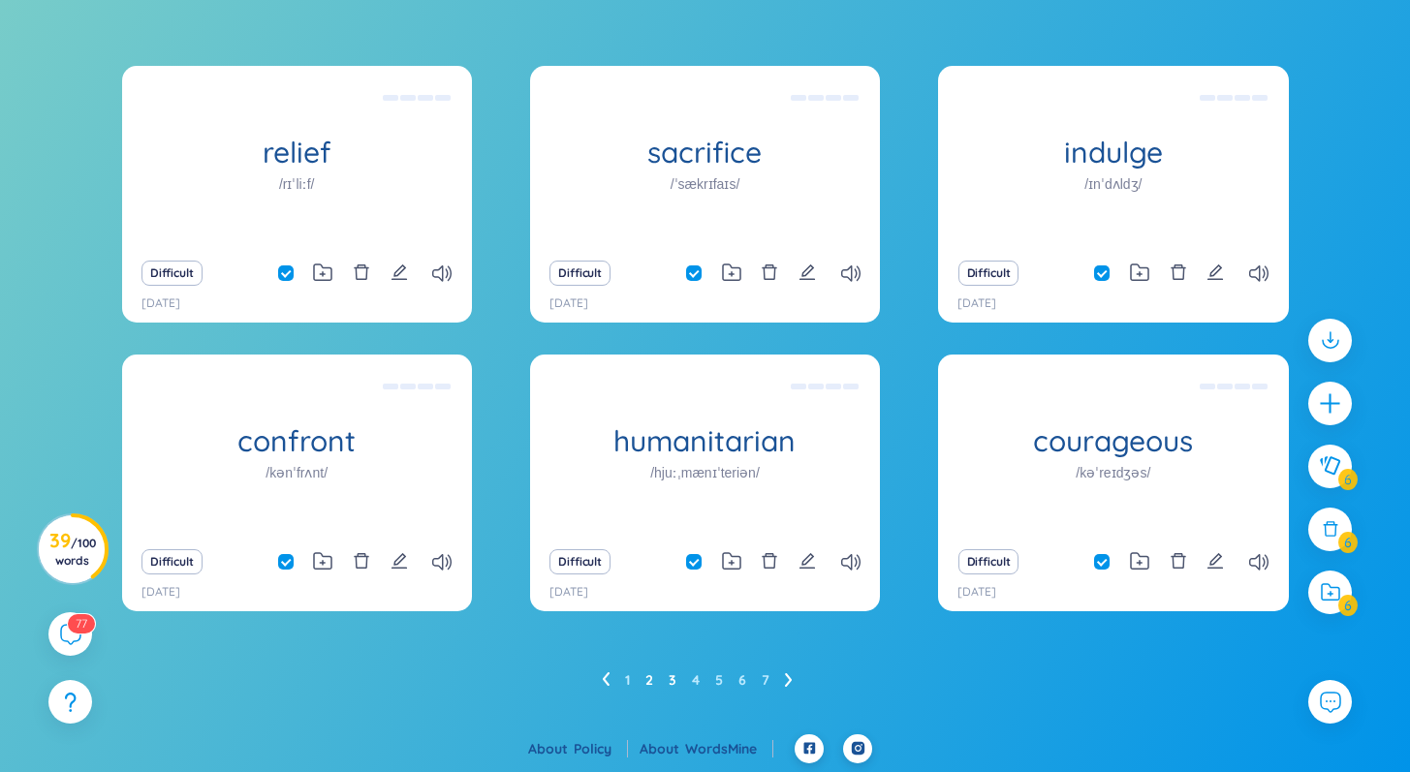
click at [671, 678] on link "3" at bounding box center [673, 680] width 8 height 29
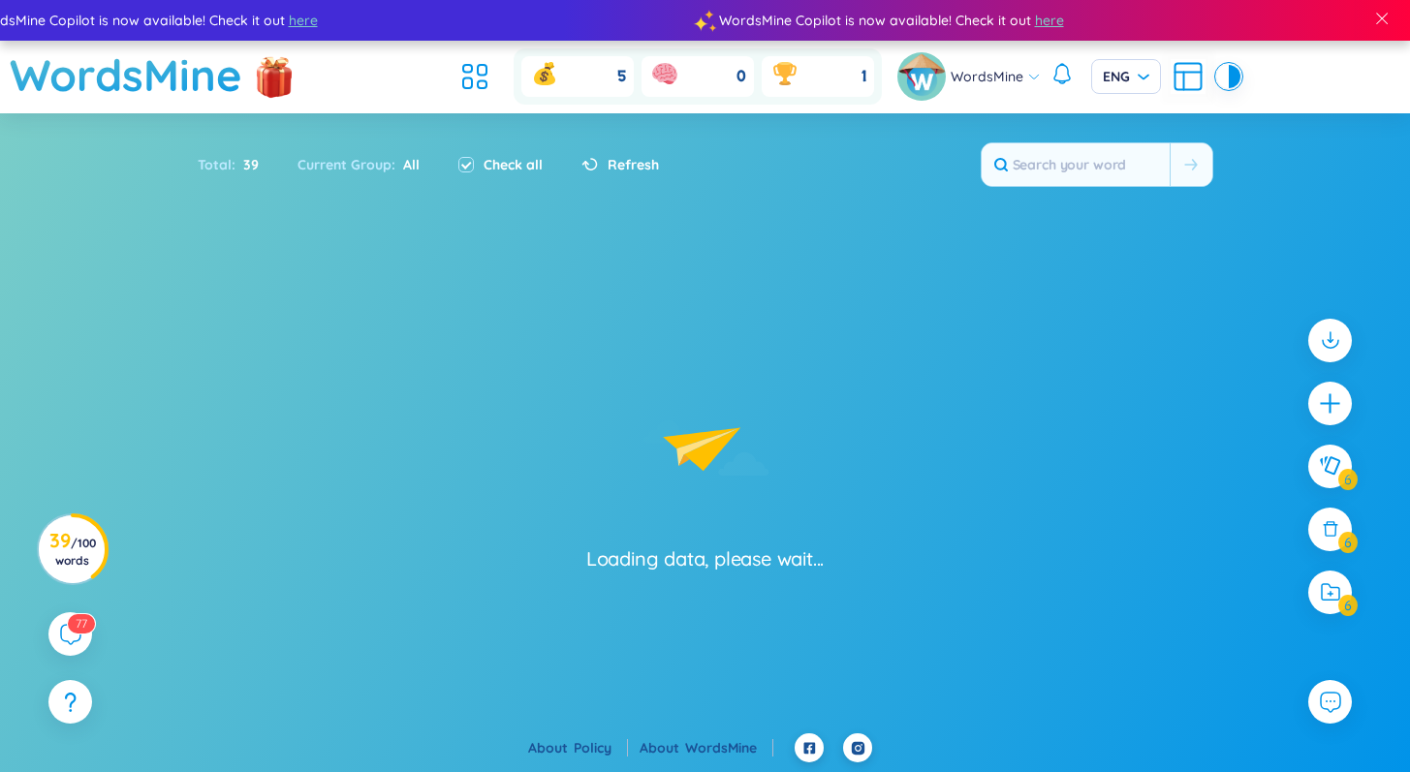
scroll to position [0, 0]
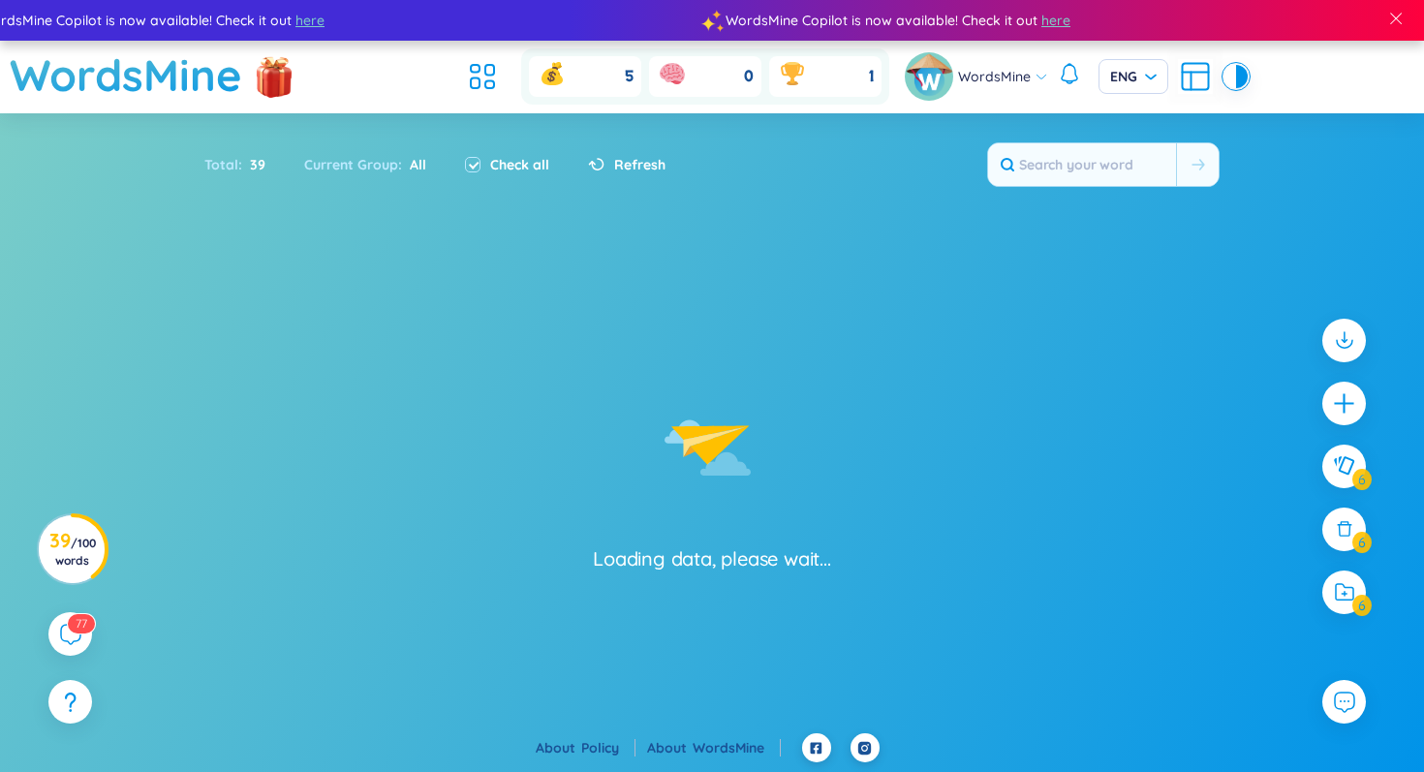
checkbox input "false"
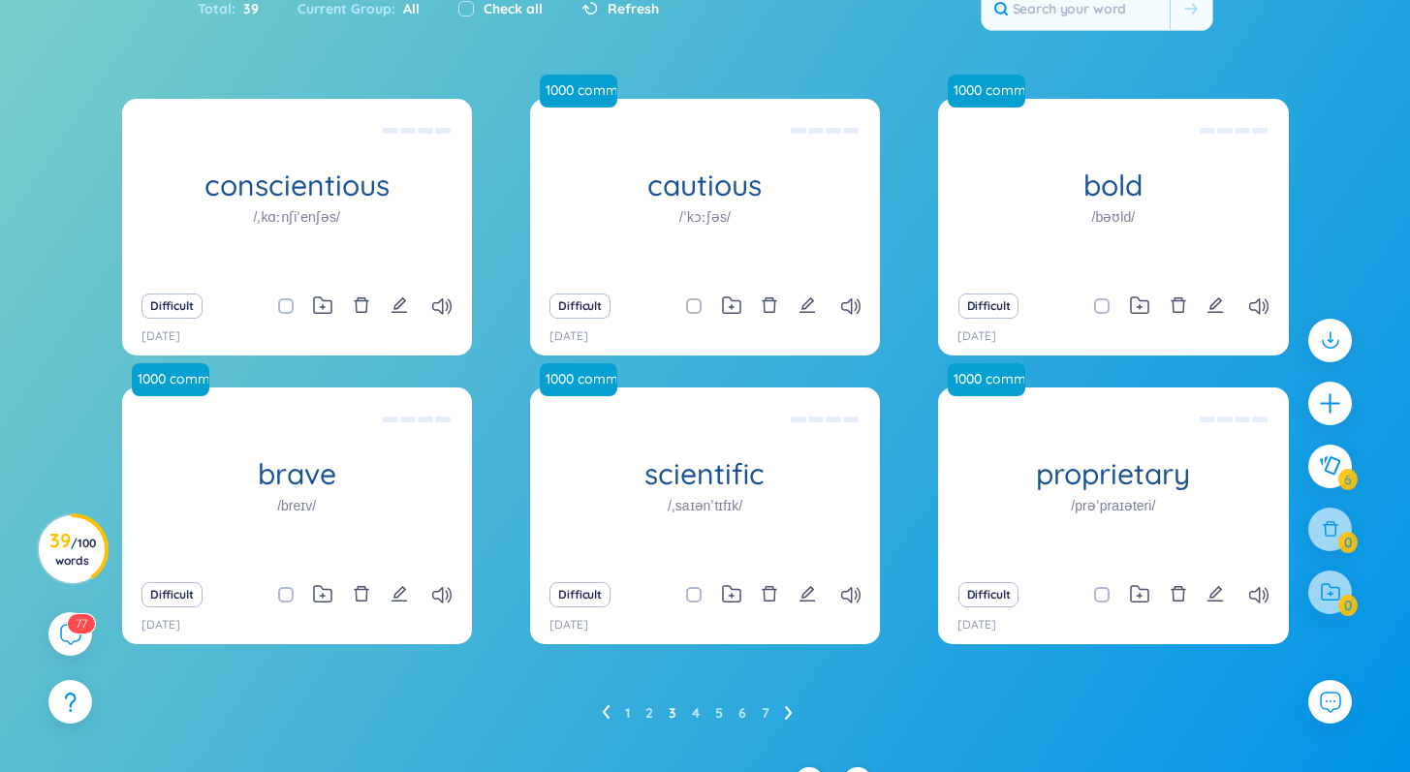
scroll to position [189, 0]
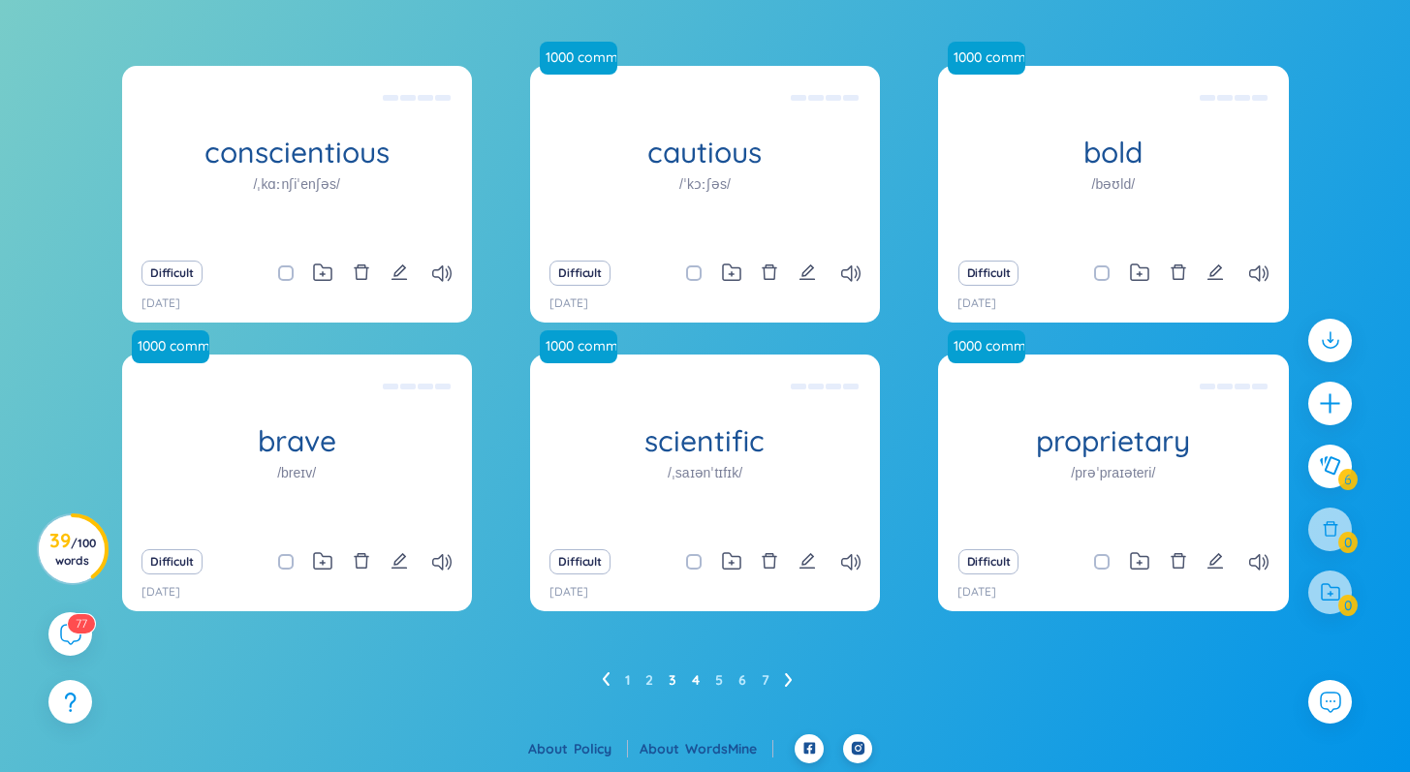
click at [693, 670] on link "4" at bounding box center [696, 680] width 8 height 29
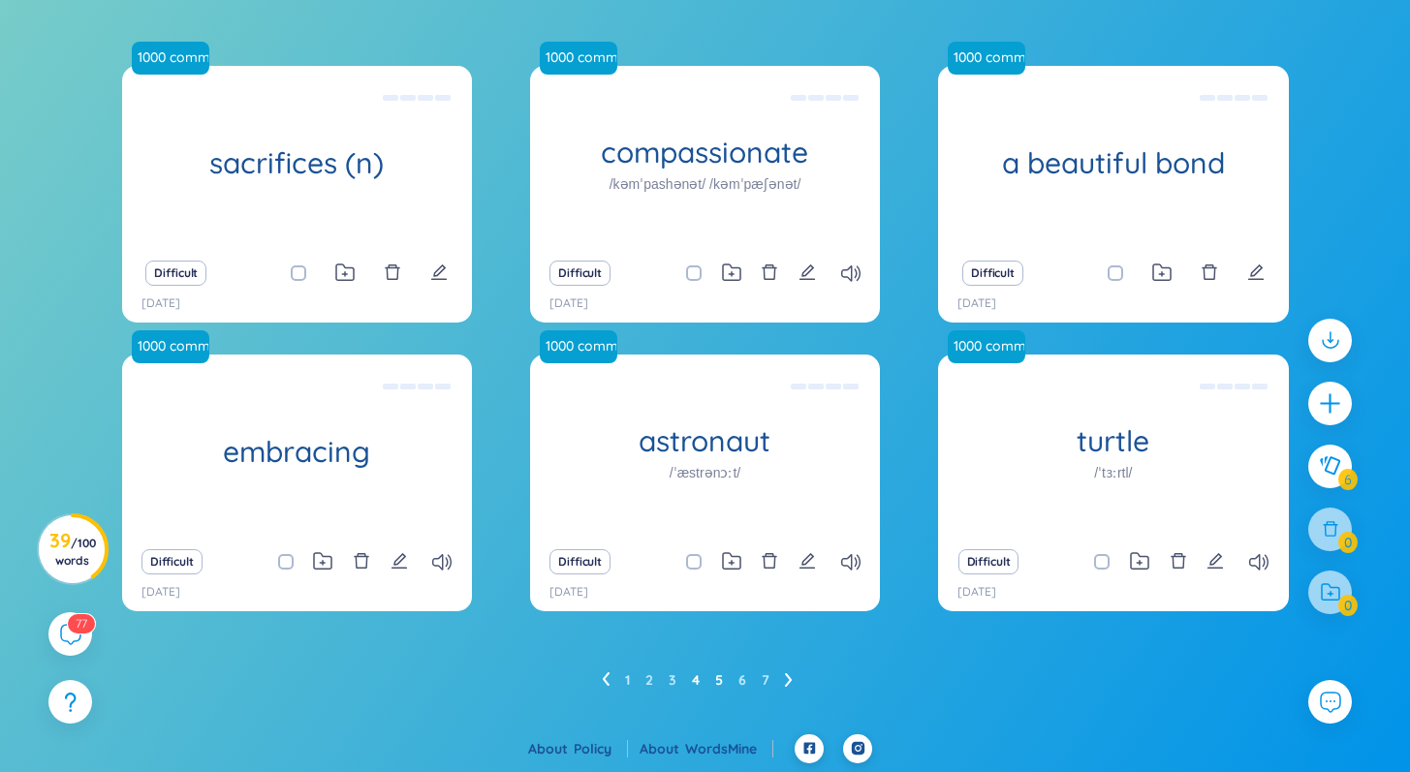
click at [718, 679] on link "5" at bounding box center [719, 680] width 8 height 29
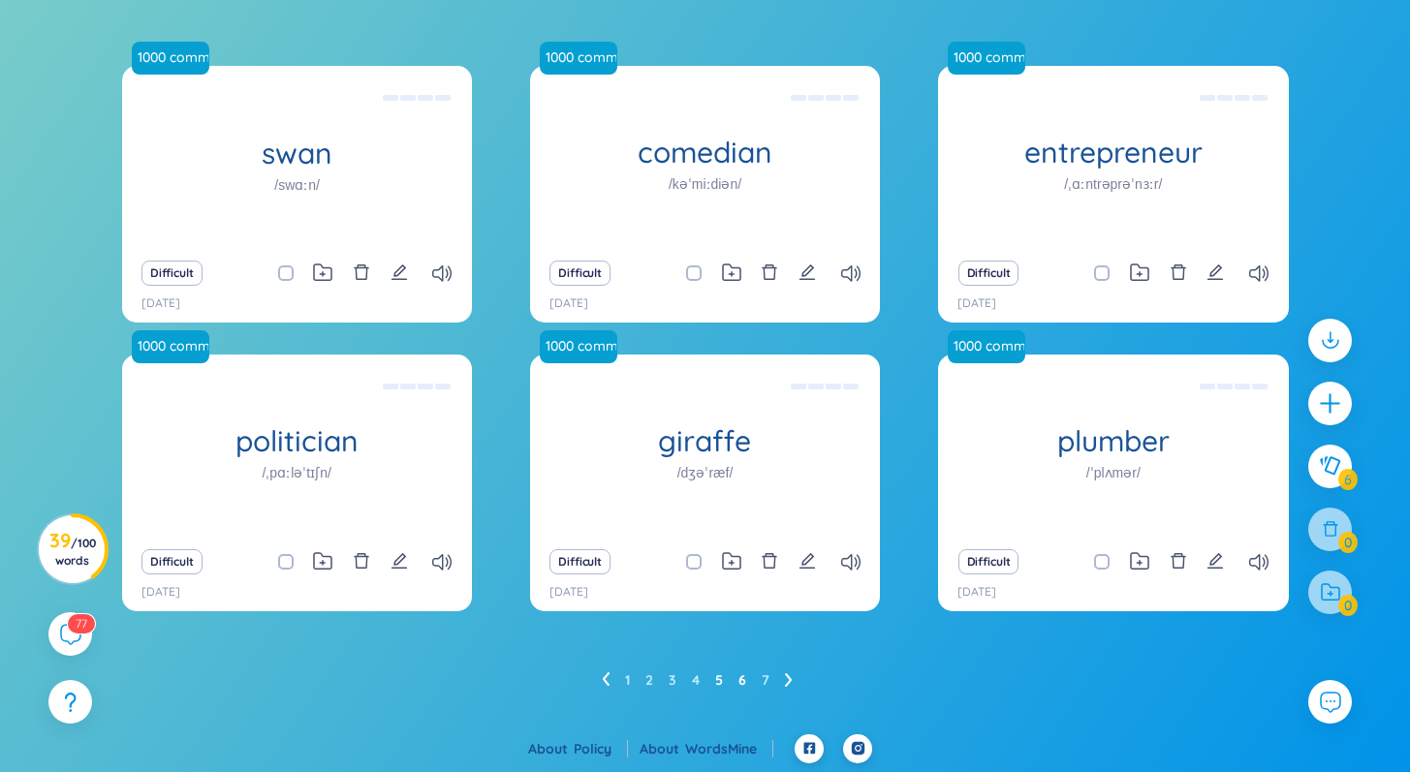
click at [744, 680] on link "6" at bounding box center [742, 680] width 8 height 29
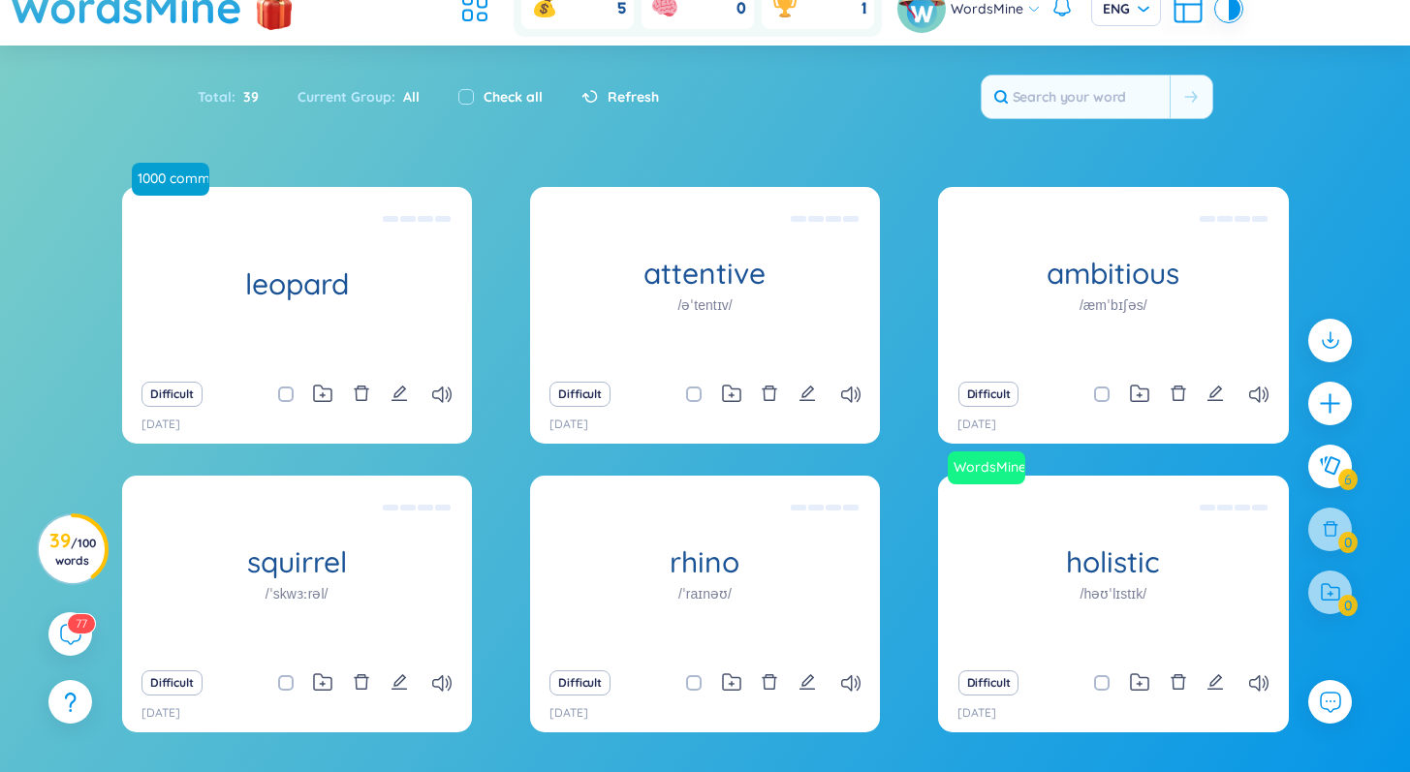
scroll to position [0, 0]
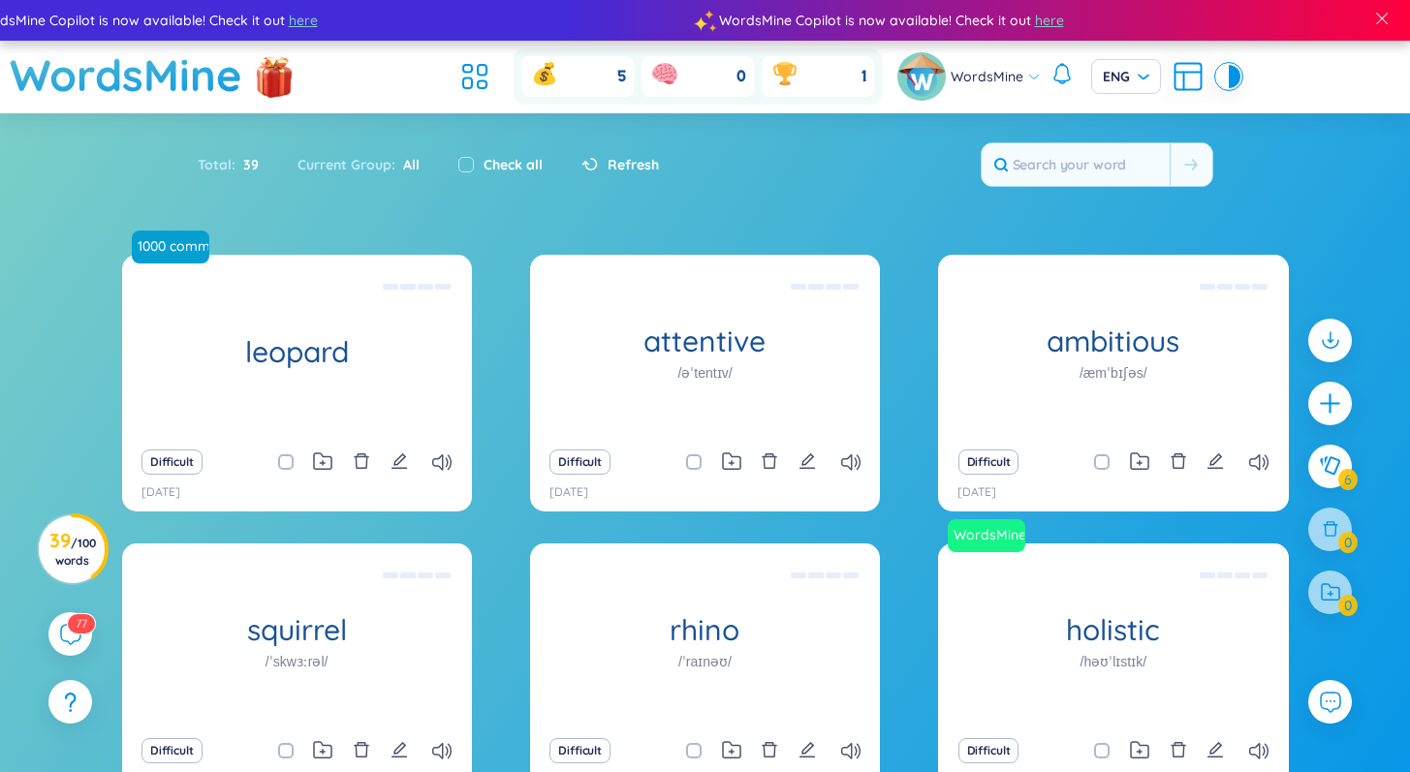
click at [1241, 75] on header "WordsMine 5 0 1 WordsMine ENG" at bounding box center [705, 77] width 1410 height 73
click at [1232, 77] on div at bounding box center [1235, 76] width 12 height 23
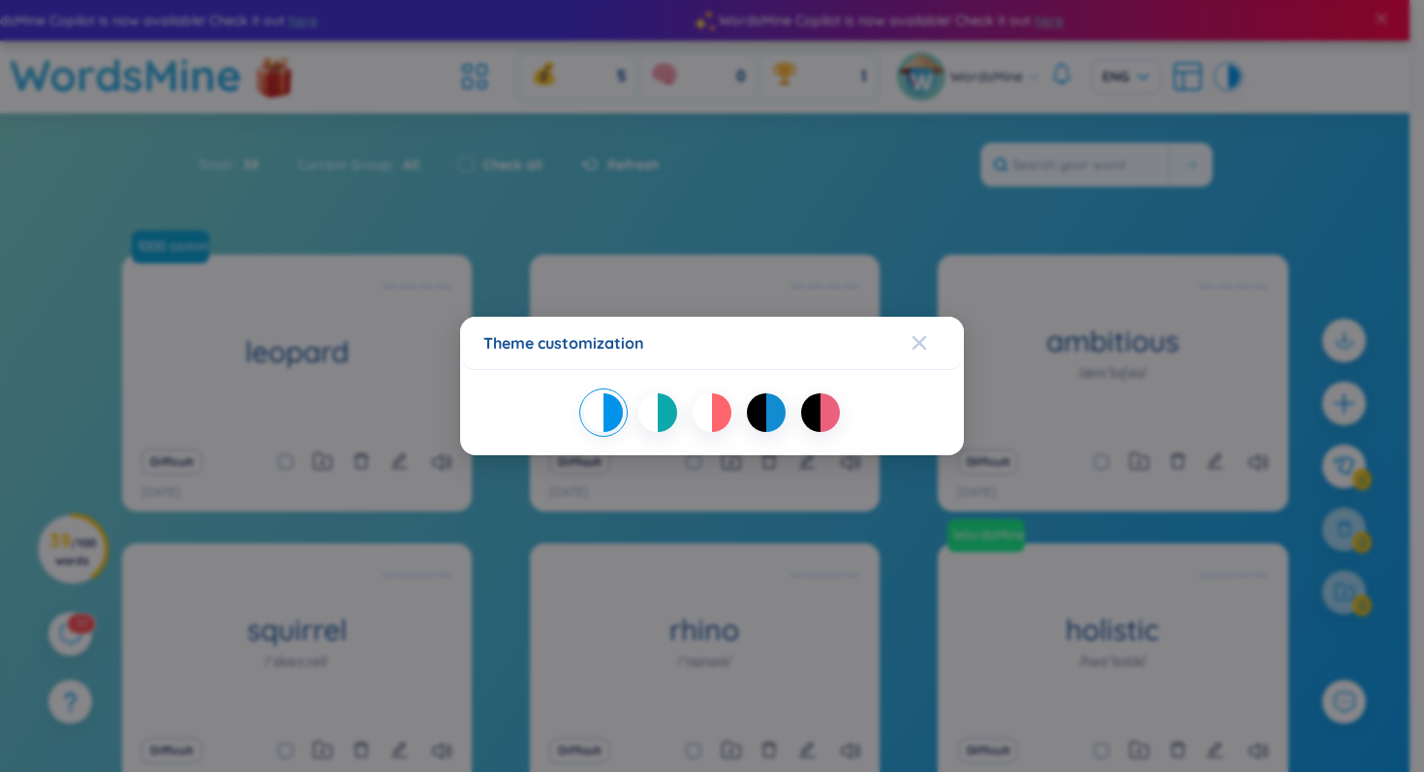
click at [926, 332] on div "Close" at bounding box center [920, 343] width 16 height 52
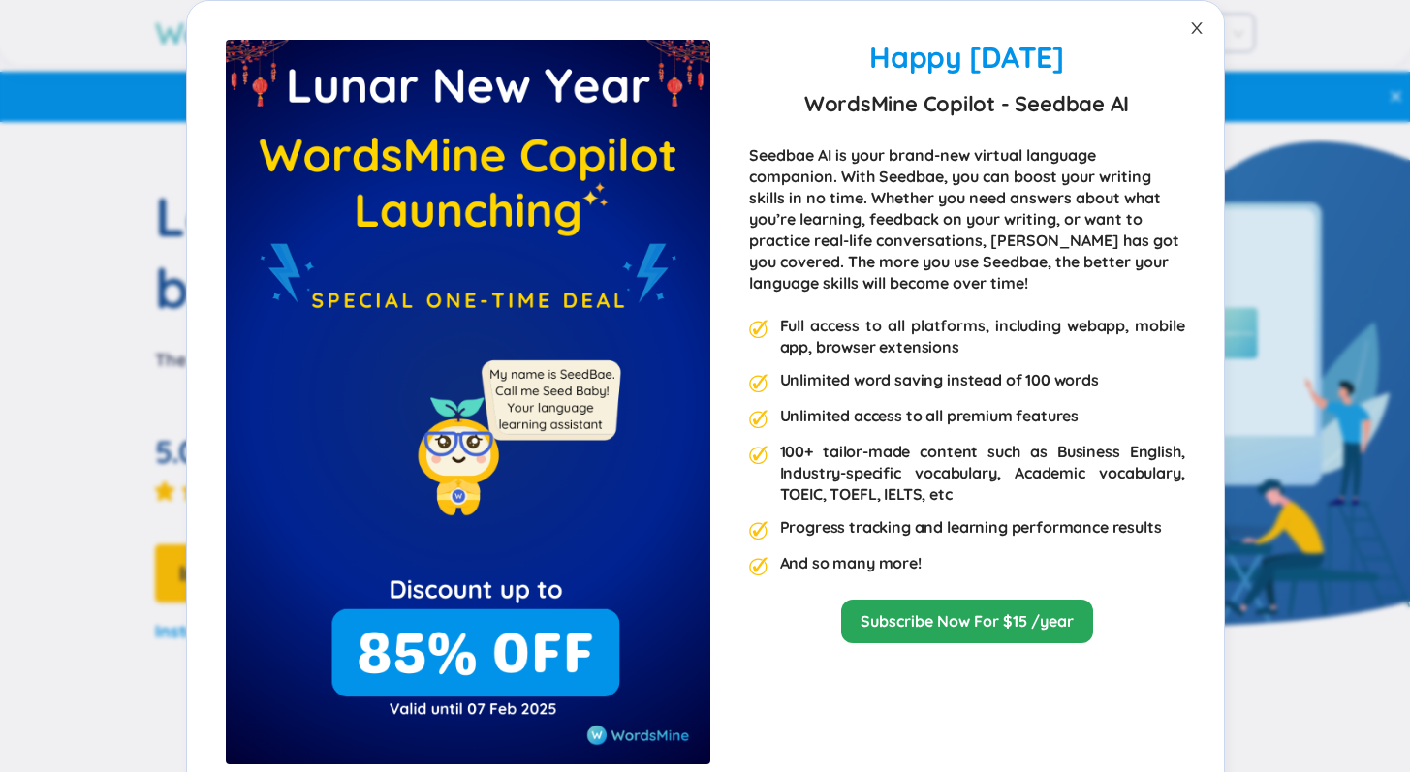
click at [1191, 20] on icon "close" at bounding box center [1197, 28] width 16 height 16
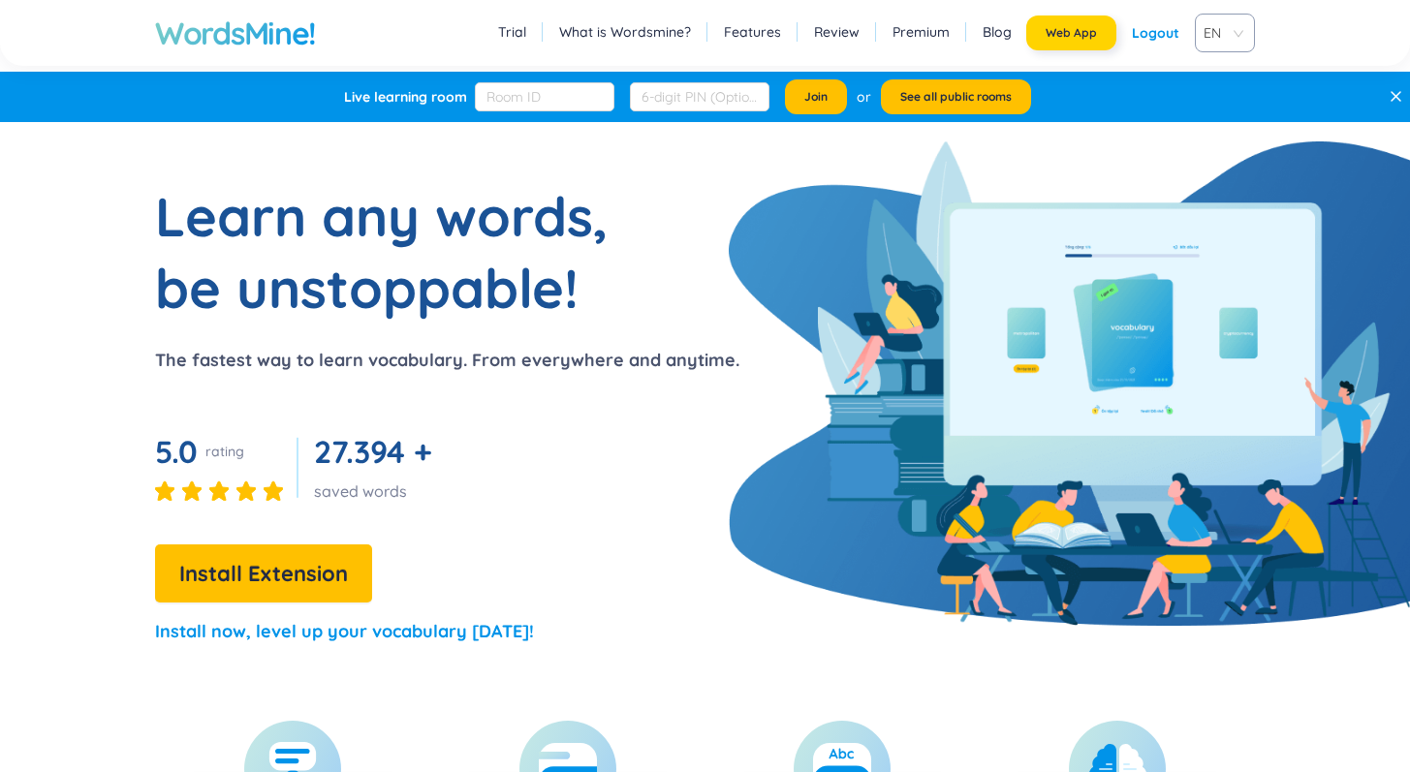
click at [1054, 34] on span "Web App" at bounding box center [1070, 33] width 51 height 16
